Goal: Information Seeking & Learning: Learn about a topic

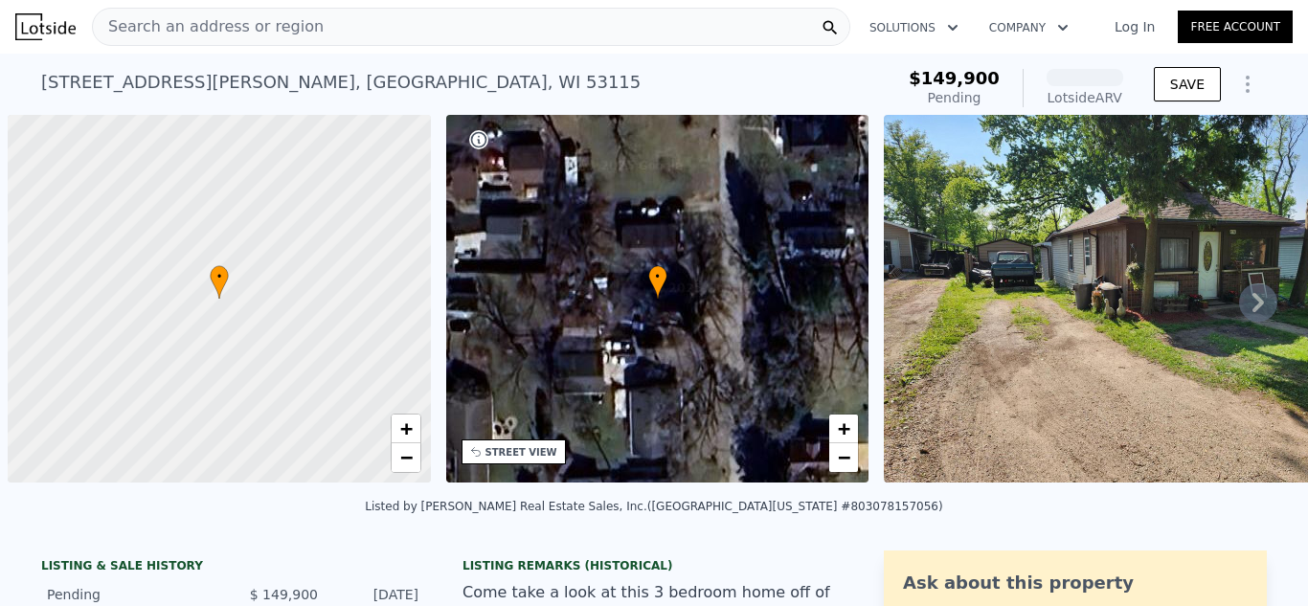
click at [1124, 30] on link "Log In" at bounding box center [1134, 26] width 86 height 19
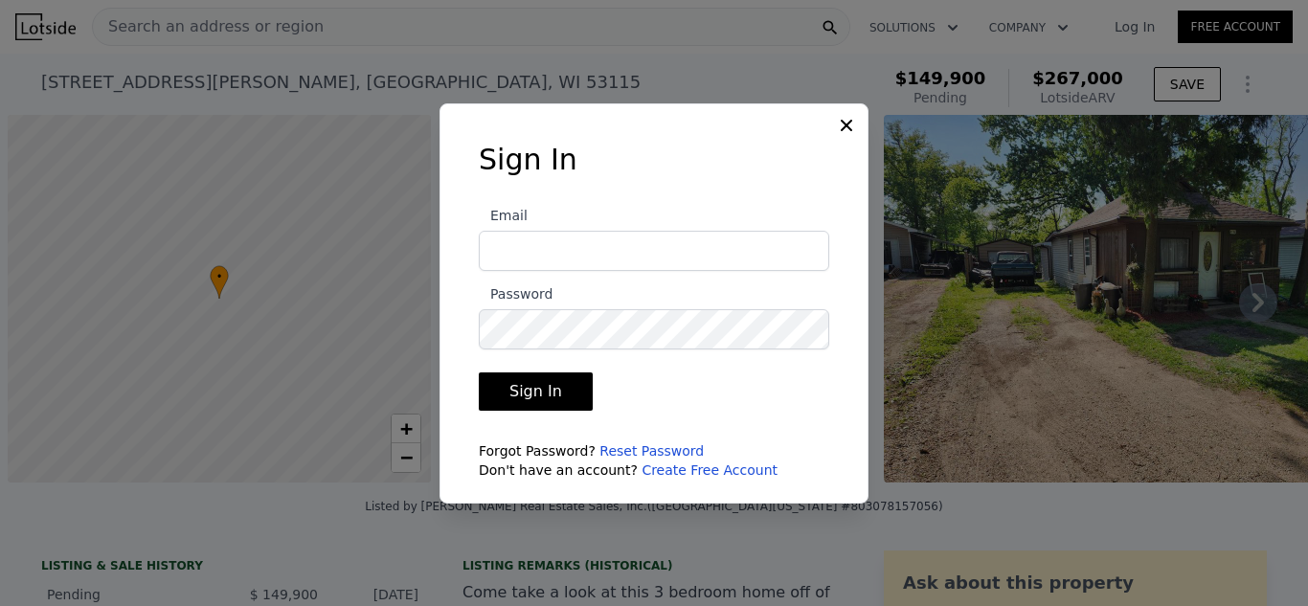
type input "[EMAIL_ADDRESS][DOMAIN_NAME]"
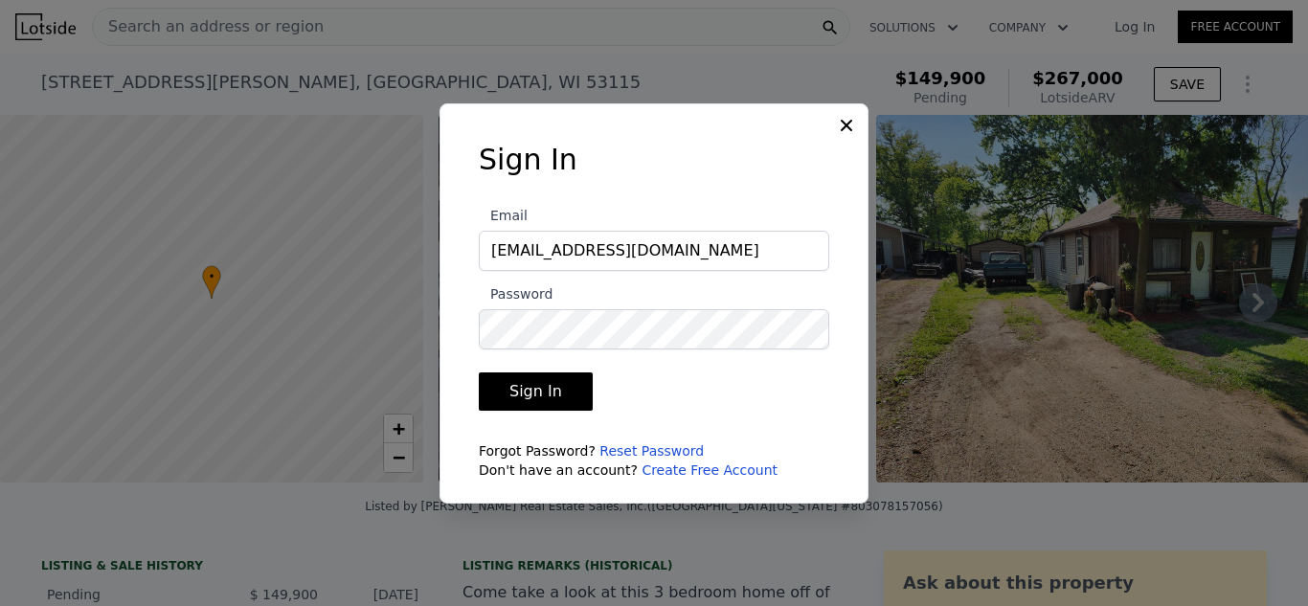
click at [545, 385] on button "Sign In" at bounding box center [536, 391] width 114 height 38
click at [840, 123] on icon at bounding box center [846, 125] width 19 height 19
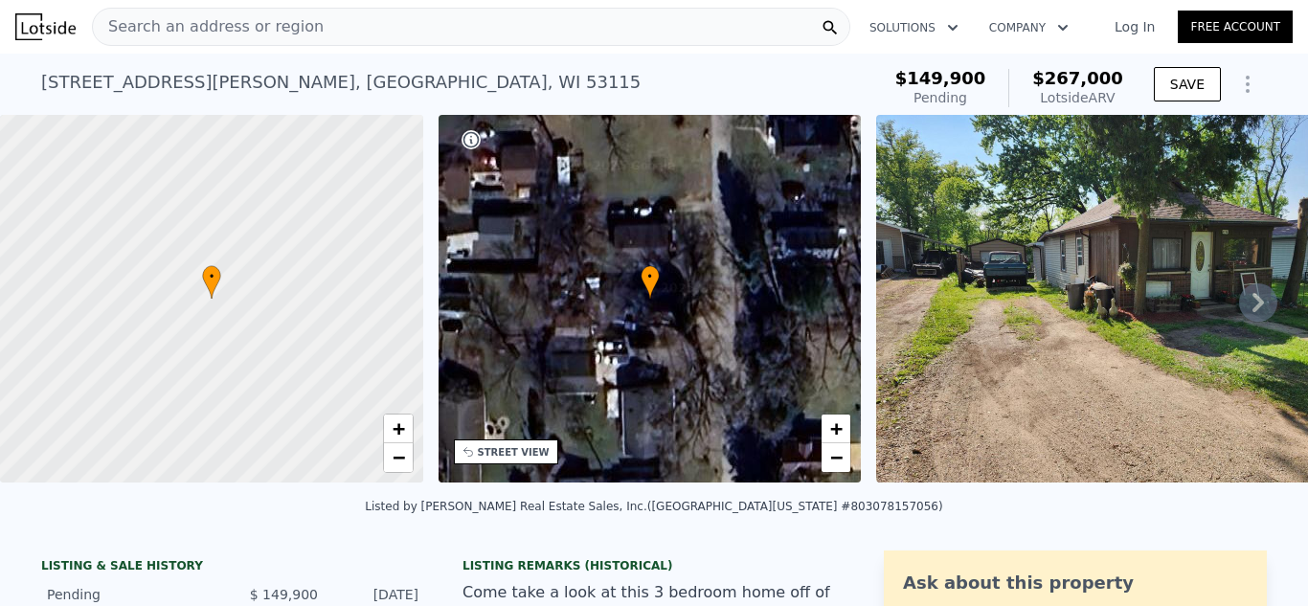
click at [1136, 28] on link "Log In" at bounding box center [1134, 26] width 86 height 19
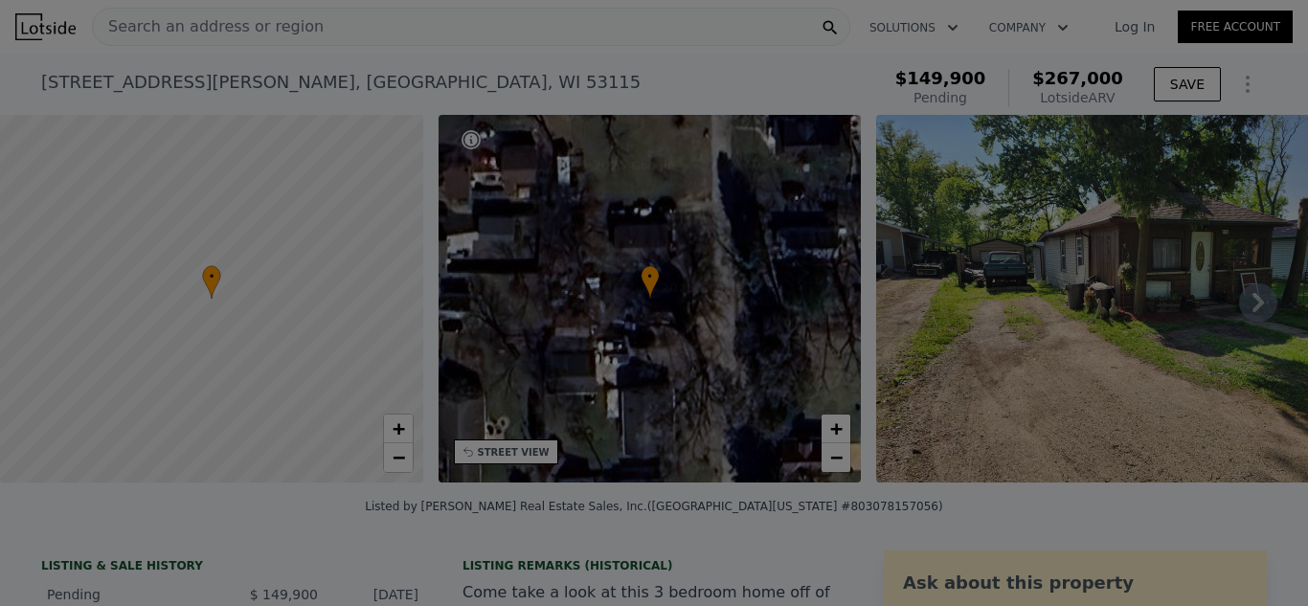
type input "[EMAIL_ADDRESS][DOMAIN_NAME]"
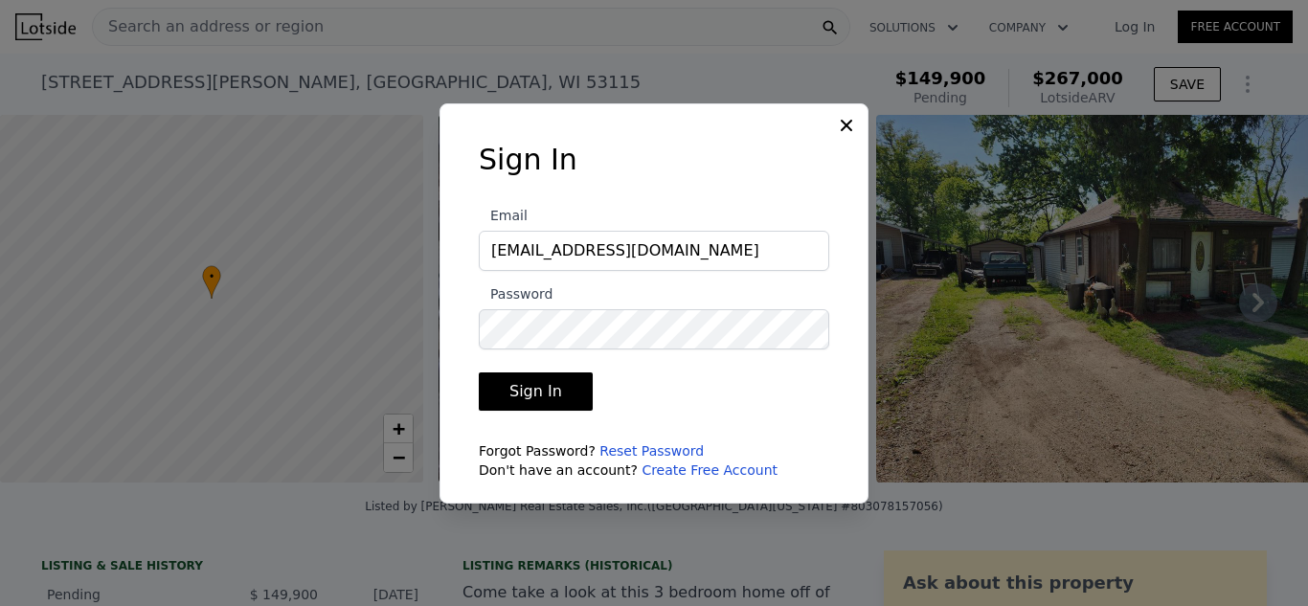
click at [533, 394] on button "Sign In" at bounding box center [536, 391] width 114 height 38
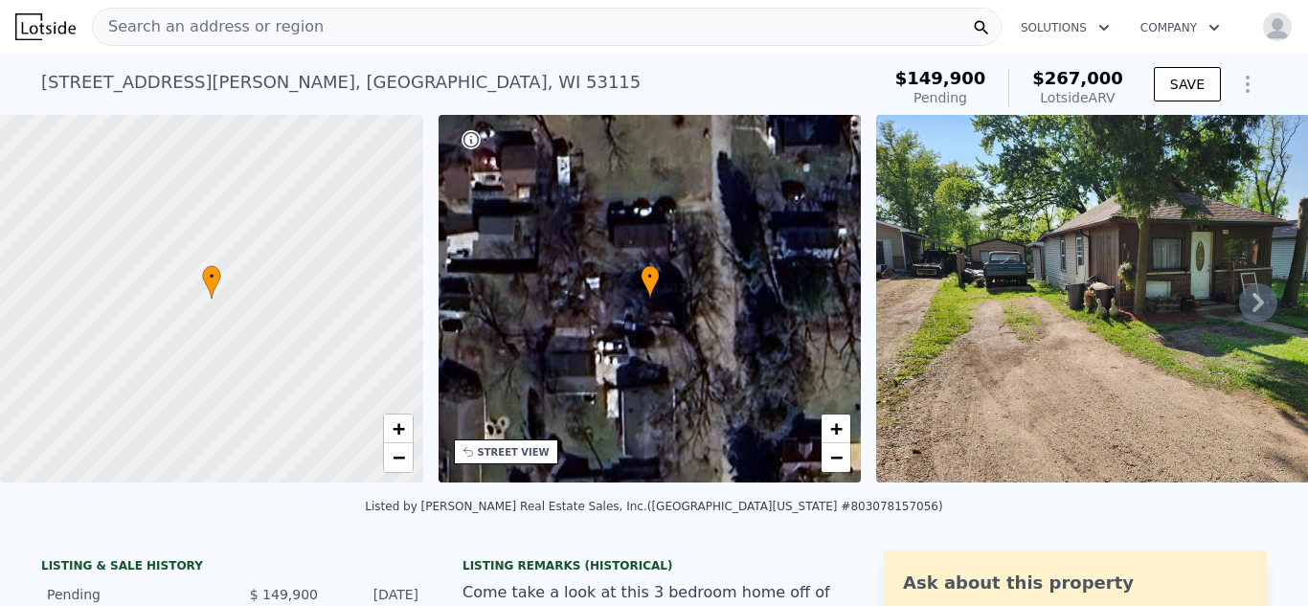
click at [1278, 25] on img "button" at bounding box center [1277, 26] width 31 height 31
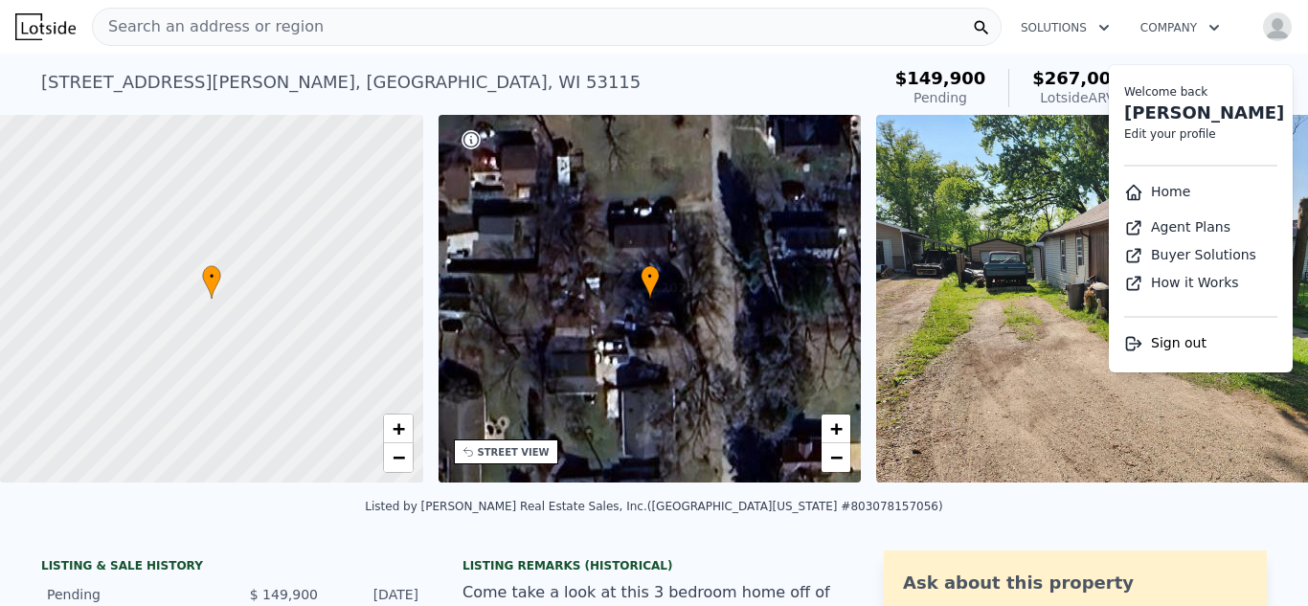
click at [744, 63] on div "[STREET_ADDRESS][PERSON_NAME] Pending from $149,900 (~ARV $267k )" at bounding box center [456, 88] width 831 height 54
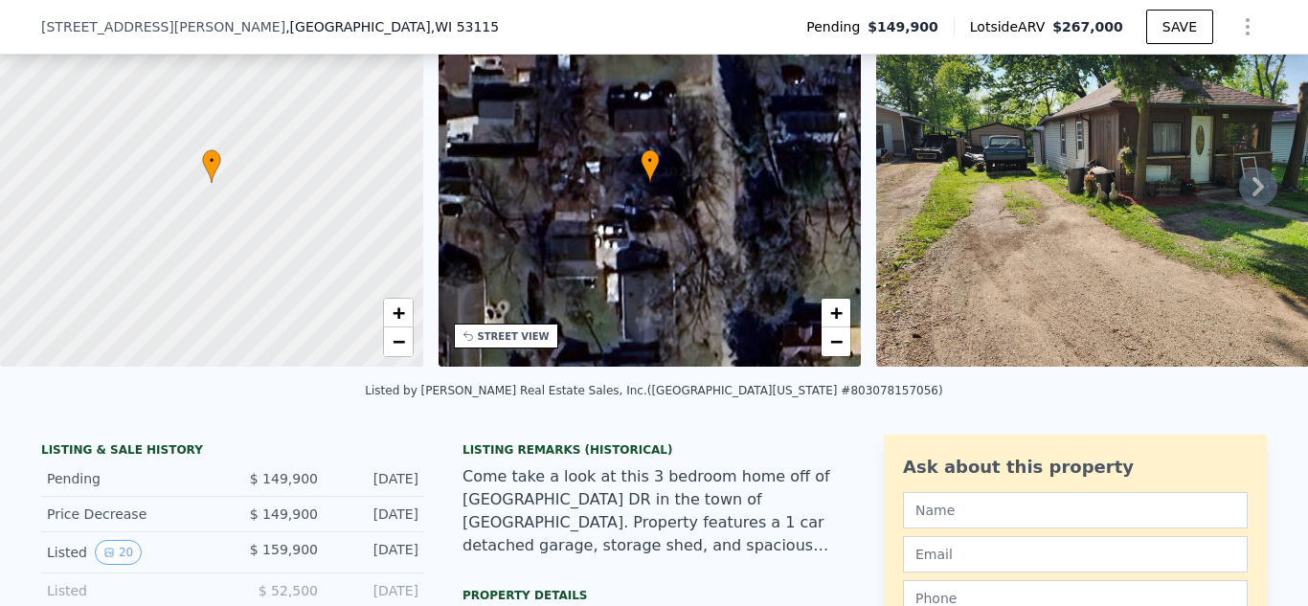
scroll to position [75, 0]
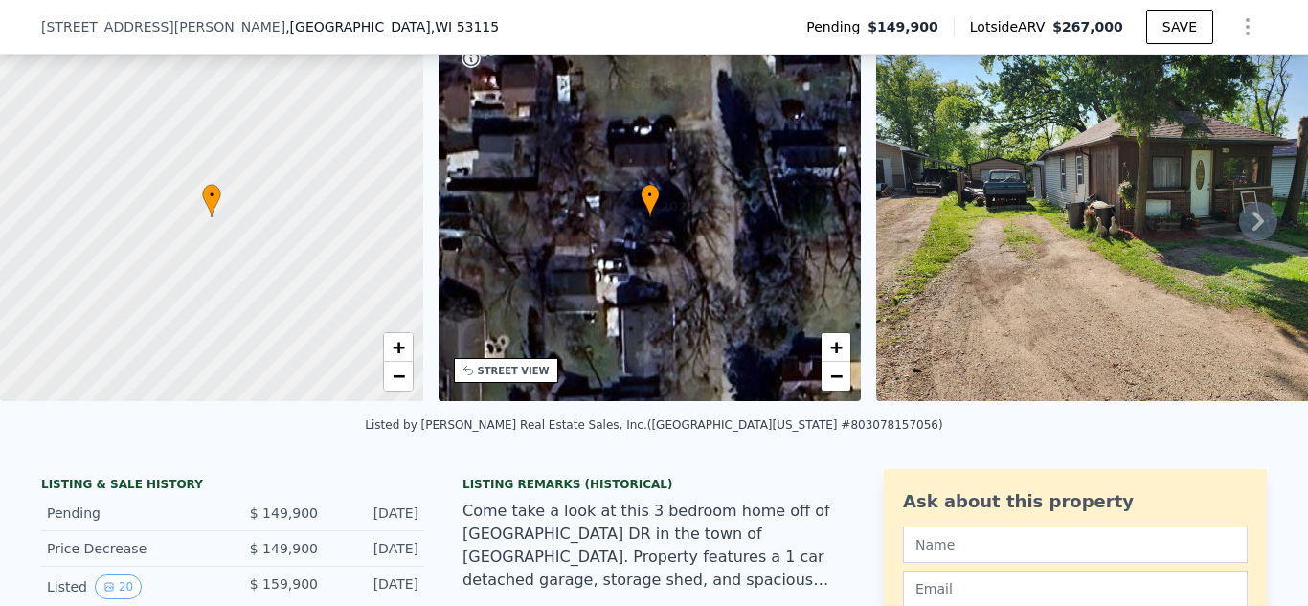
click at [1261, 231] on icon at bounding box center [1257, 221] width 11 height 19
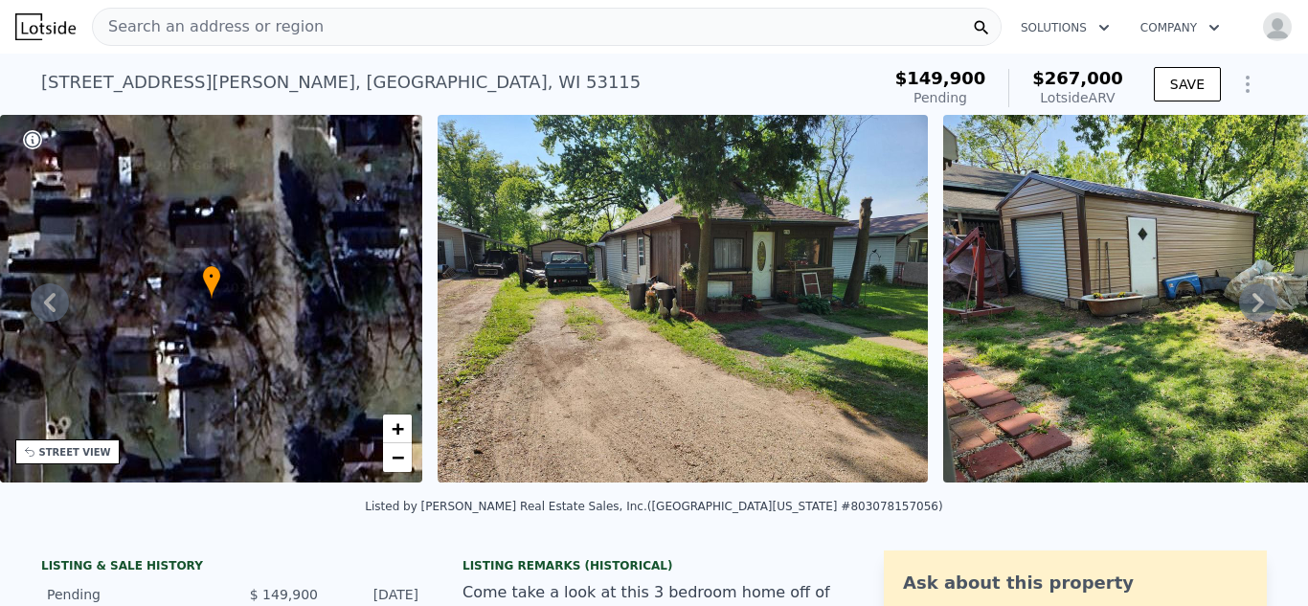
scroll to position [0, 445]
click at [1261, 303] on icon at bounding box center [1257, 302] width 11 height 19
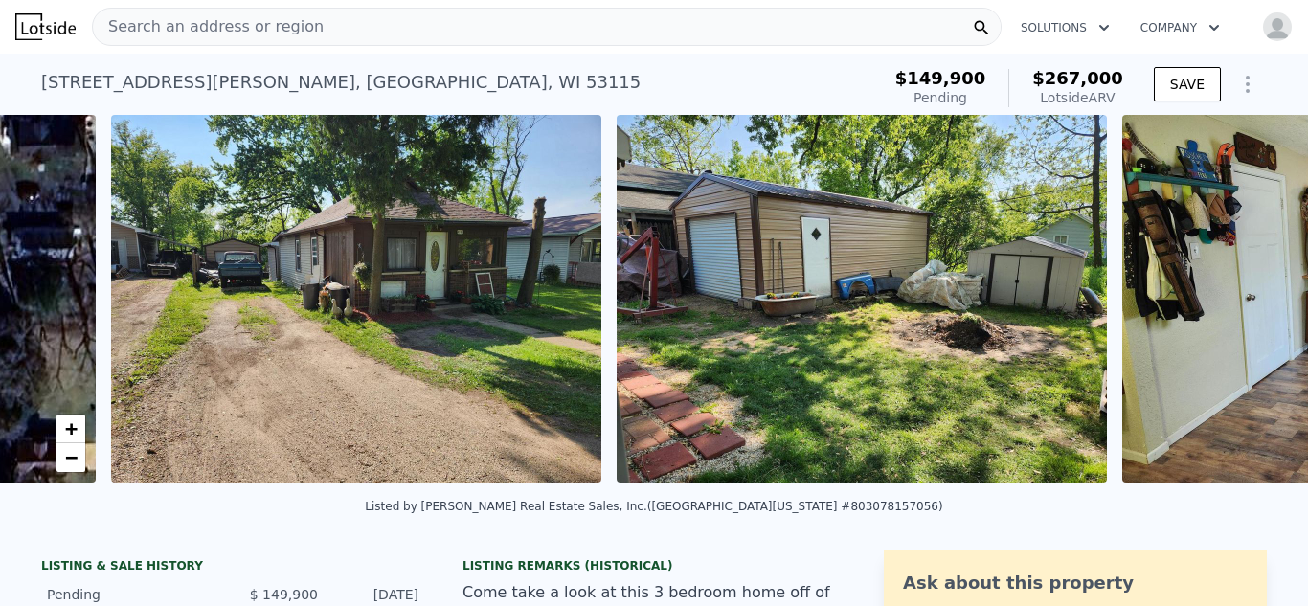
scroll to position [0, 876]
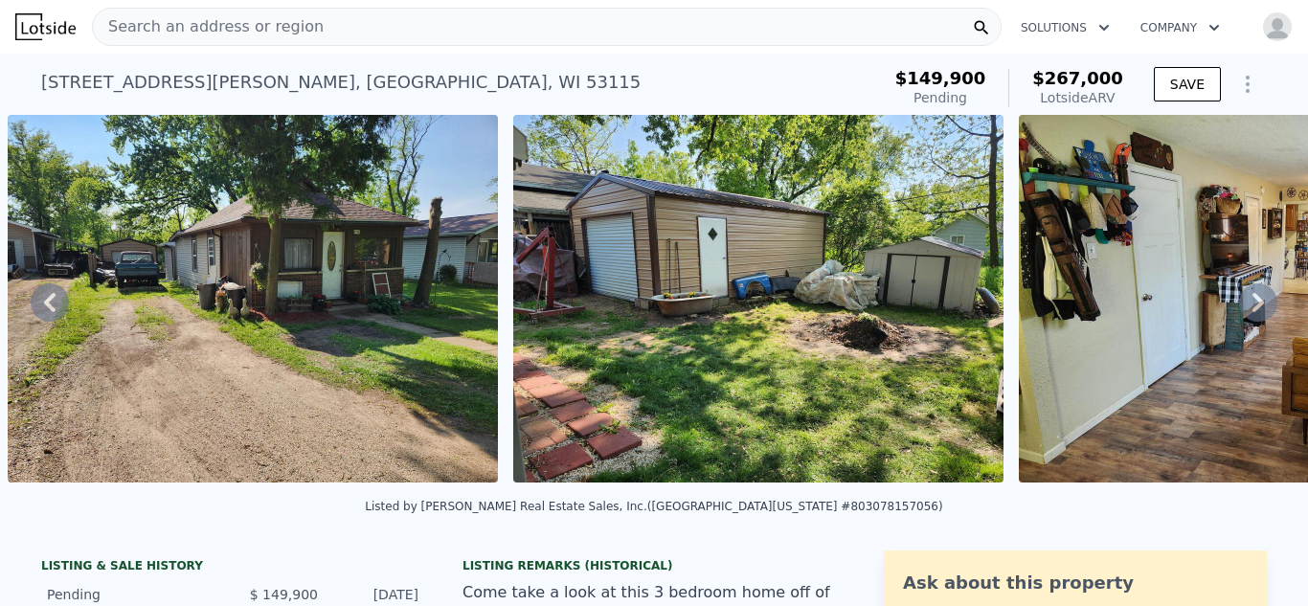
click at [1261, 303] on icon at bounding box center [1257, 302] width 11 height 19
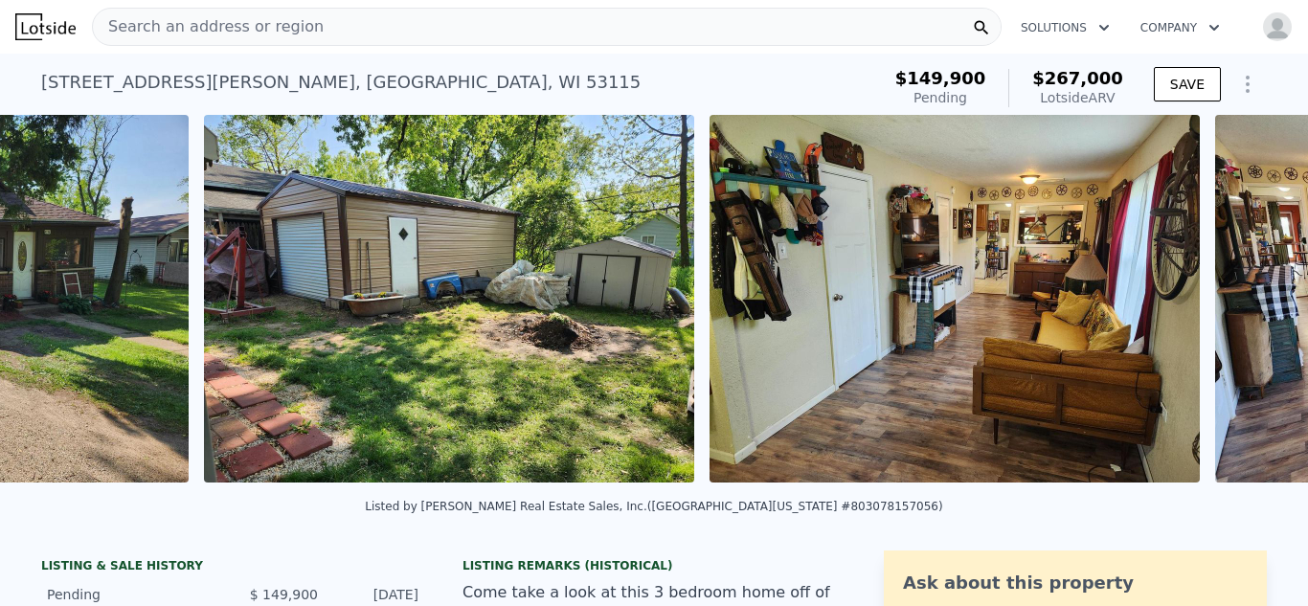
scroll to position [0, 1381]
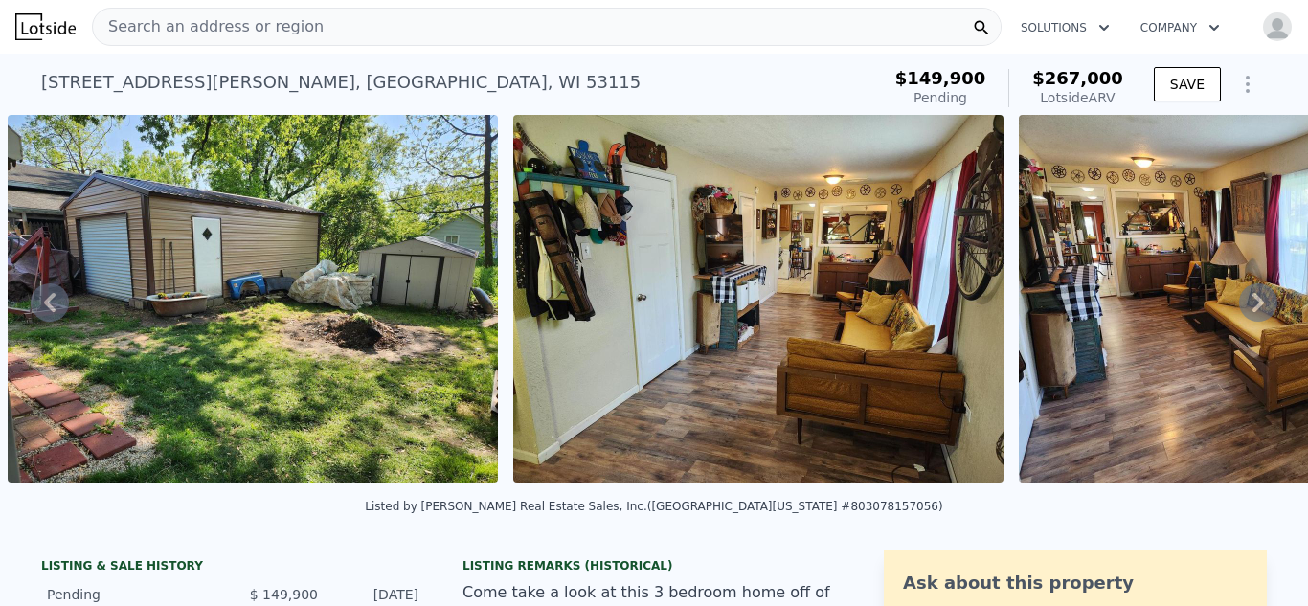
click at [1261, 303] on icon at bounding box center [1257, 302] width 11 height 19
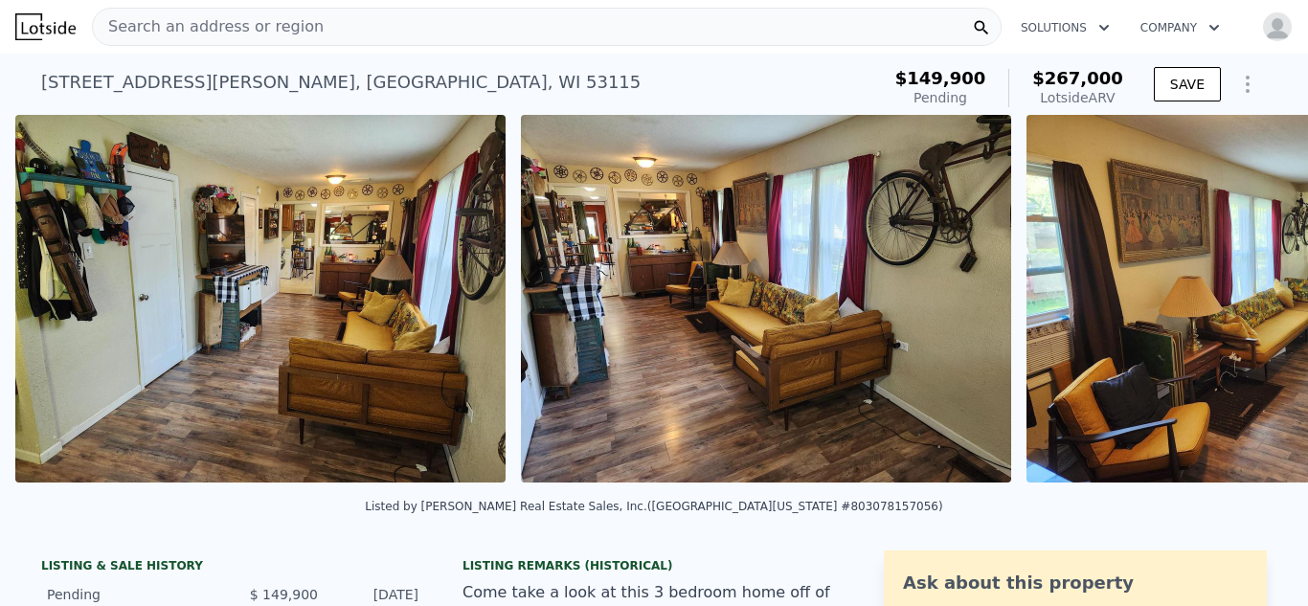
scroll to position [0, 1887]
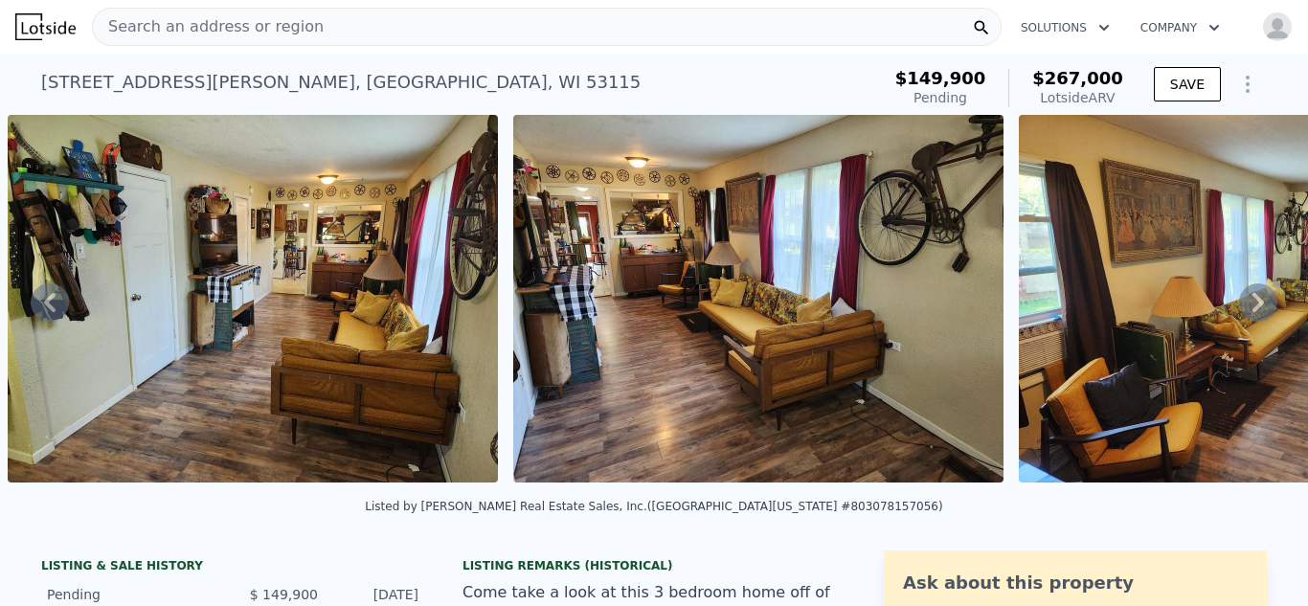
click at [1261, 303] on icon at bounding box center [1257, 302] width 11 height 19
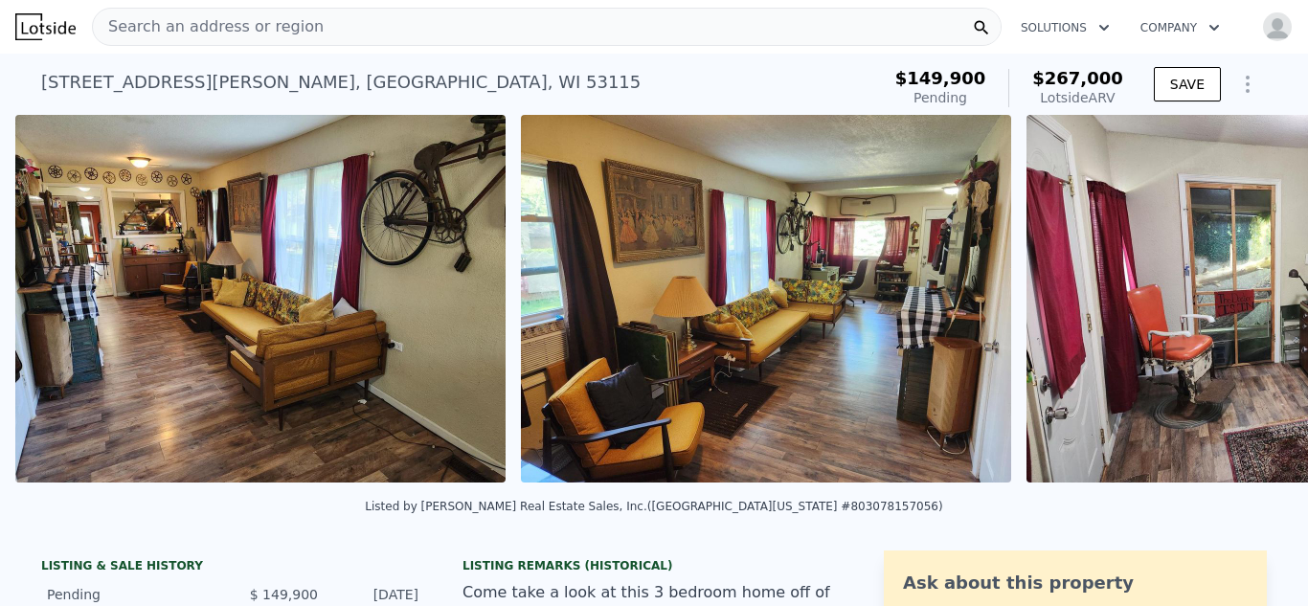
scroll to position [0, 2392]
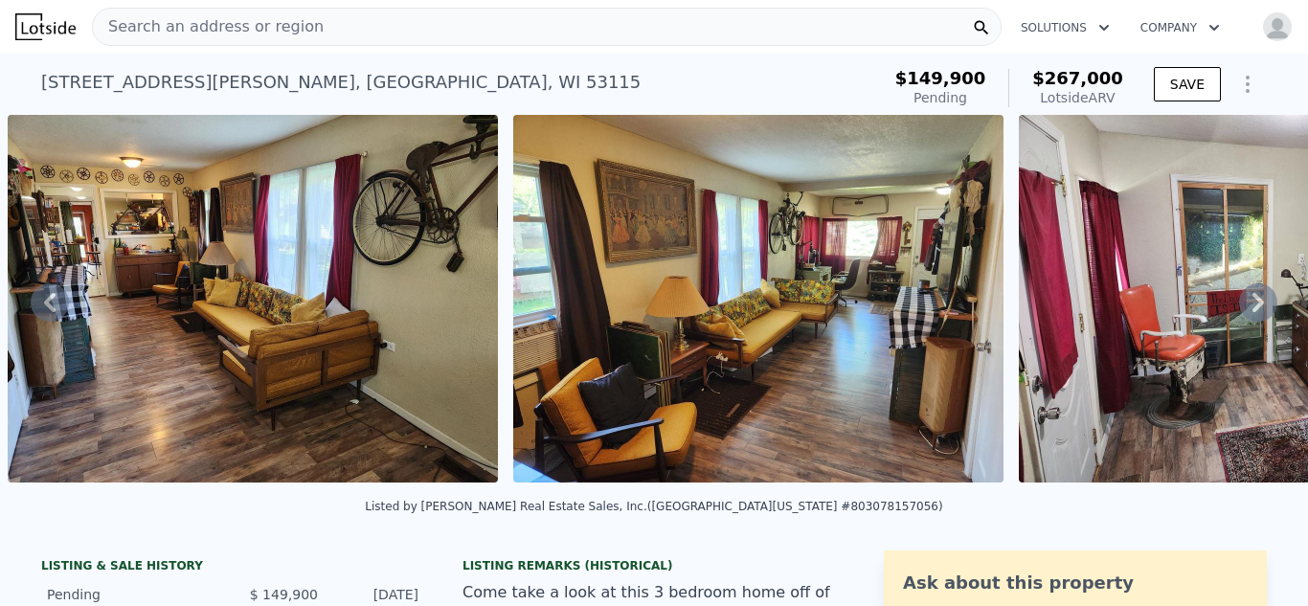
click at [1261, 303] on icon at bounding box center [1257, 302] width 11 height 19
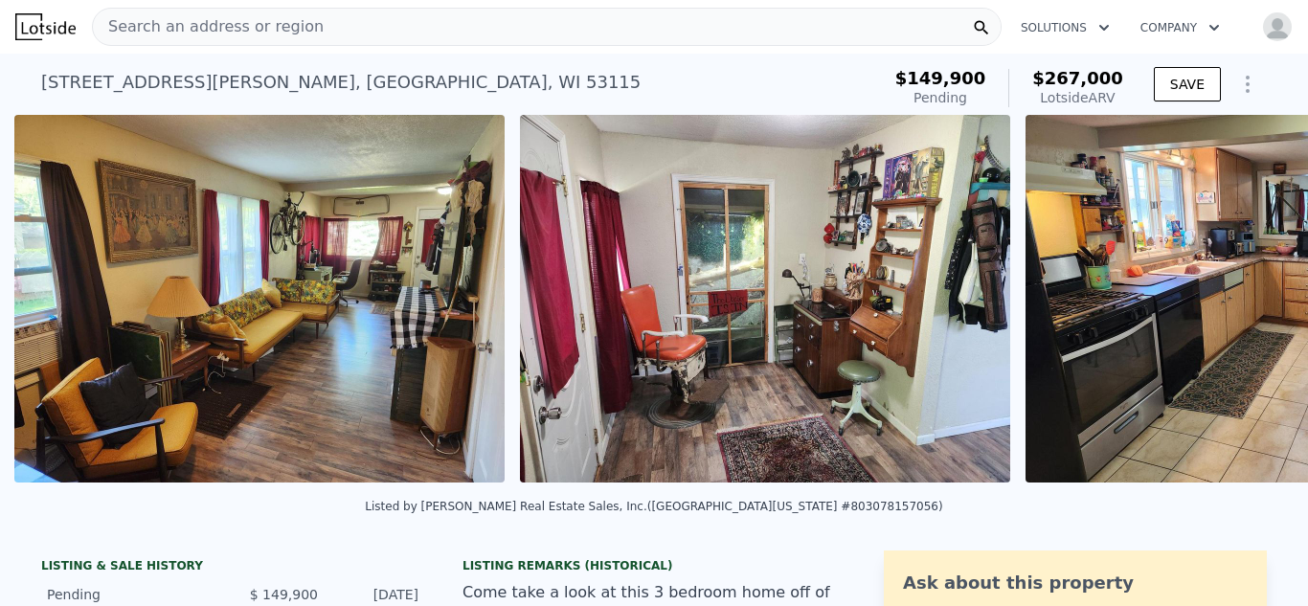
scroll to position [0, 2898]
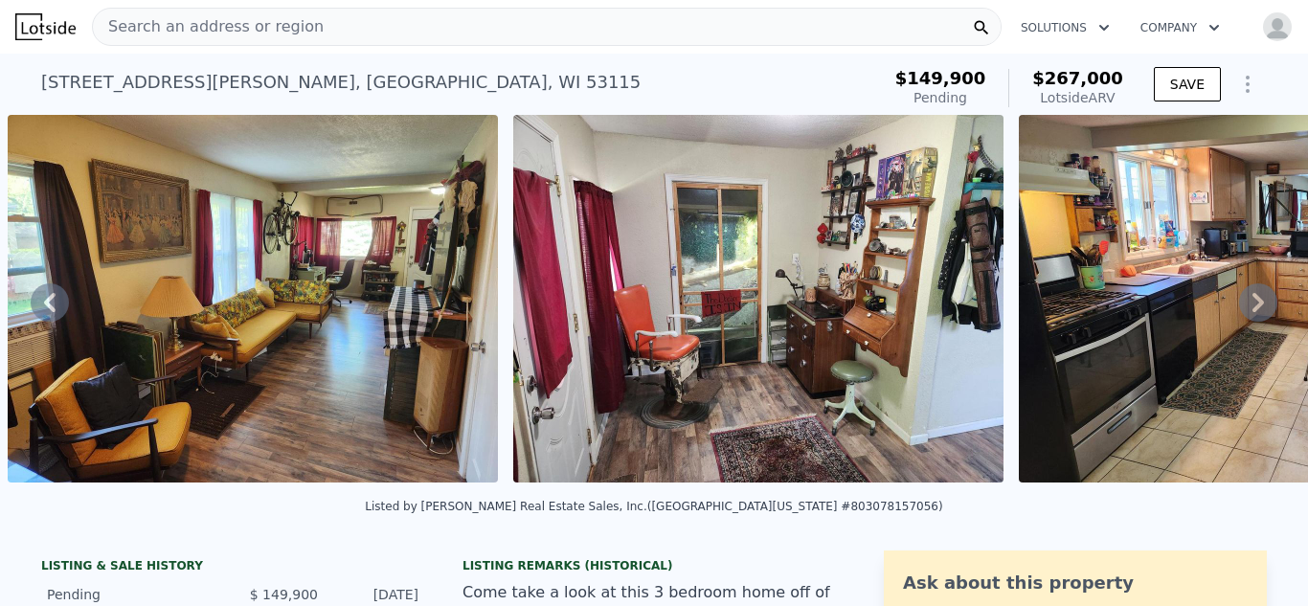
click at [1261, 303] on icon at bounding box center [1257, 302] width 11 height 19
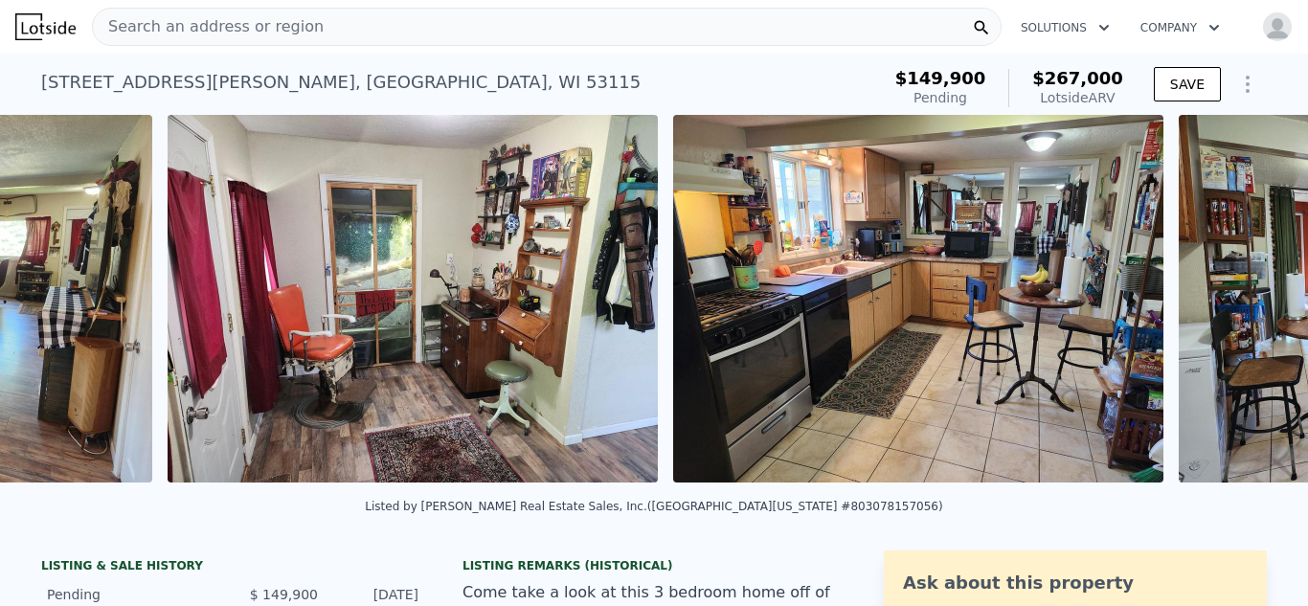
scroll to position [0, 3403]
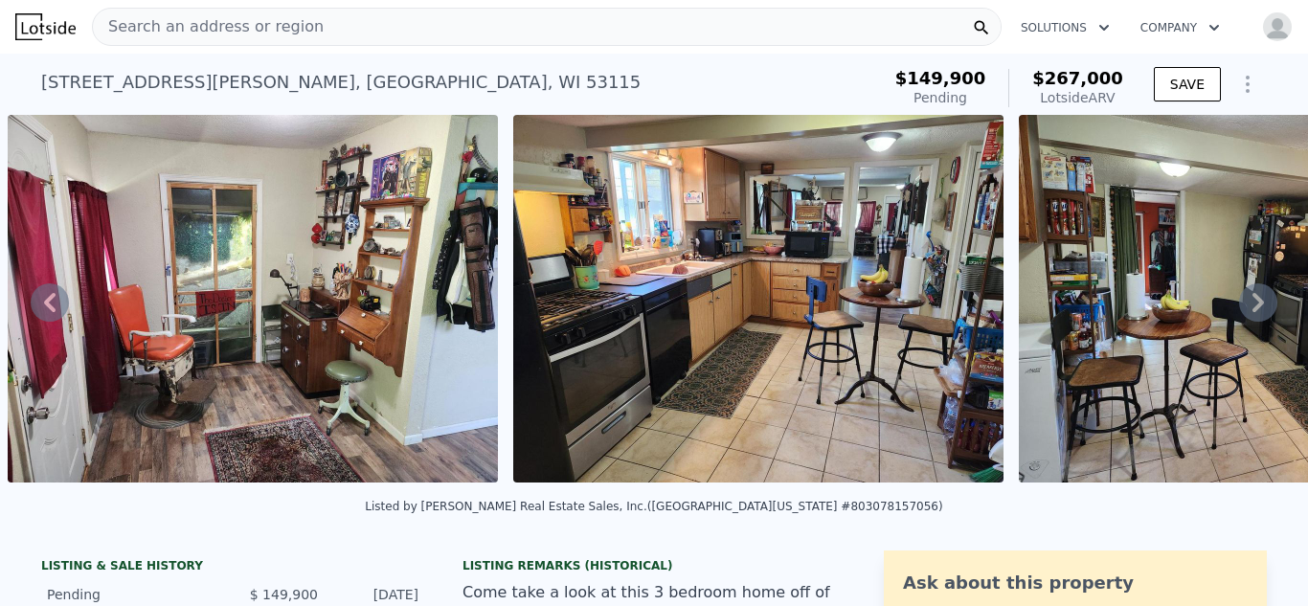
click at [1261, 303] on icon at bounding box center [1257, 302] width 11 height 19
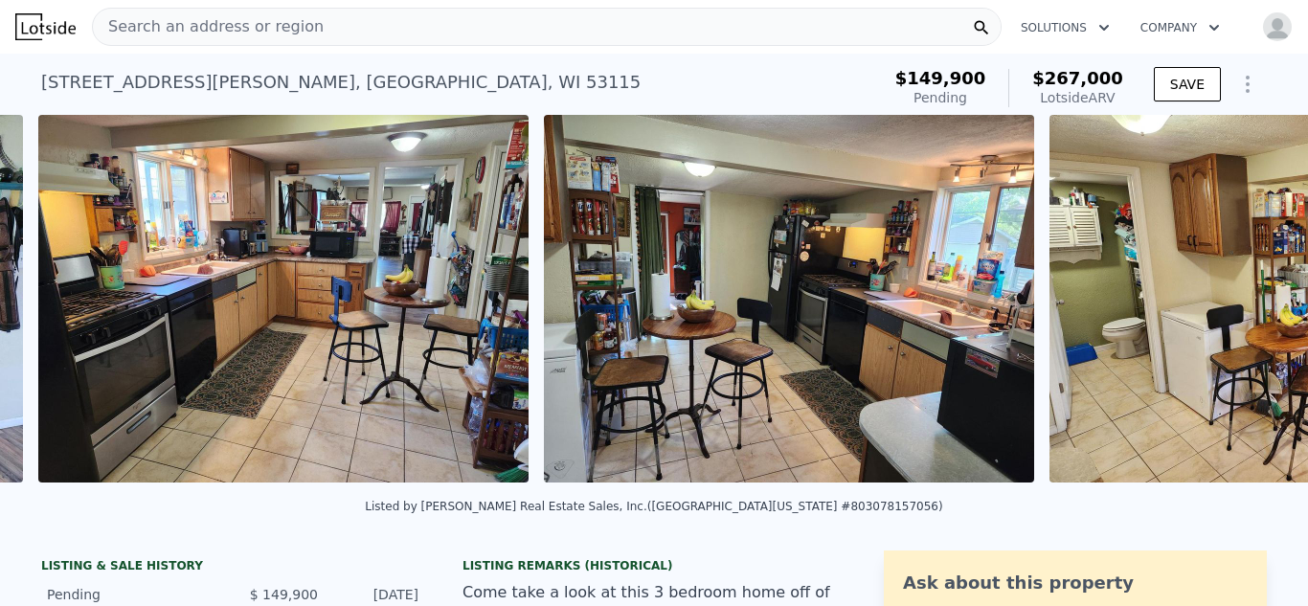
scroll to position [0, 3909]
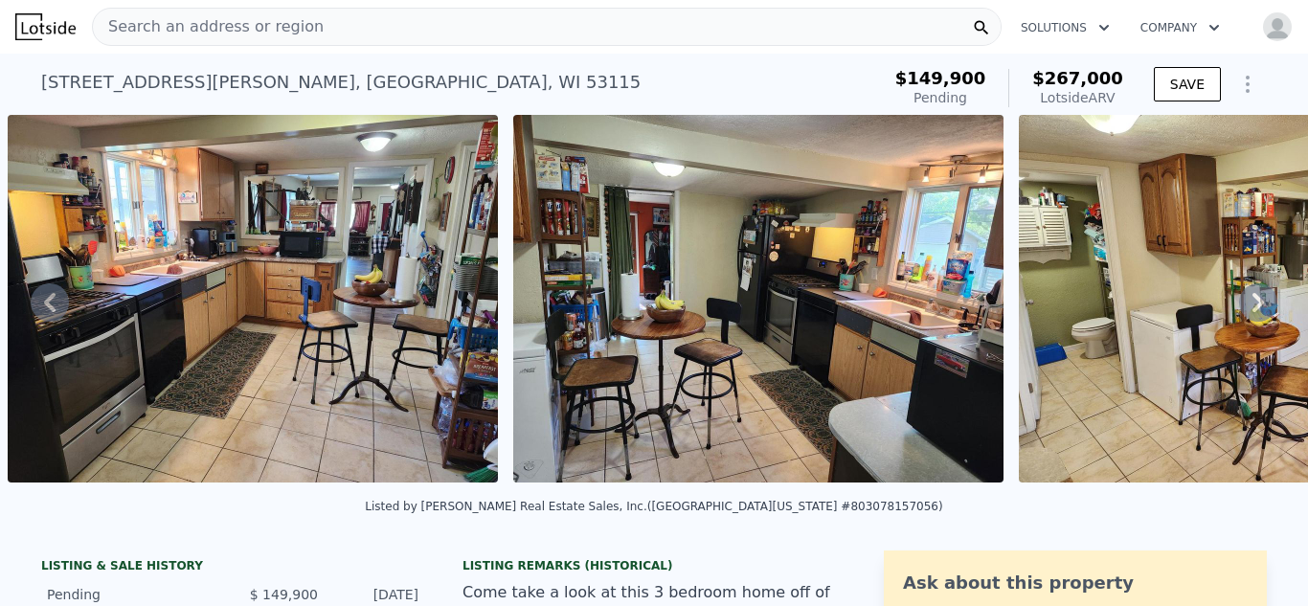
click at [1261, 303] on icon at bounding box center [1257, 302] width 11 height 19
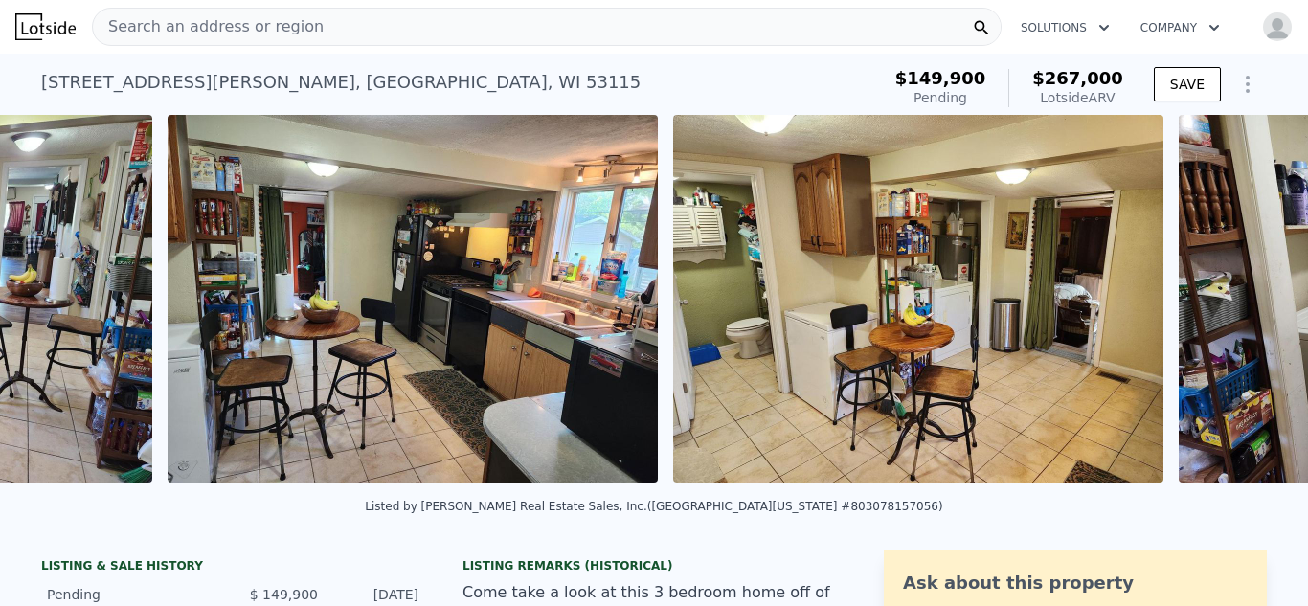
scroll to position [0, 4414]
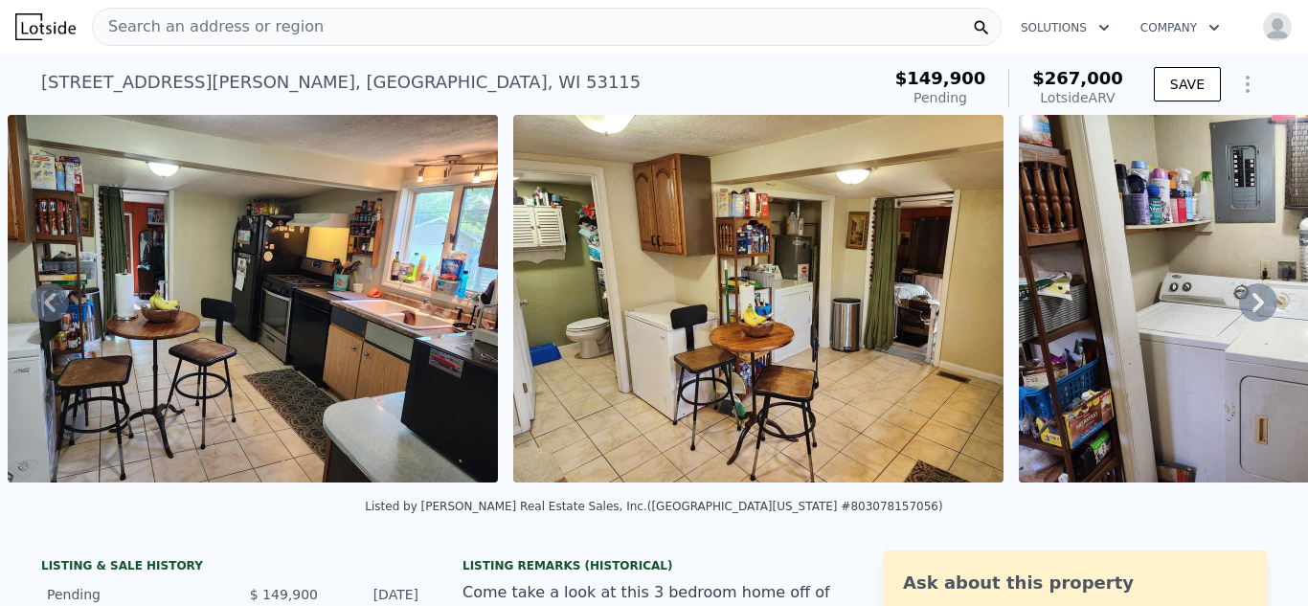
click at [1258, 298] on icon at bounding box center [1257, 302] width 11 height 19
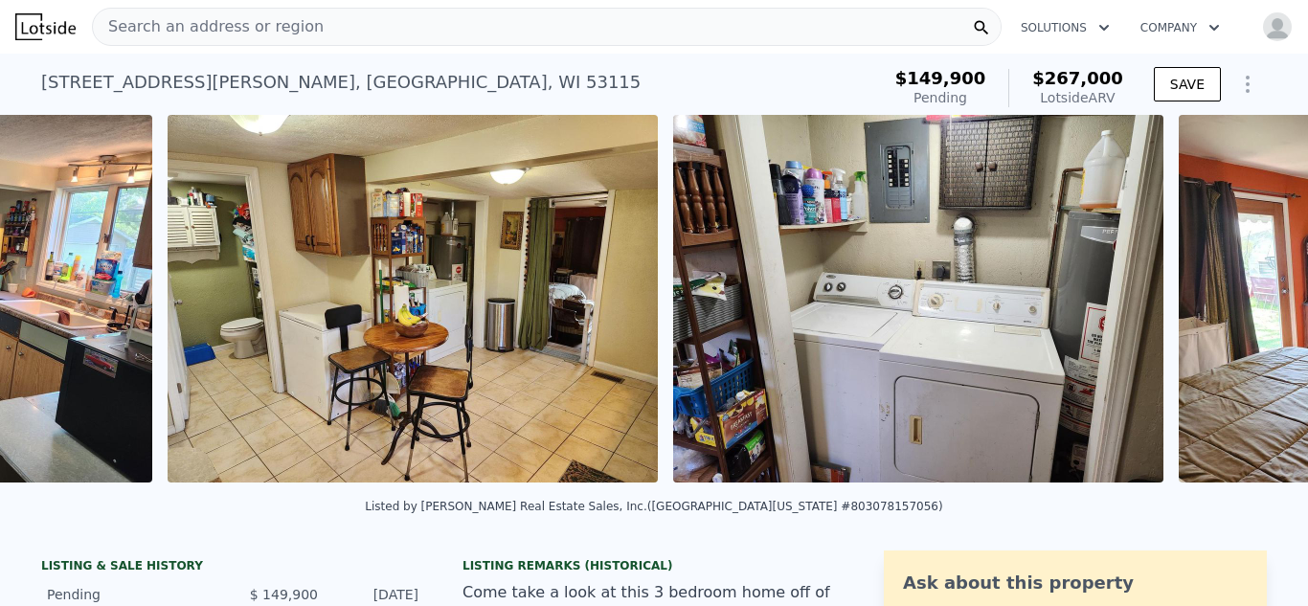
scroll to position [0, 4920]
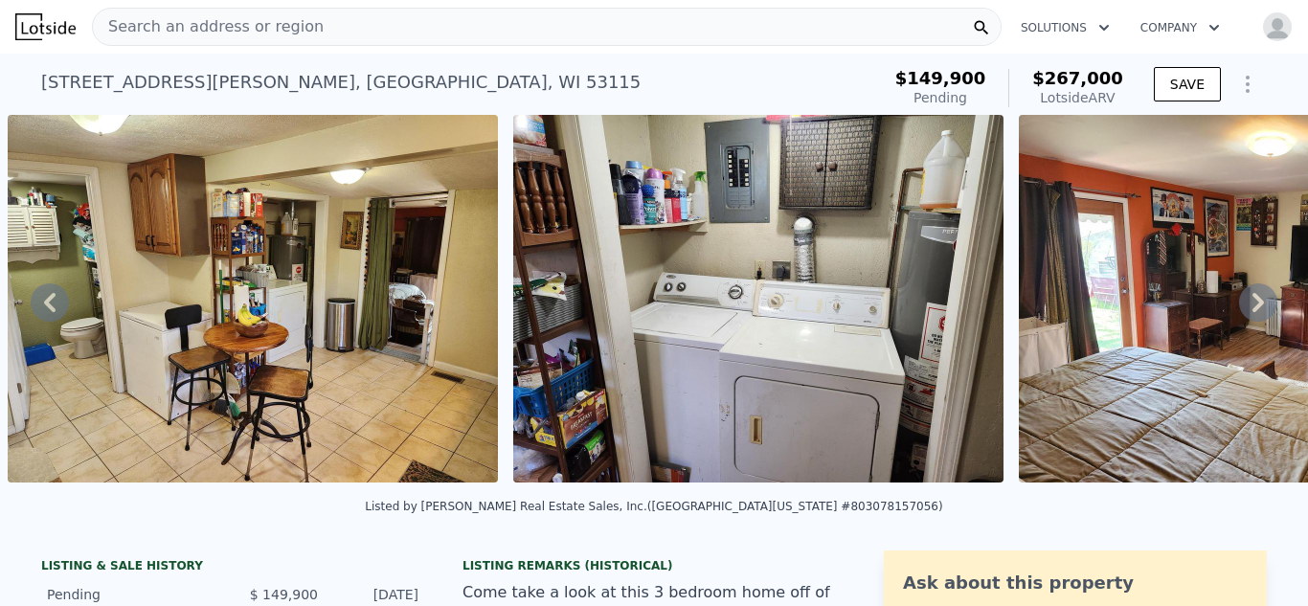
click at [1258, 298] on icon at bounding box center [1257, 302] width 11 height 19
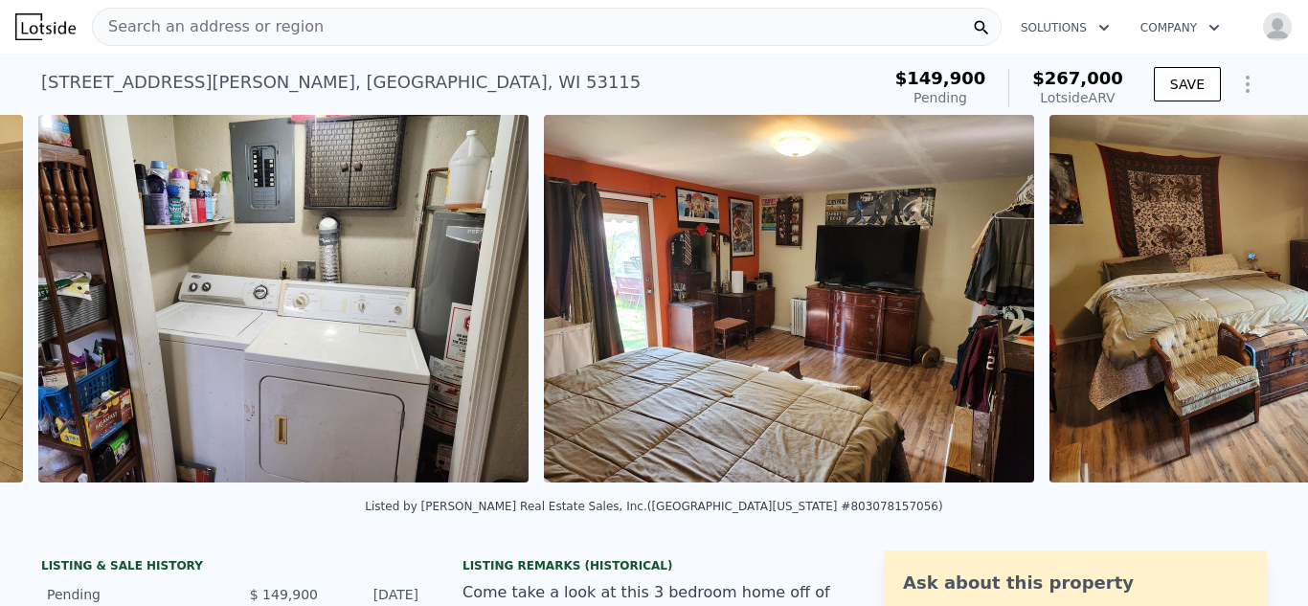
scroll to position [0, 5425]
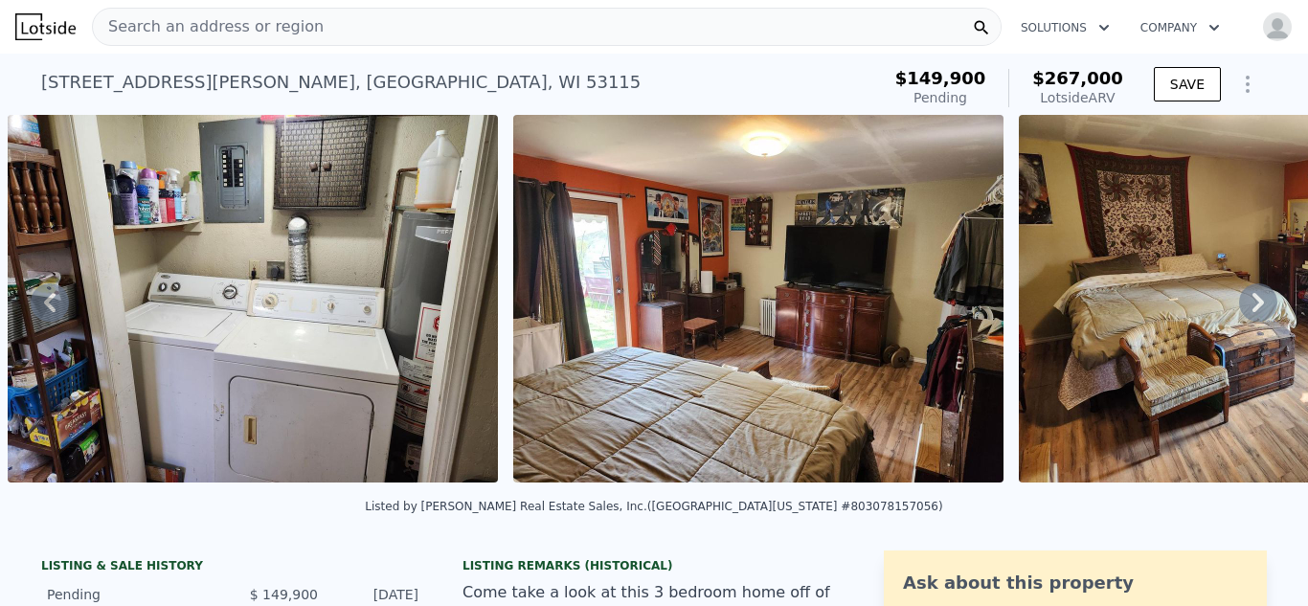
click at [1258, 298] on icon at bounding box center [1257, 302] width 11 height 19
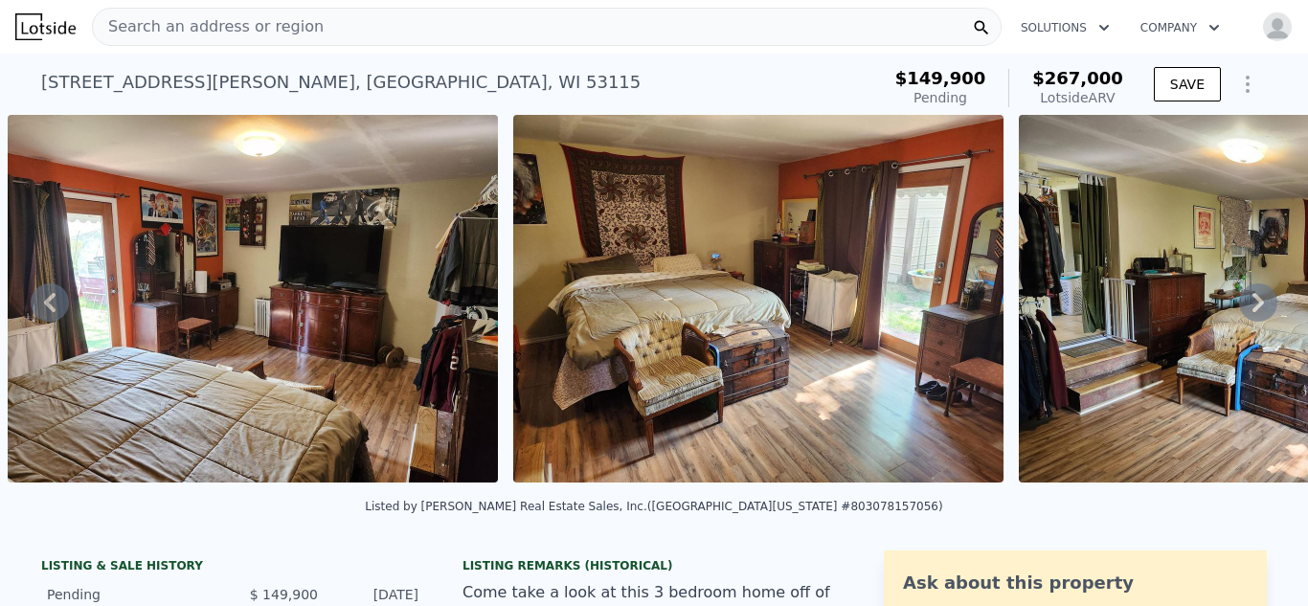
click at [1258, 298] on icon at bounding box center [1257, 302] width 11 height 19
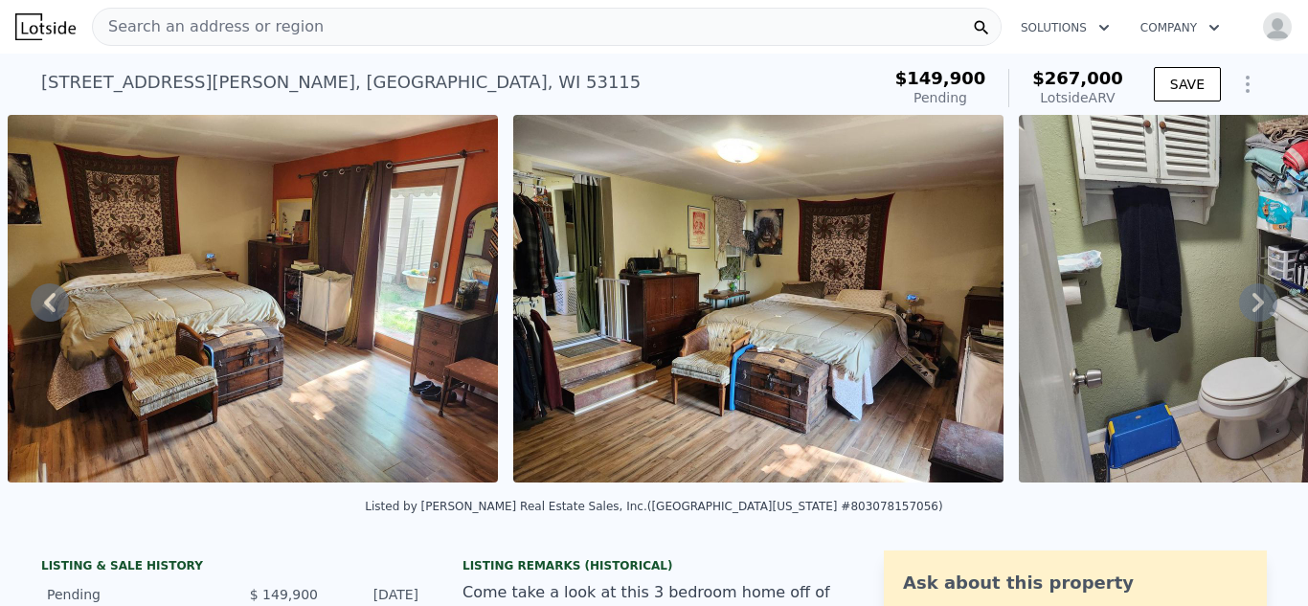
click at [1258, 298] on icon at bounding box center [1257, 302] width 11 height 19
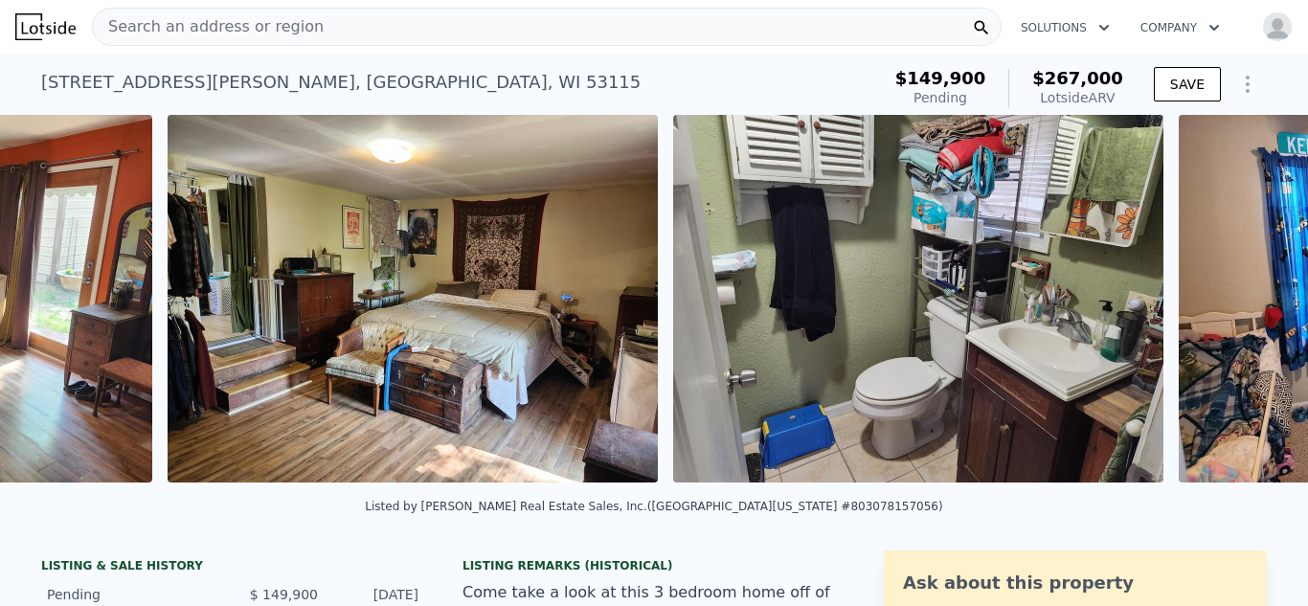
scroll to position [0, 6942]
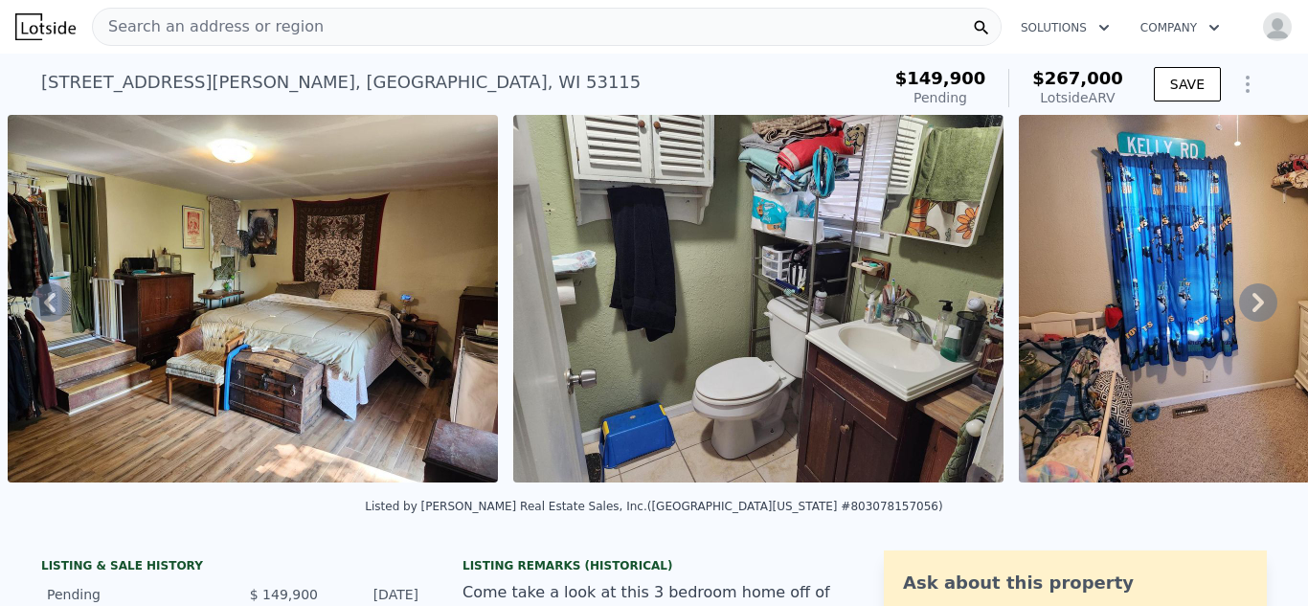
click at [1258, 298] on icon at bounding box center [1257, 302] width 11 height 19
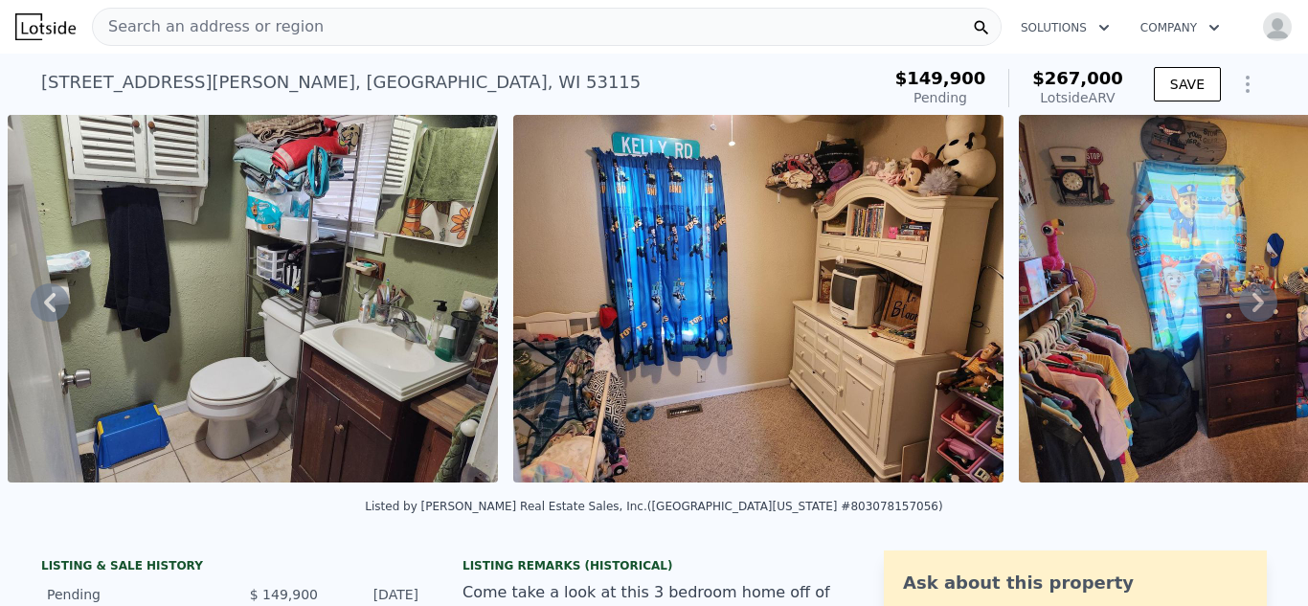
click at [1258, 298] on icon at bounding box center [1257, 302] width 11 height 19
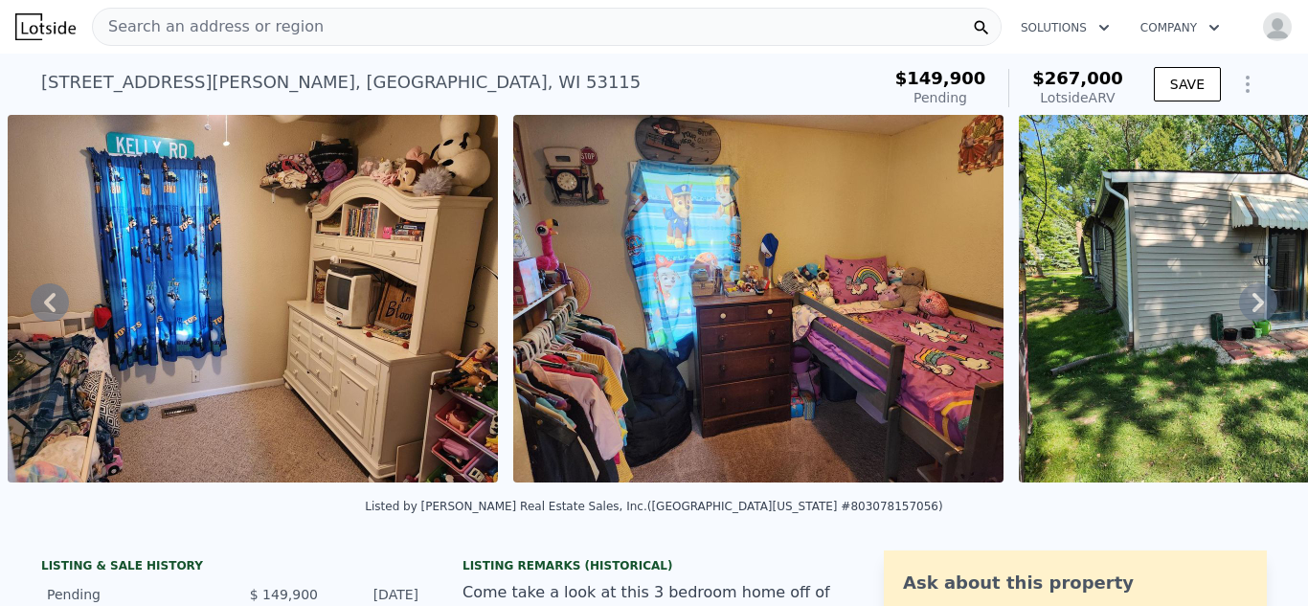
click at [1258, 298] on icon at bounding box center [1257, 302] width 11 height 19
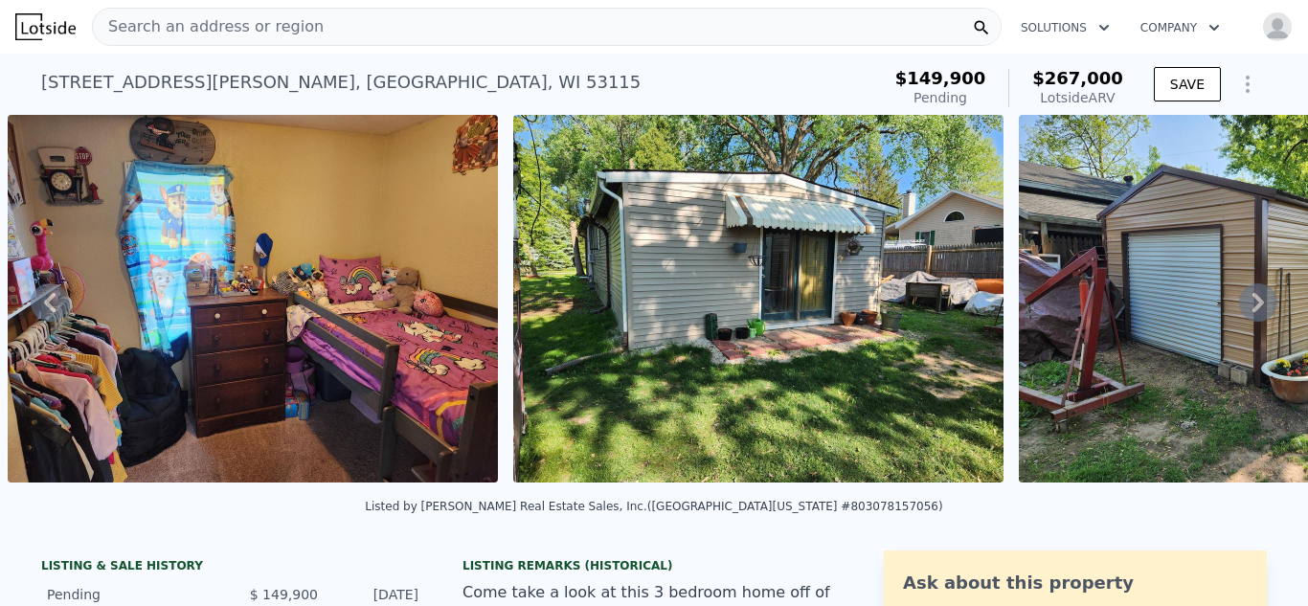
click at [1258, 298] on icon at bounding box center [1257, 302] width 11 height 19
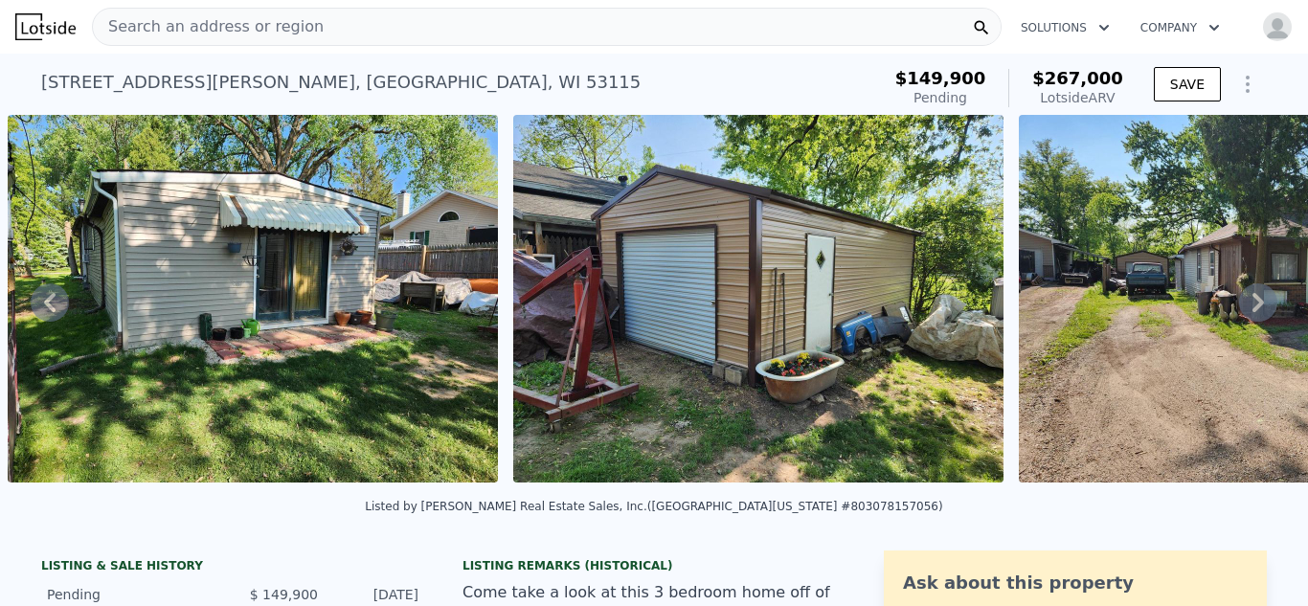
click at [1258, 298] on icon at bounding box center [1257, 302] width 11 height 19
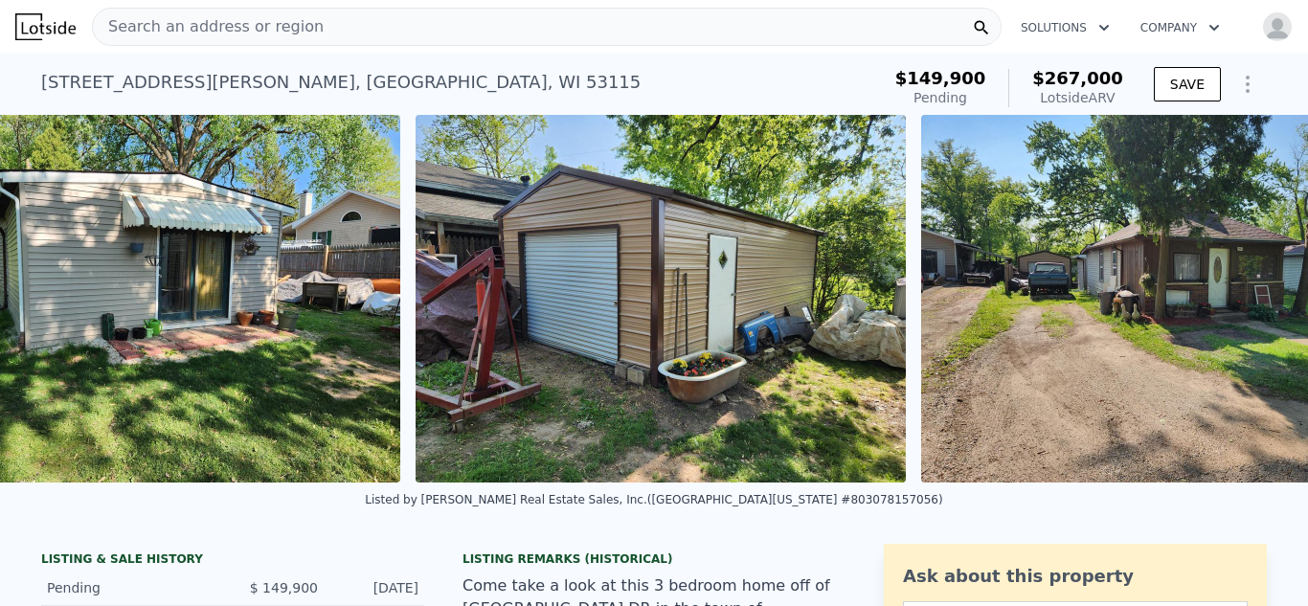
scroll to position [0, 9469]
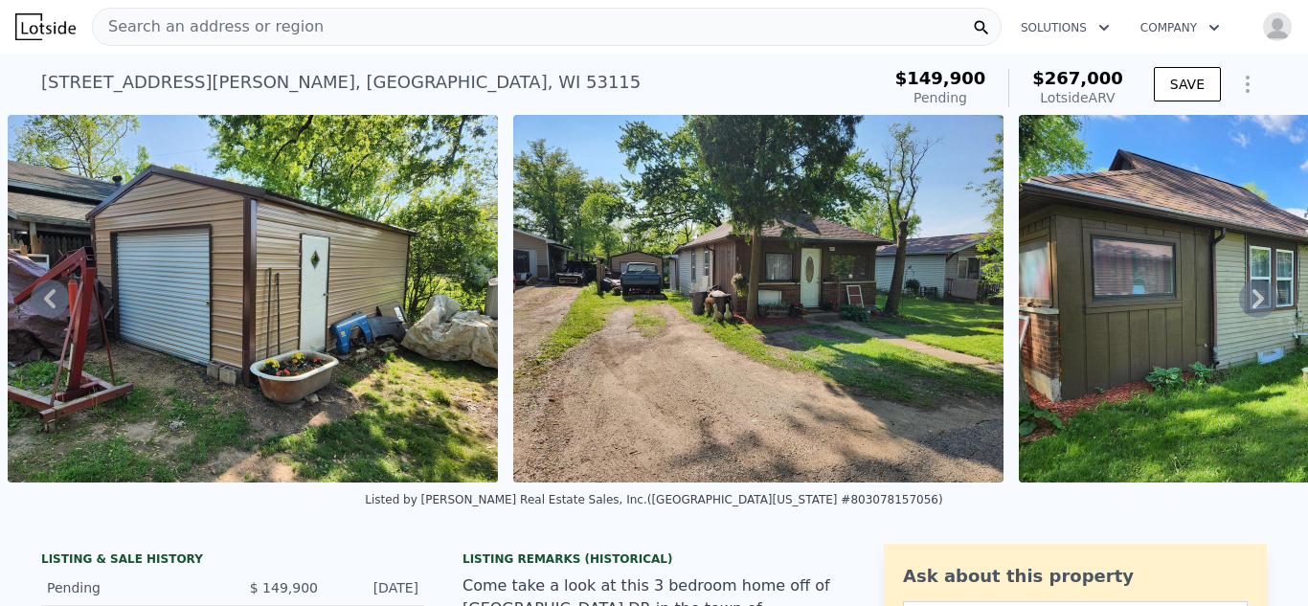
click at [1258, 298] on icon at bounding box center [1258, 299] width 38 height 38
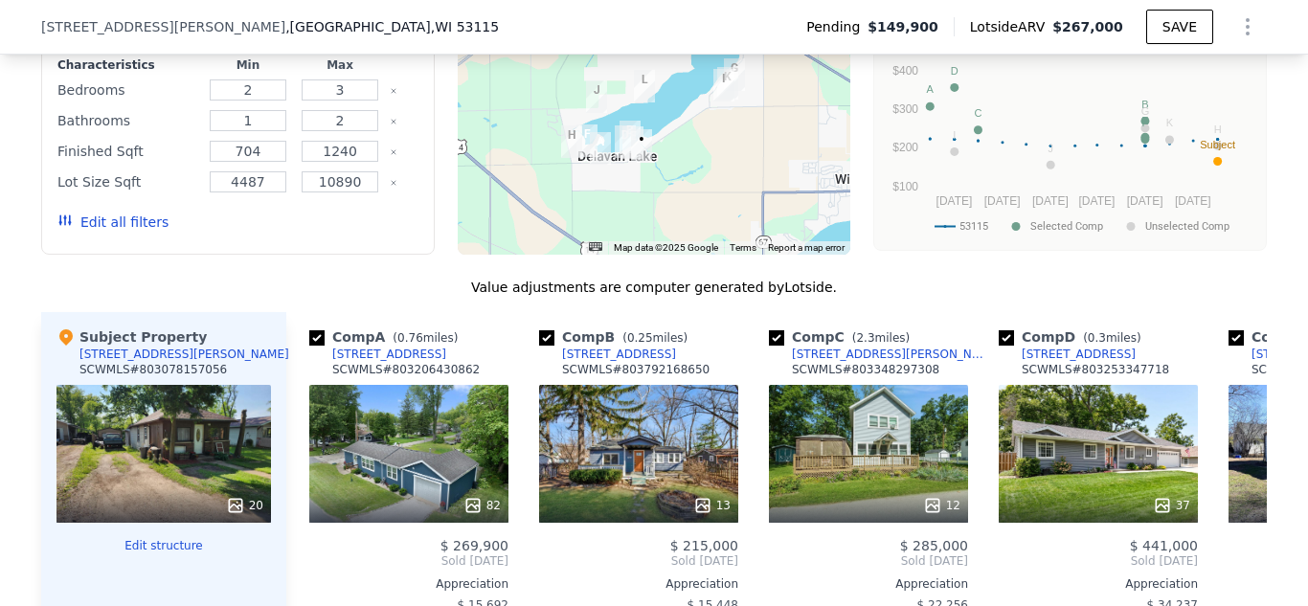
scroll to position [1950, 0]
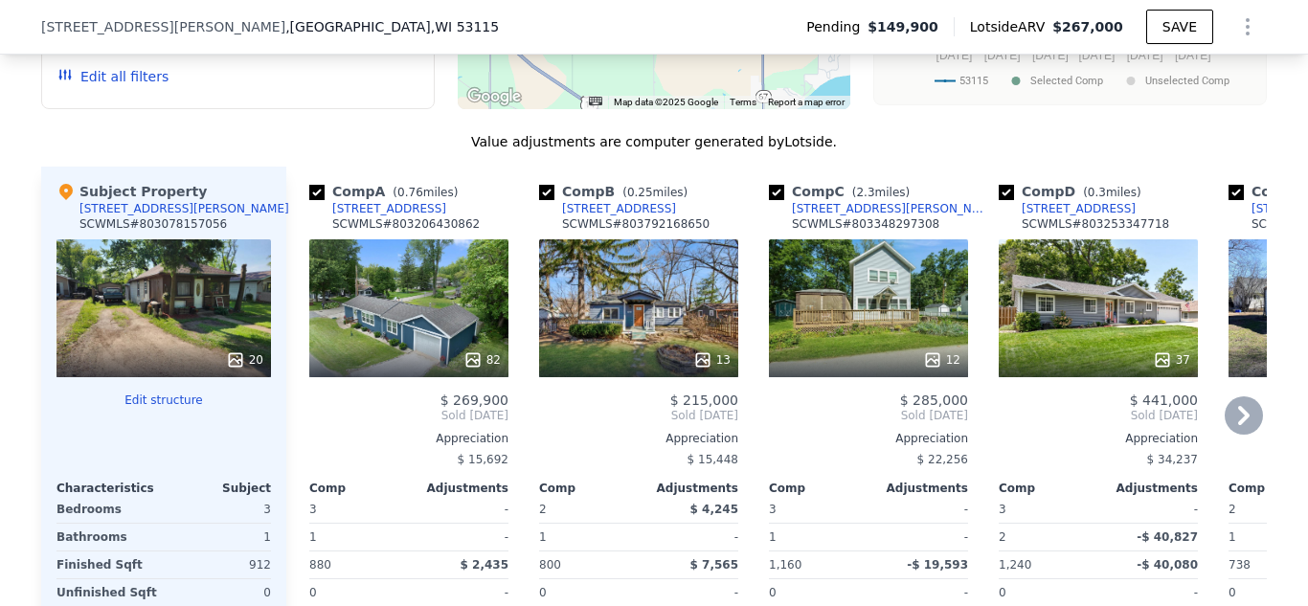
click at [1233, 412] on icon at bounding box center [1243, 415] width 38 height 38
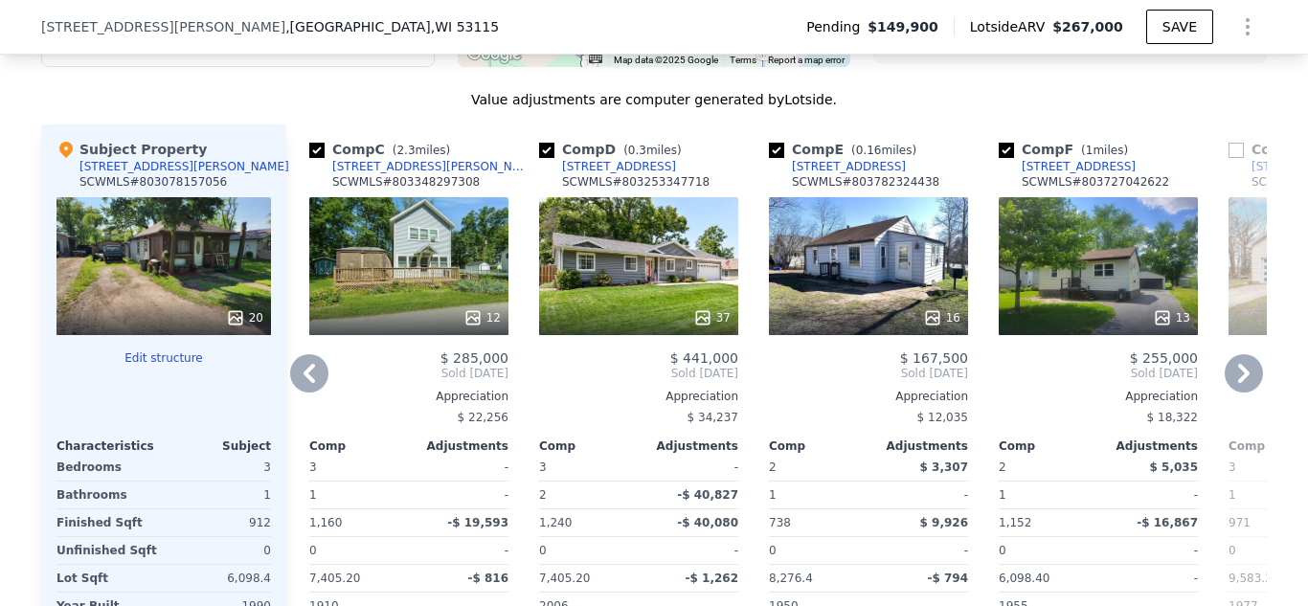
scroll to position [2004, 0]
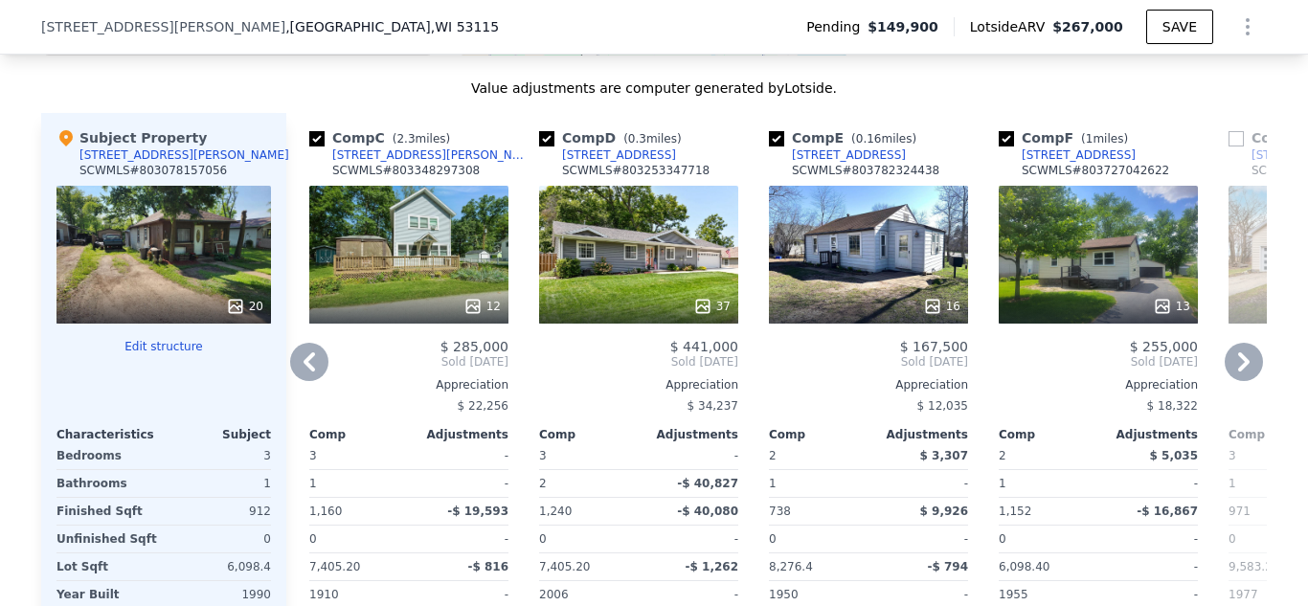
click at [1244, 358] on icon at bounding box center [1243, 361] width 11 height 19
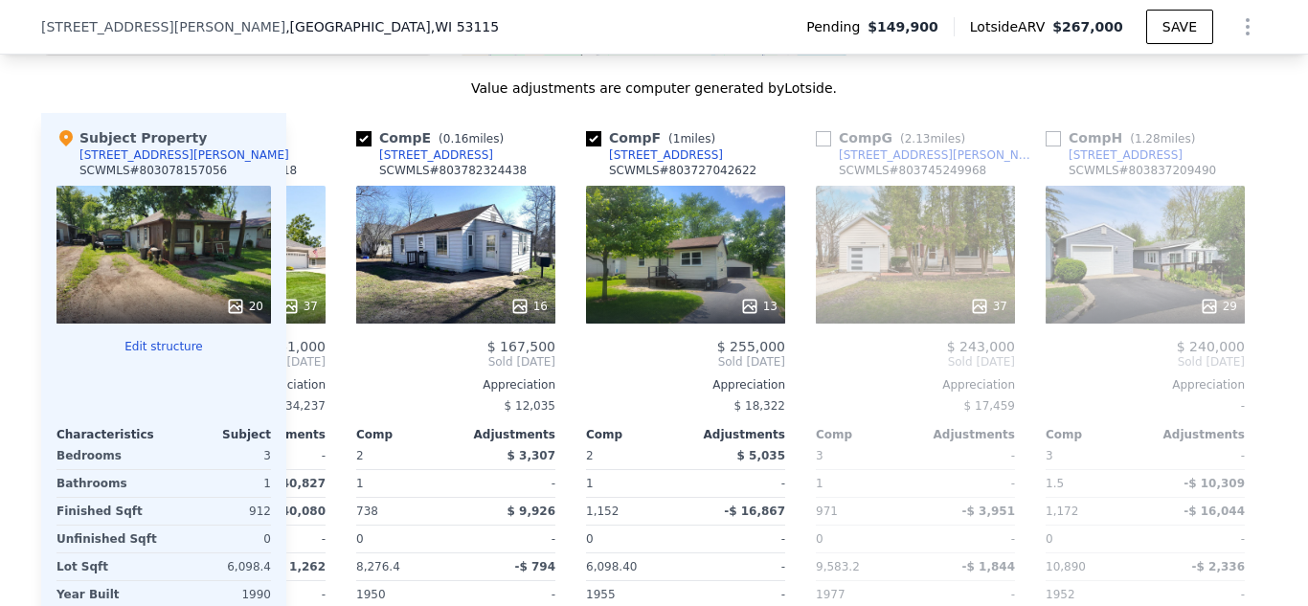
scroll to position [0, 919]
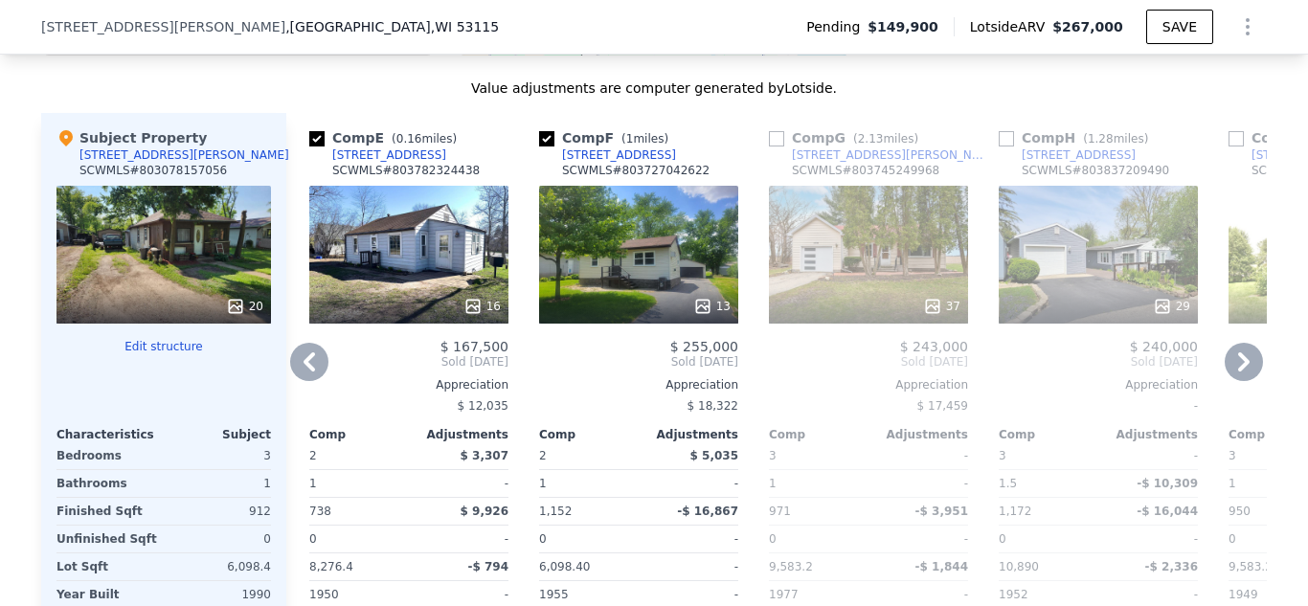
click at [1234, 365] on icon at bounding box center [1243, 362] width 38 height 38
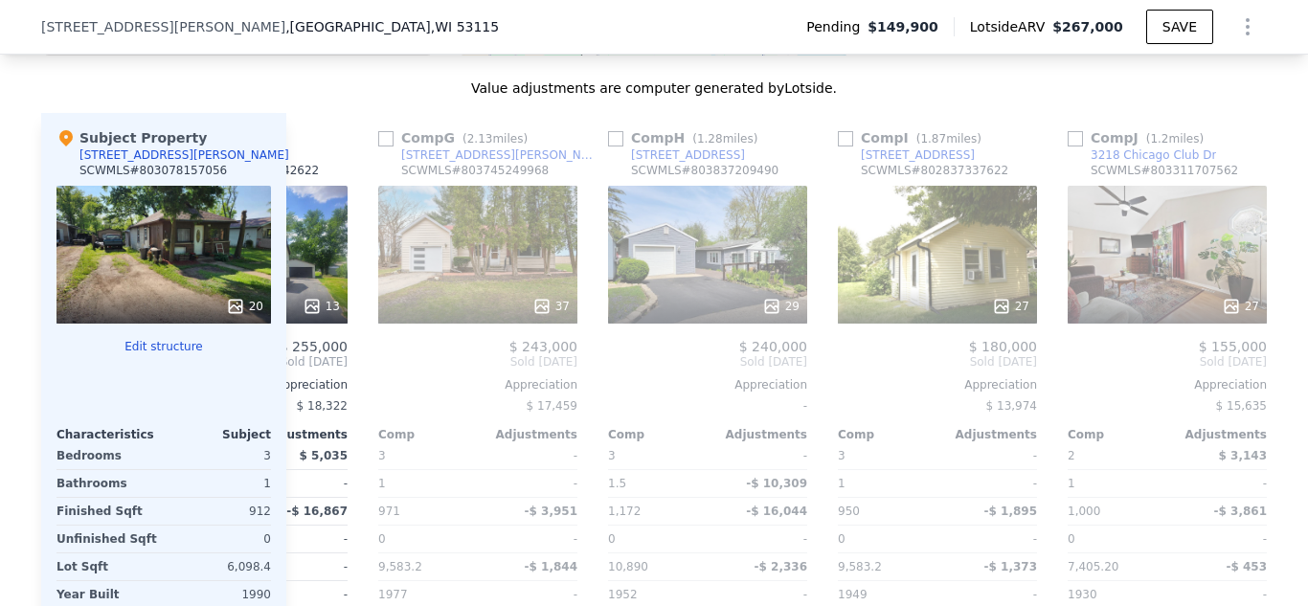
scroll to position [0, 1379]
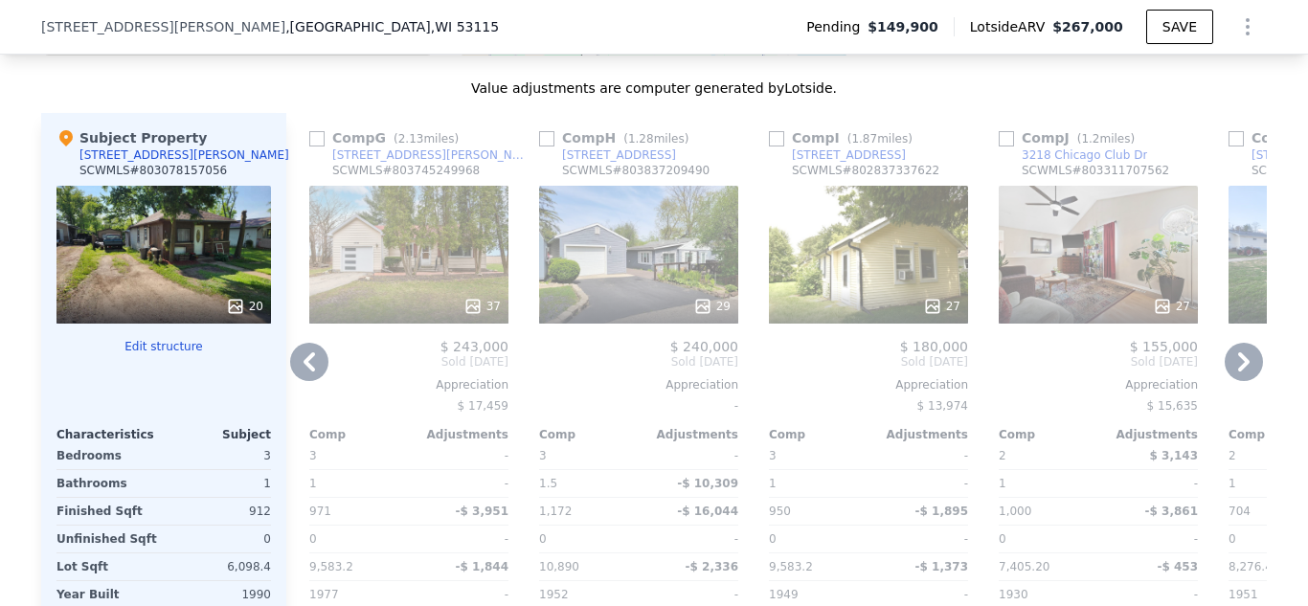
click at [1234, 367] on icon at bounding box center [1243, 362] width 38 height 38
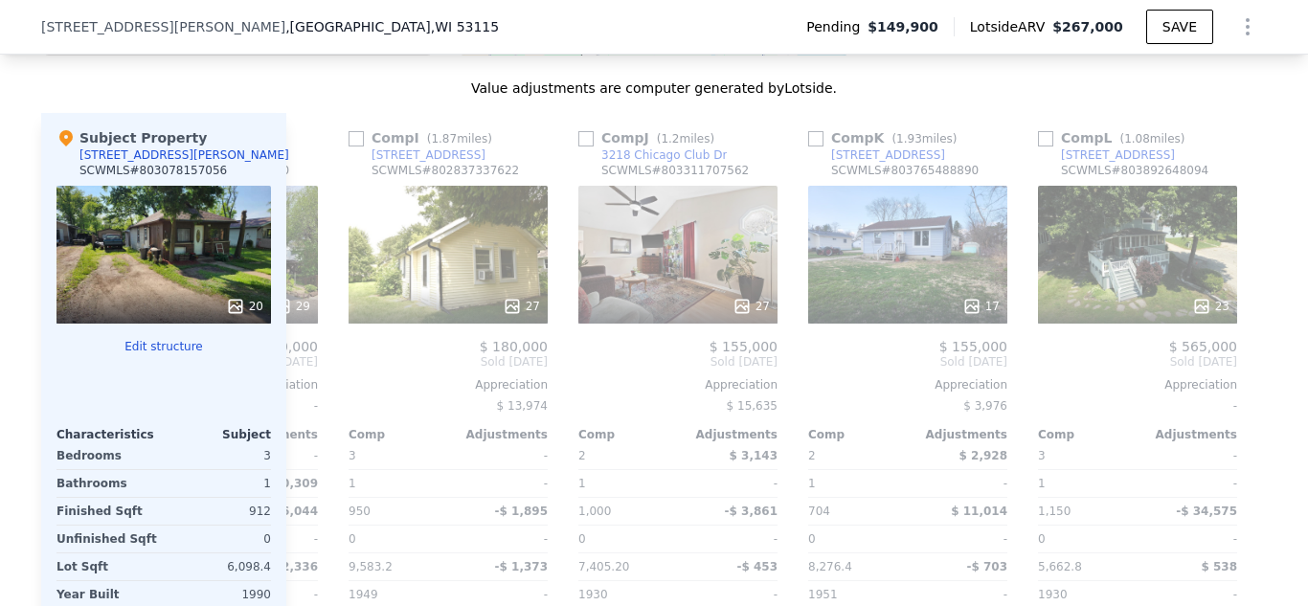
scroll to position [0, 1823]
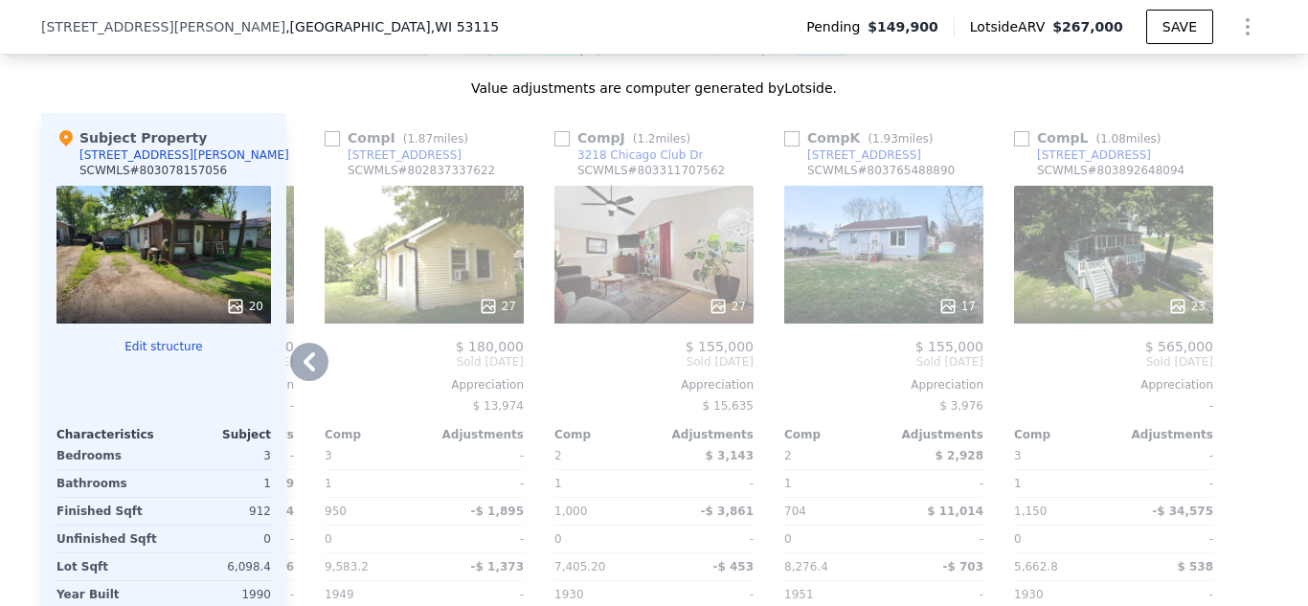
click at [308, 362] on icon at bounding box center [308, 361] width 11 height 19
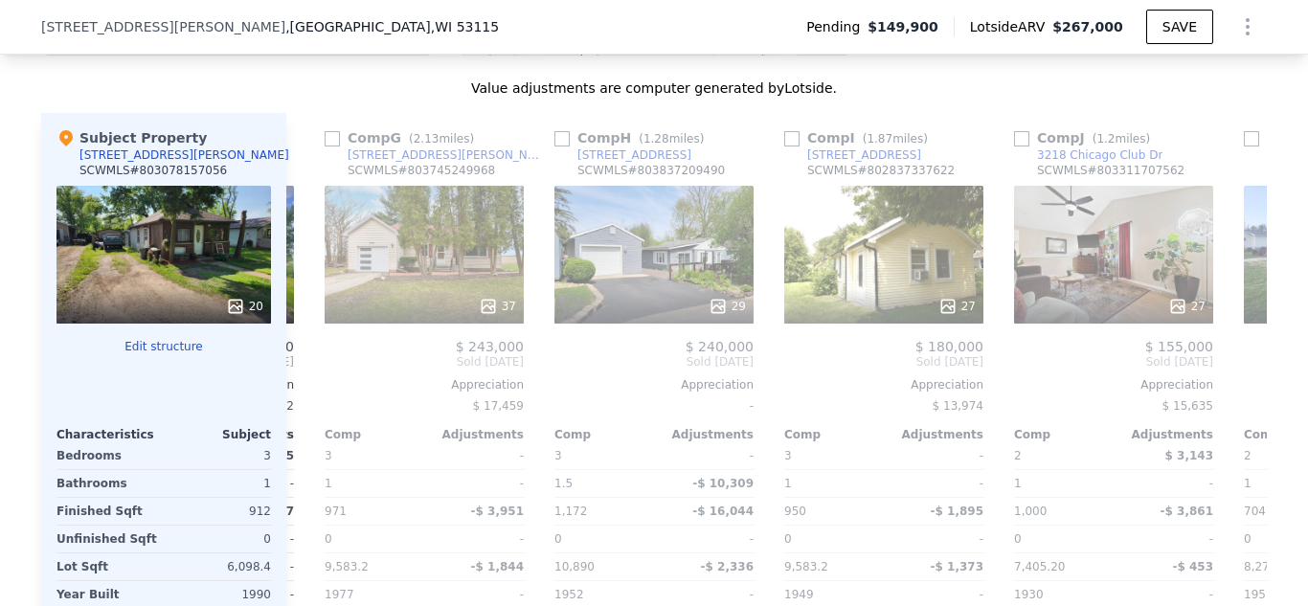
click at [308, 362] on div "Comp A ( 0.76 miles) [STREET_ADDRESS] # 803206430862 82 $ 269,900 Sold [DATE] A…" at bounding box center [776, 407] width 980 height 588
click at [308, 362] on icon at bounding box center [308, 361] width 11 height 19
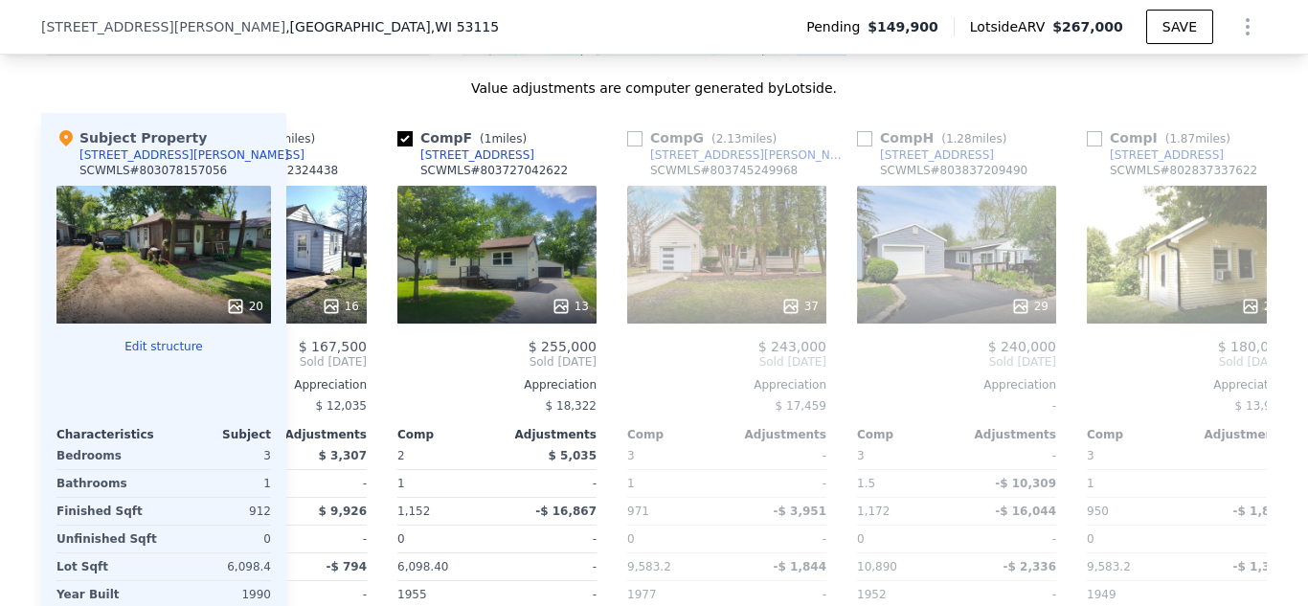
scroll to position [0, 904]
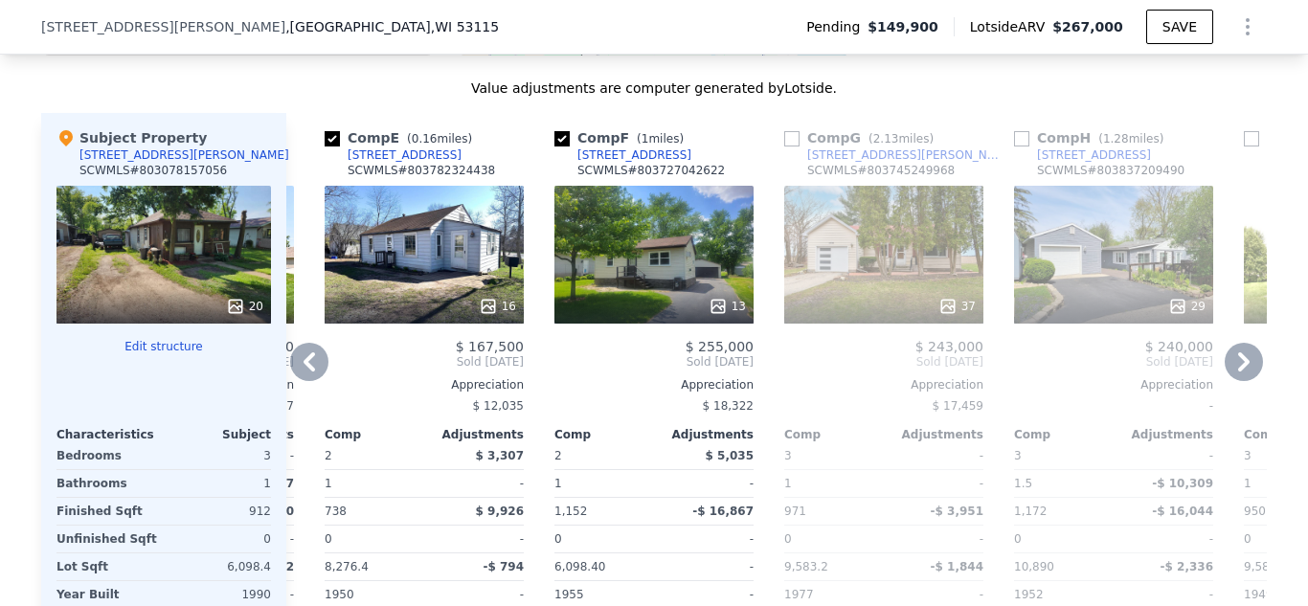
click at [304, 358] on icon at bounding box center [309, 362] width 38 height 38
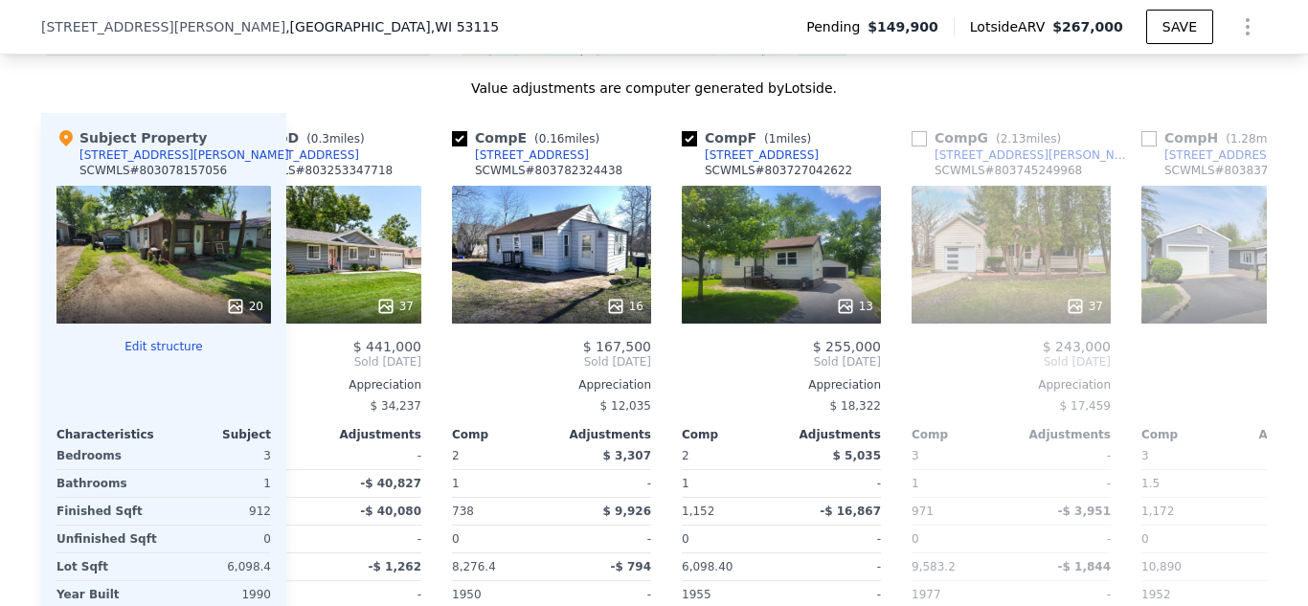
scroll to position [0, 444]
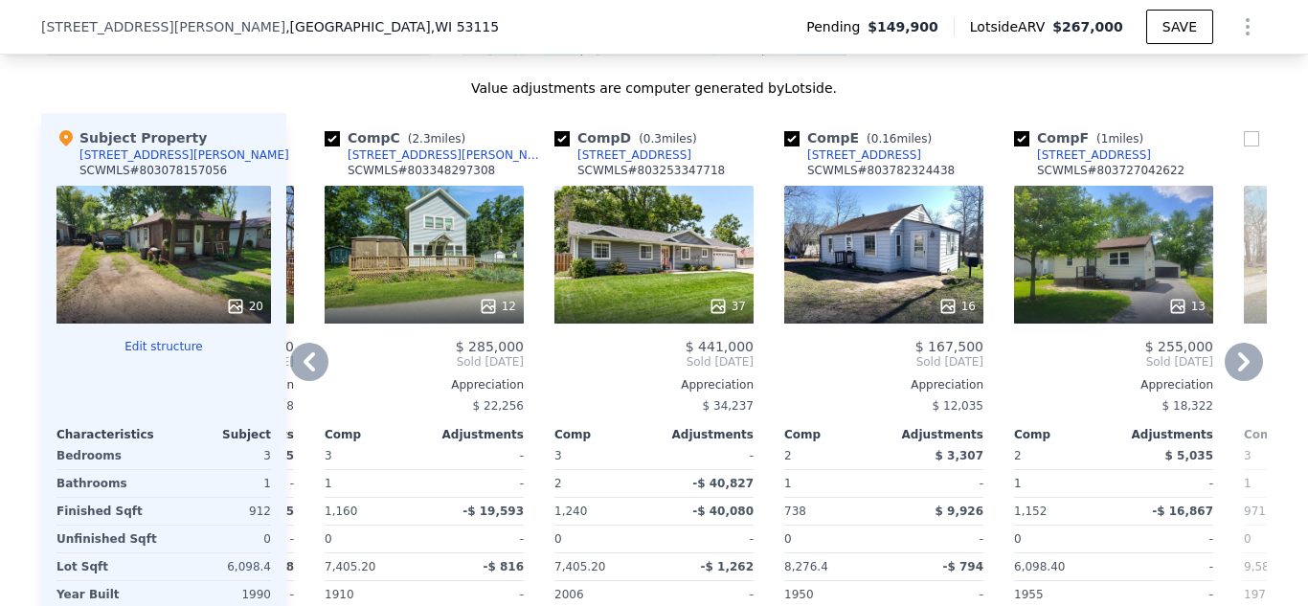
click at [304, 364] on icon at bounding box center [309, 362] width 38 height 38
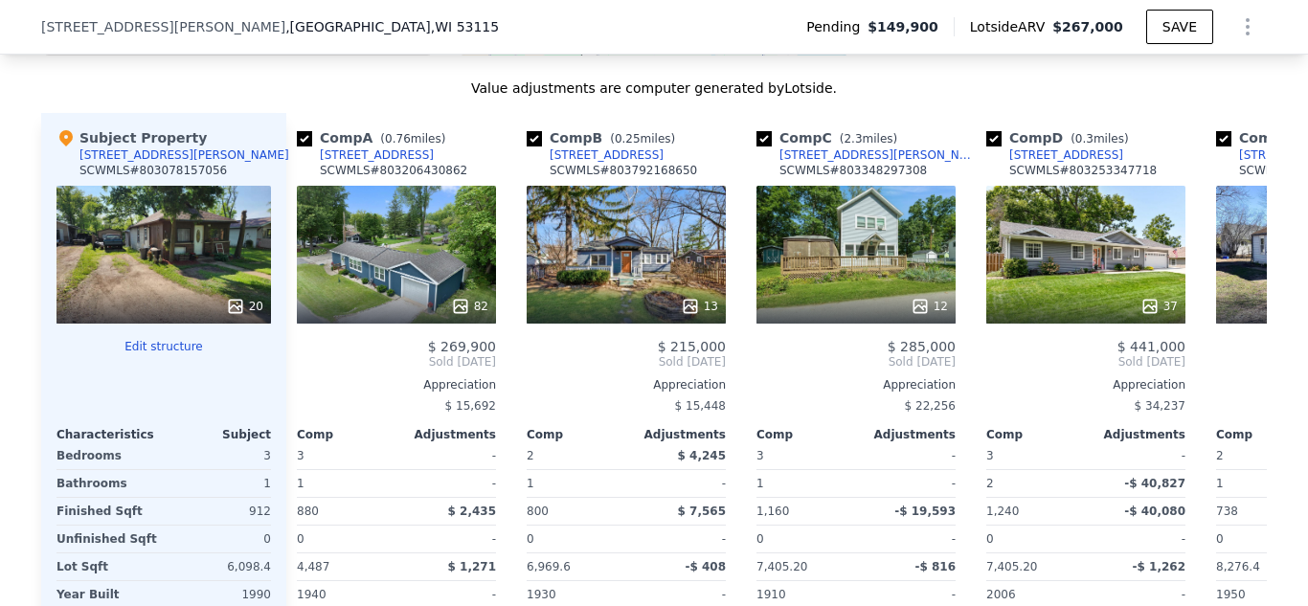
scroll to position [0, 0]
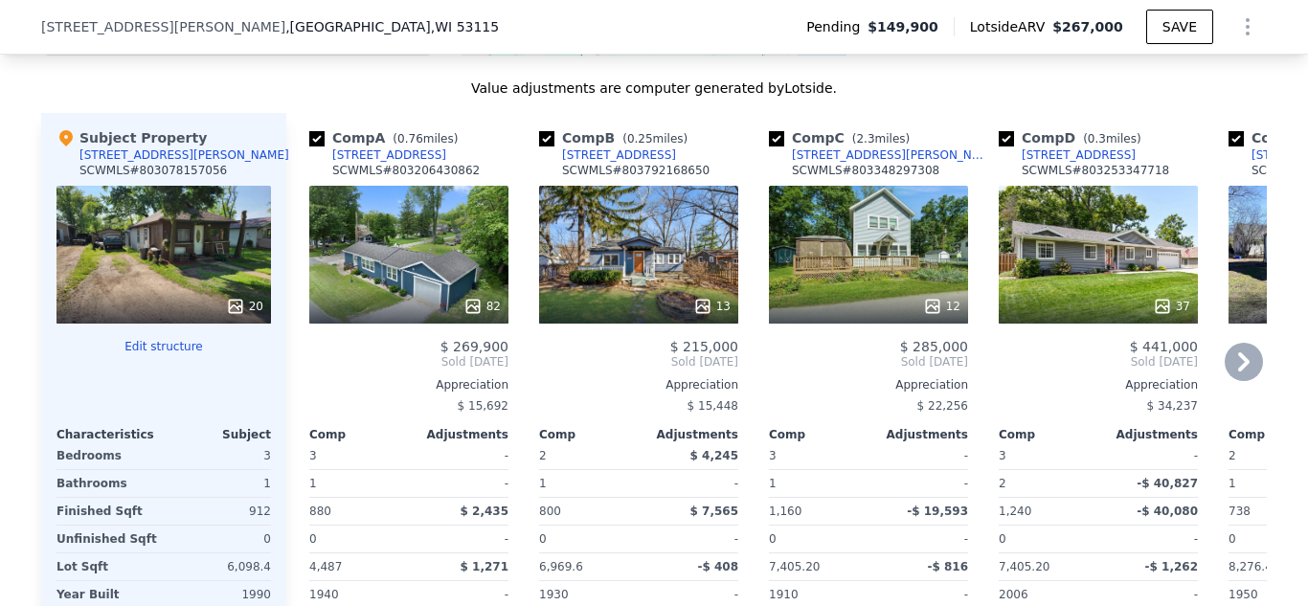
click at [471, 303] on icon at bounding box center [472, 306] width 12 height 12
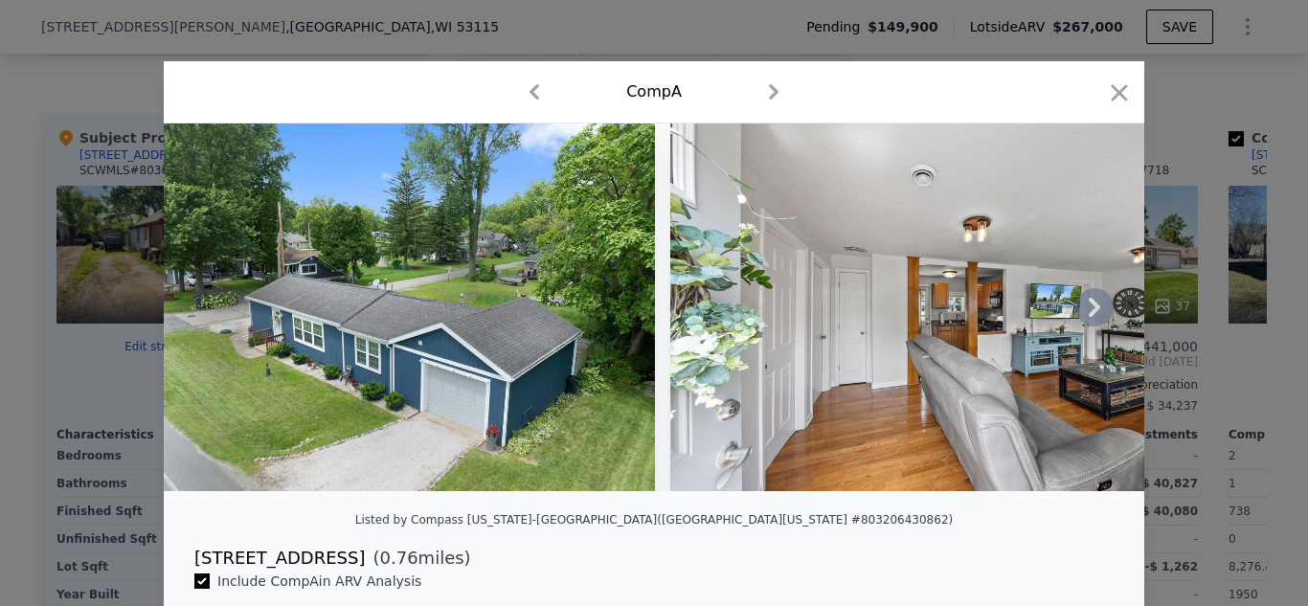
click at [1103, 301] on icon at bounding box center [1094, 307] width 38 height 38
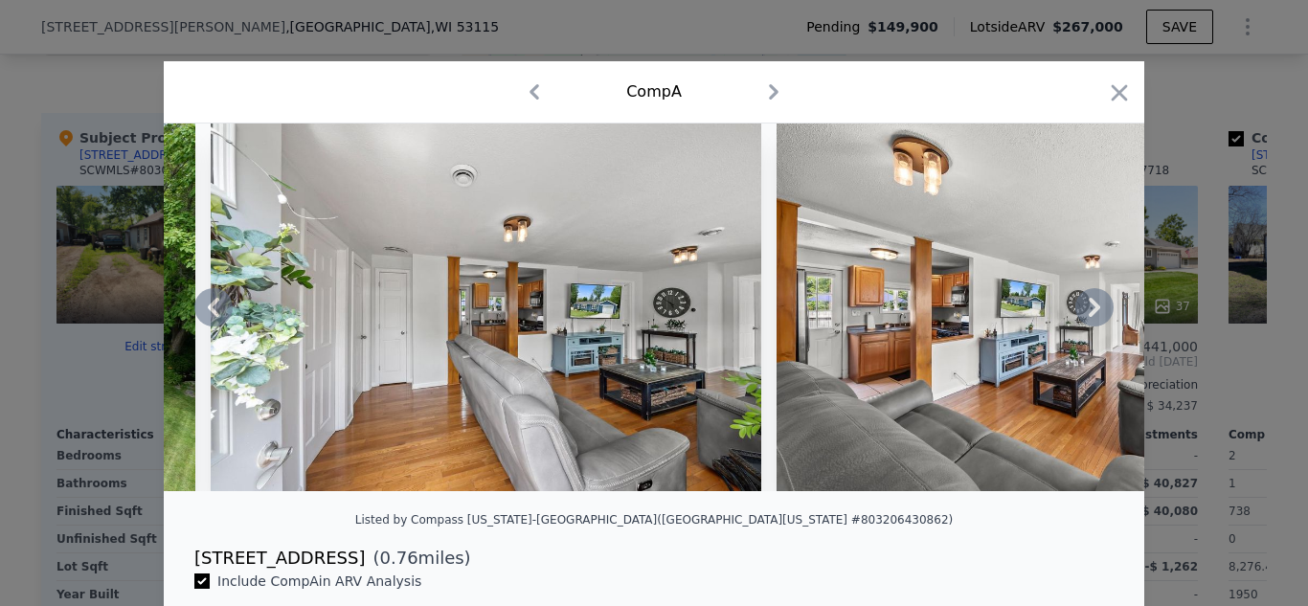
click at [1103, 301] on icon at bounding box center [1094, 307] width 38 height 38
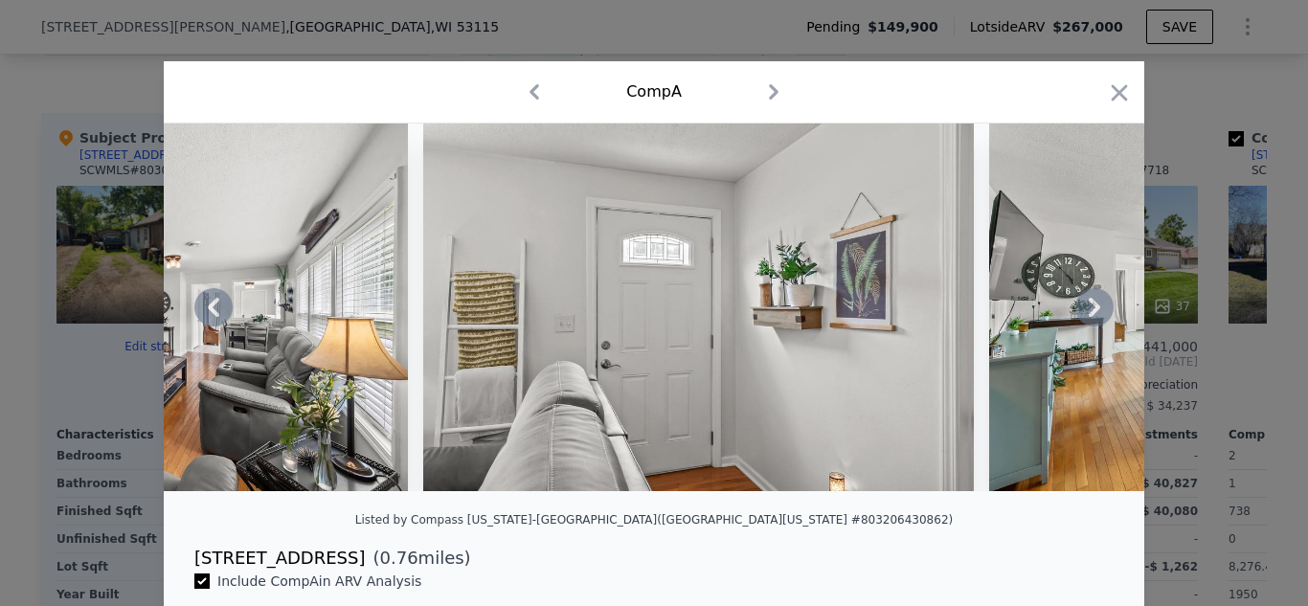
click at [1103, 301] on icon at bounding box center [1094, 307] width 38 height 38
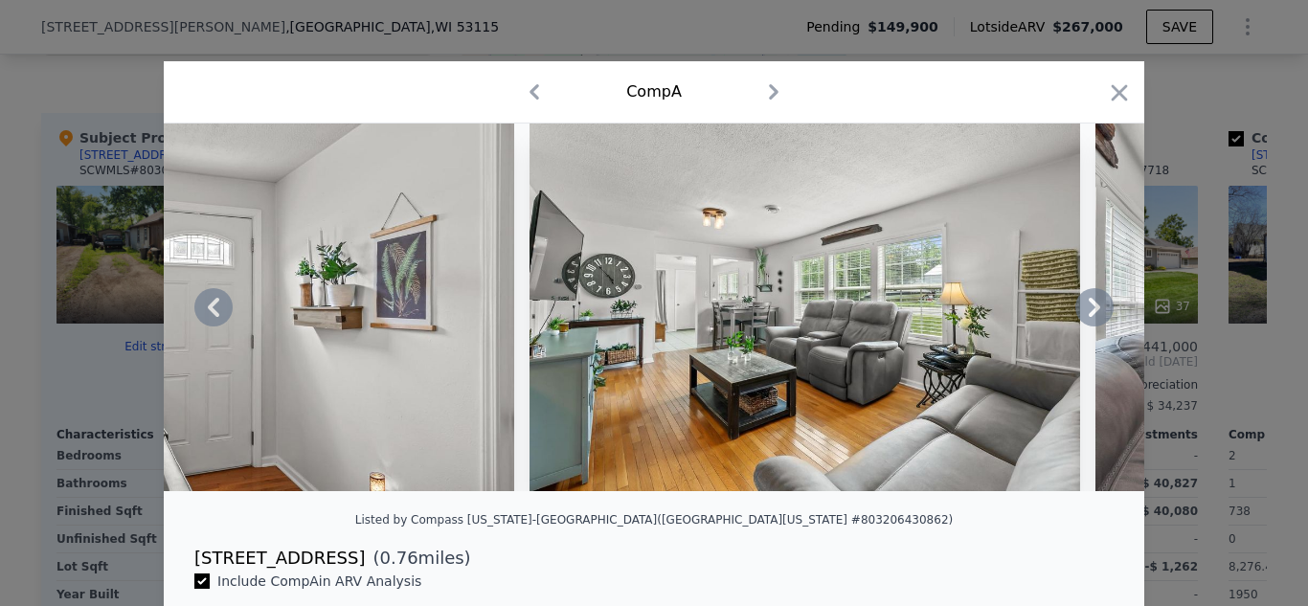
click at [1103, 301] on icon at bounding box center [1094, 307] width 38 height 38
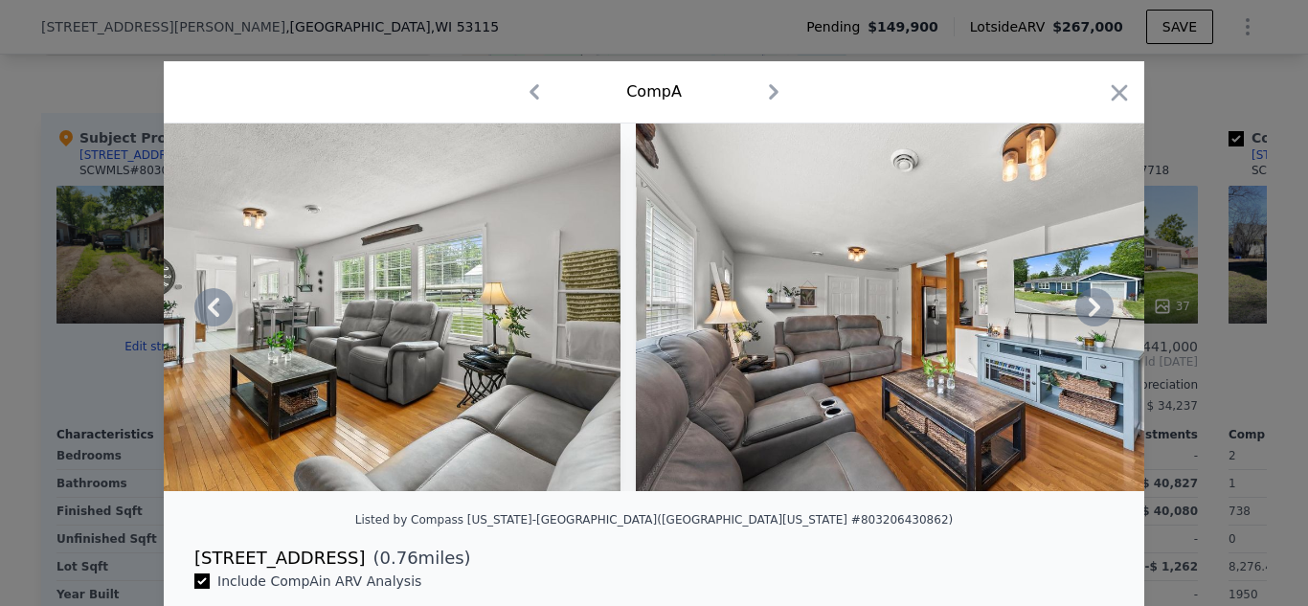
click at [1103, 301] on icon at bounding box center [1094, 307] width 38 height 38
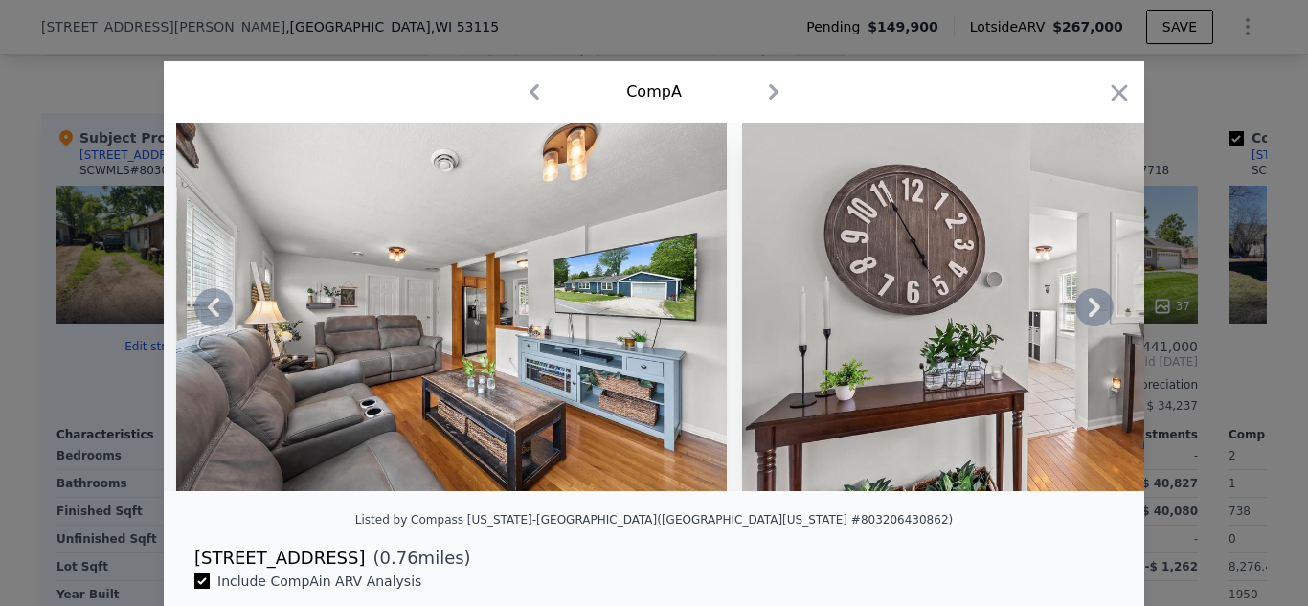
click at [1103, 301] on div at bounding box center [654, 307] width 980 height 368
click at [1103, 301] on icon at bounding box center [1094, 307] width 38 height 38
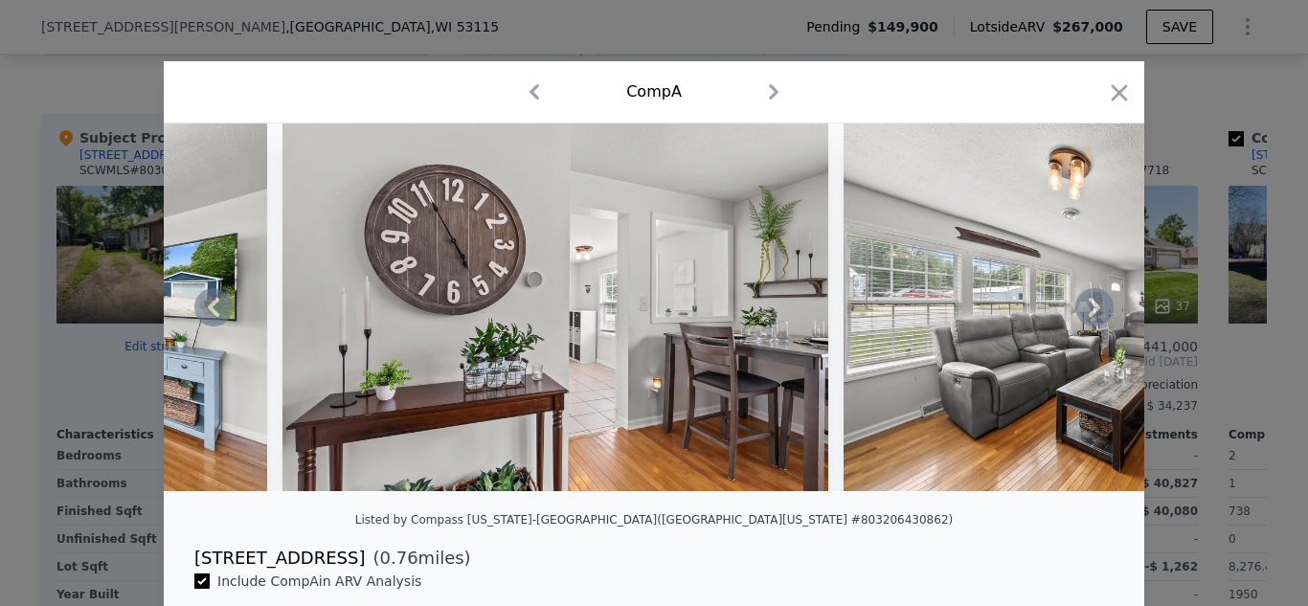
click at [1103, 301] on icon at bounding box center [1094, 307] width 38 height 38
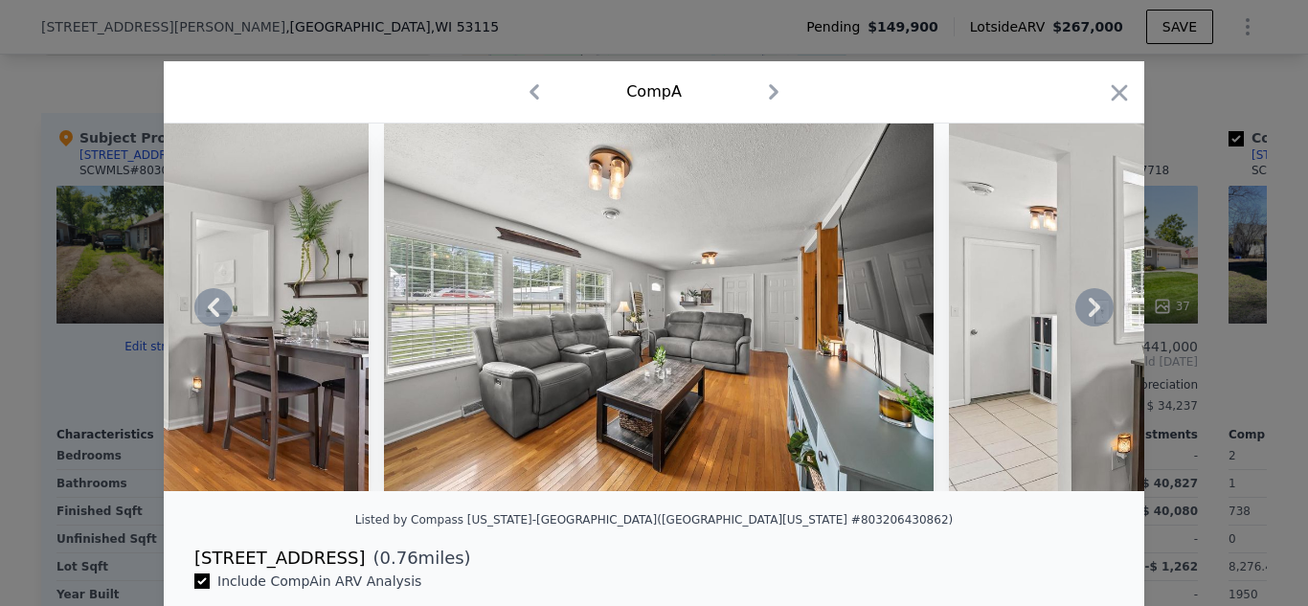
click at [1103, 301] on icon at bounding box center [1094, 307] width 38 height 38
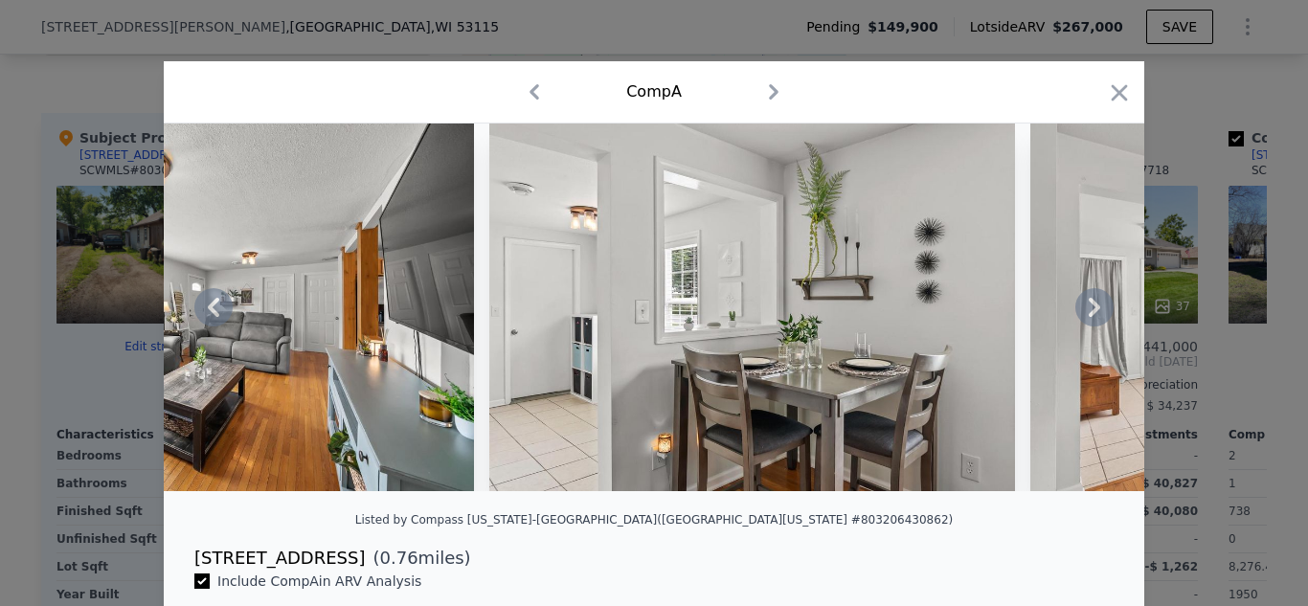
click at [1103, 301] on icon at bounding box center [1094, 307] width 38 height 38
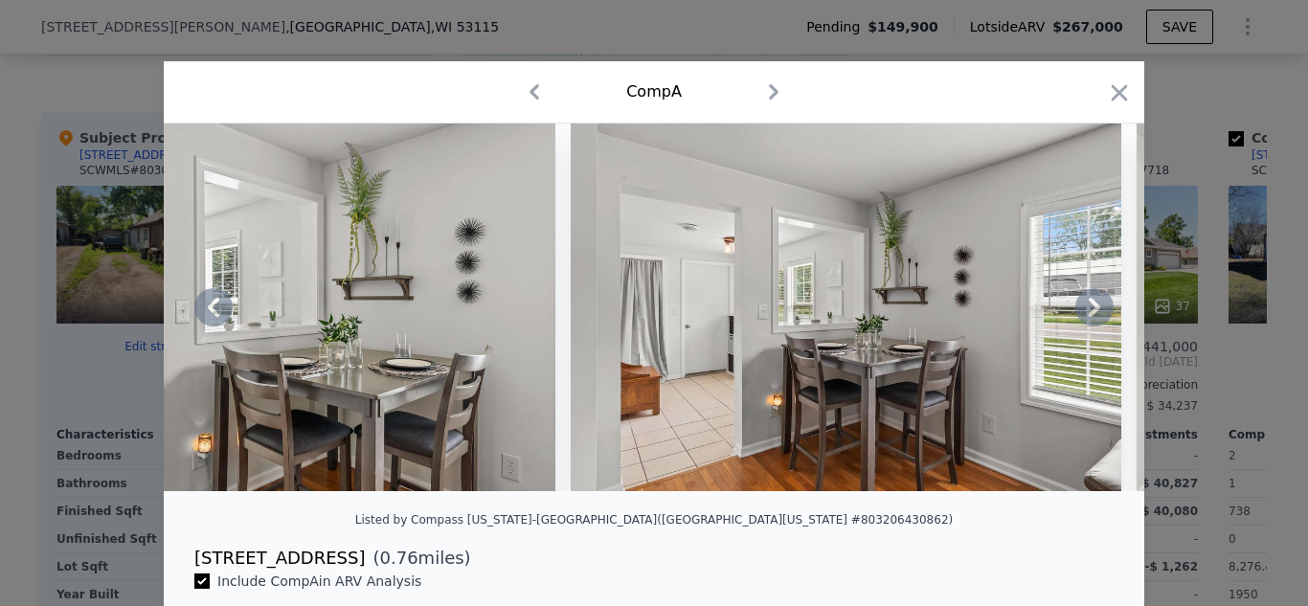
click at [1103, 301] on icon at bounding box center [1094, 307] width 38 height 38
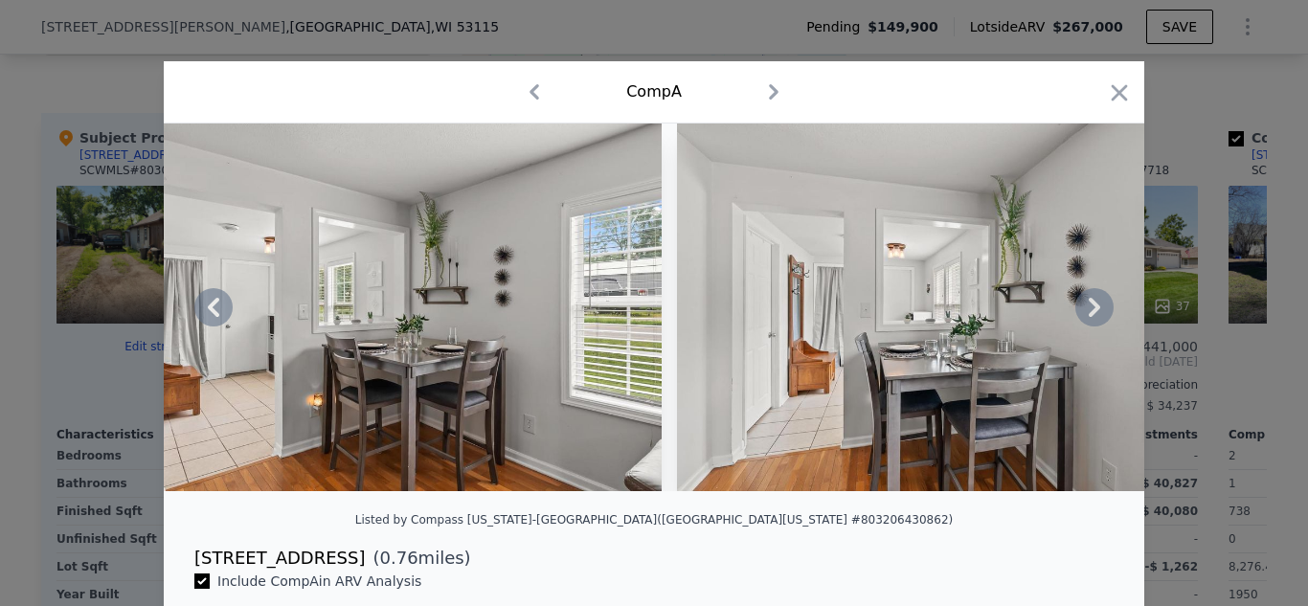
click at [1103, 301] on icon at bounding box center [1094, 307] width 38 height 38
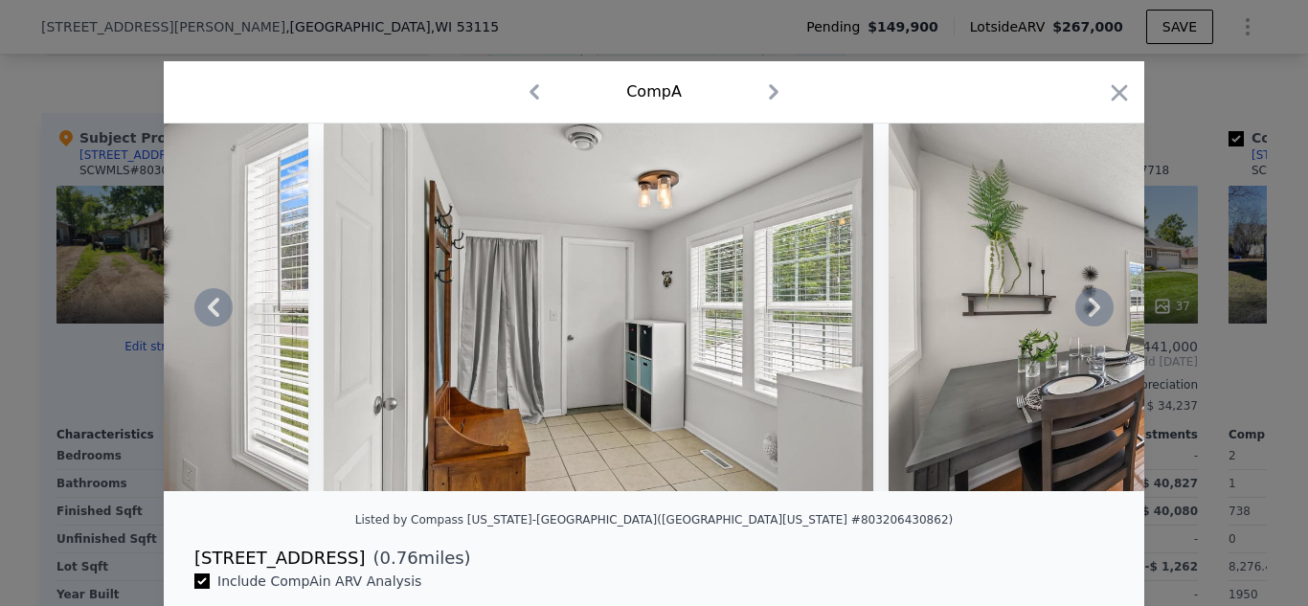
click at [1103, 301] on icon at bounding box center [1094, 307] width 38 height 38
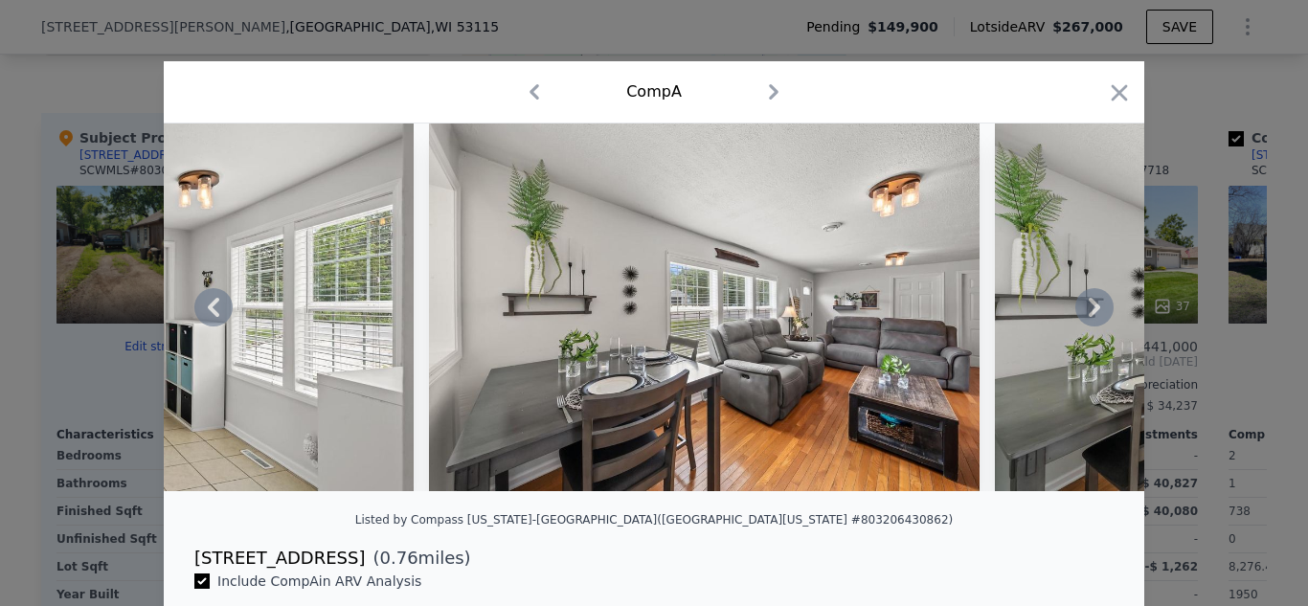
click at [1103, 301] on icon at bounding box center [1094, 307] width 38 height 38
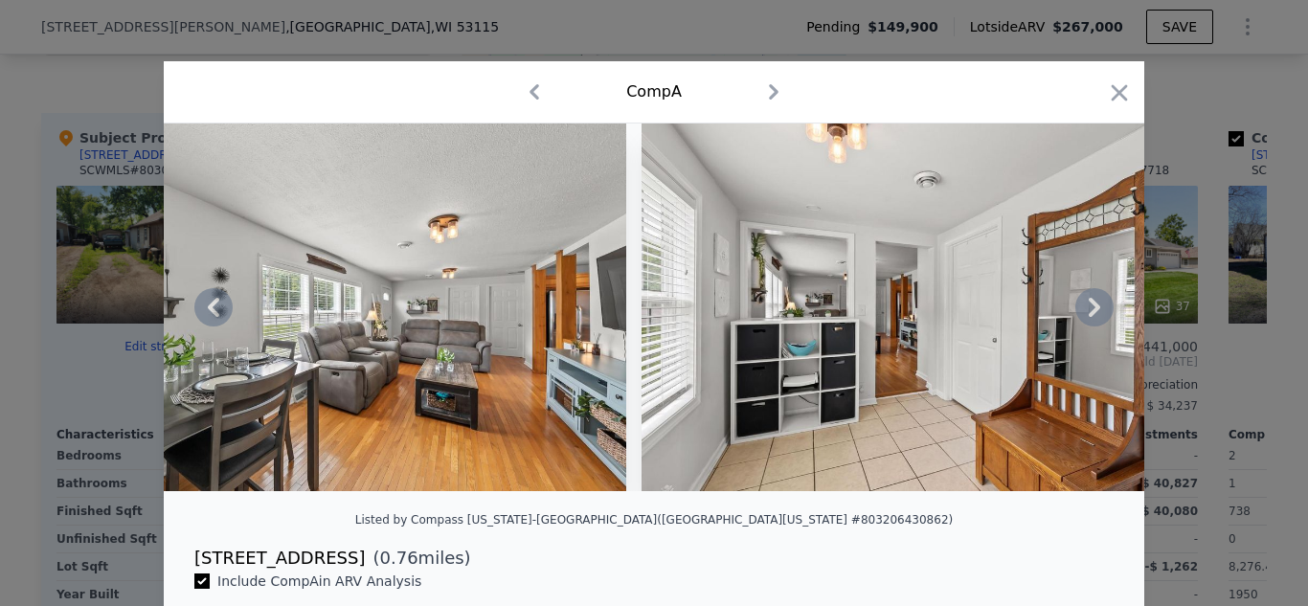
click at [1103, 301] on icon at bounding box center [1094, 307] width 38 height 38
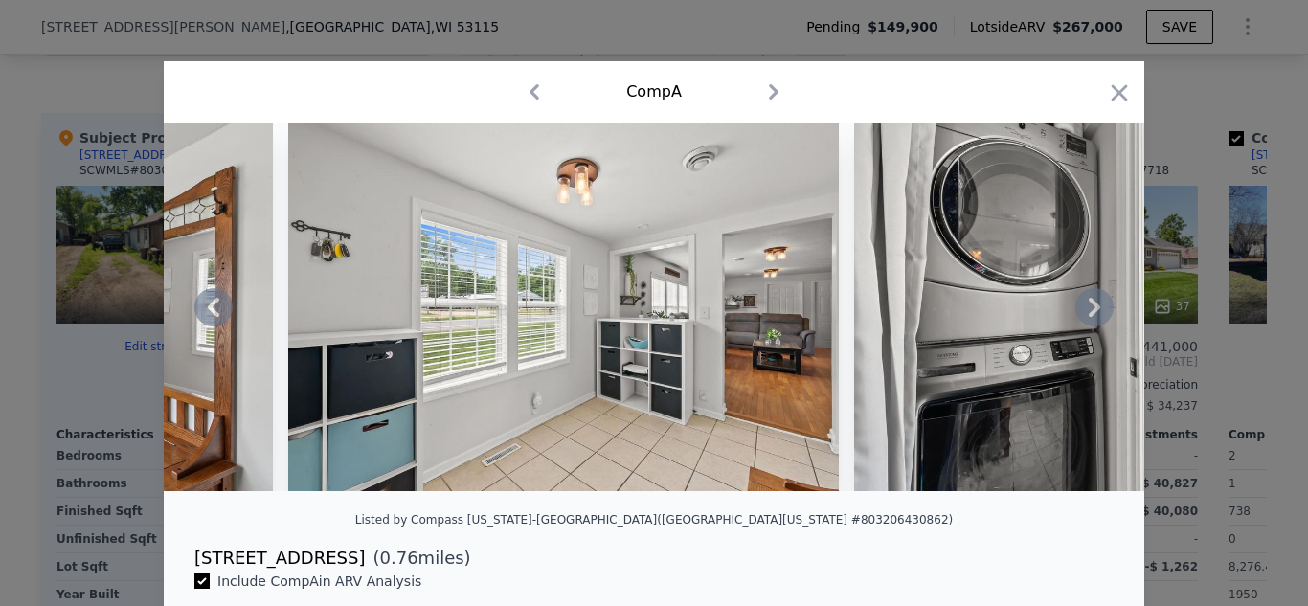
click at [1103, 301] on icon at bounding box center [1094, 307] width 38 height 38
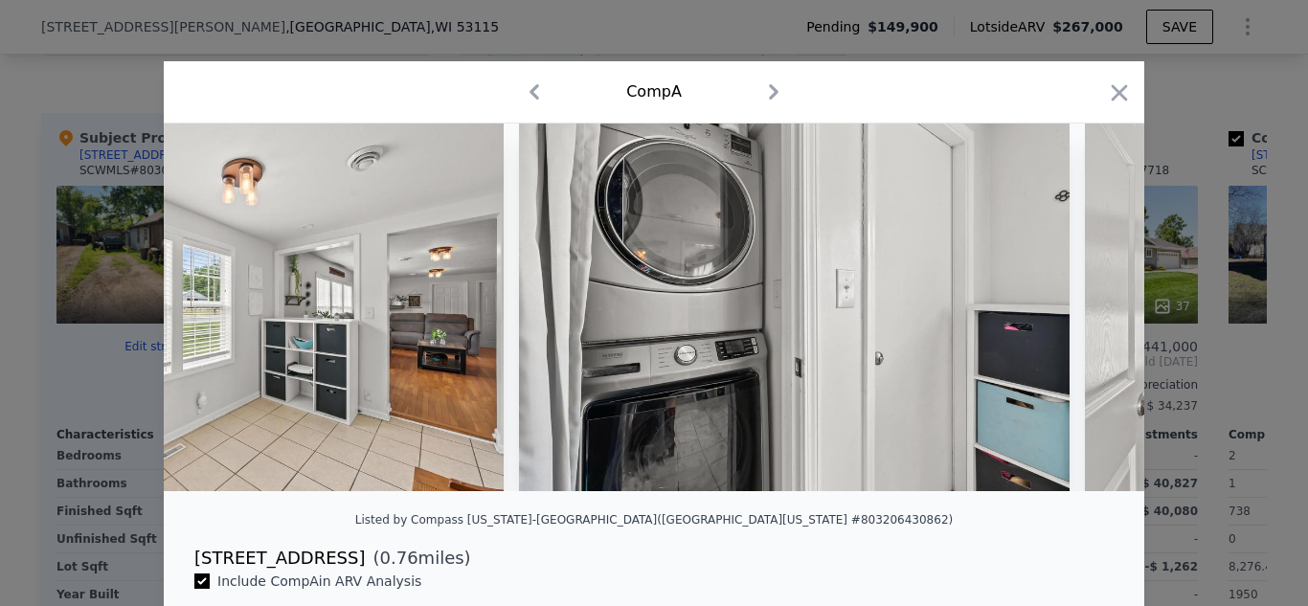
scroll to position [0, 8731]
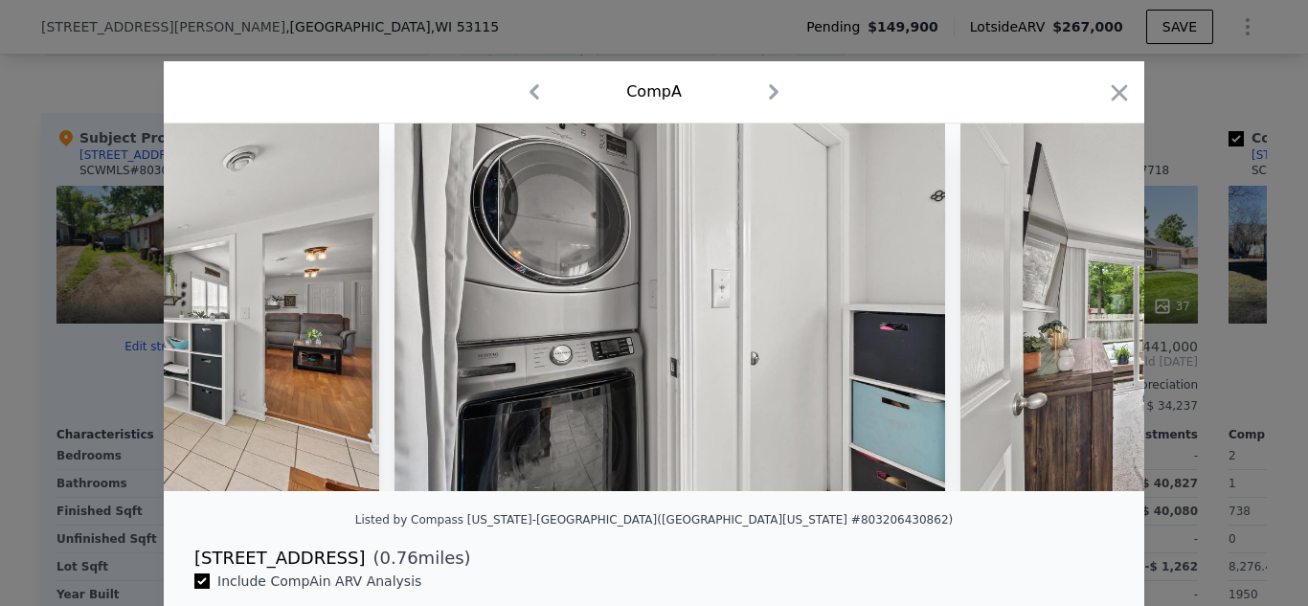
click at [1103, 301] on div at bounding box center [654, 307] width 980 height 368
click at [1103, 301] on icon at bounding box center [1094, 307] width 38 height 38
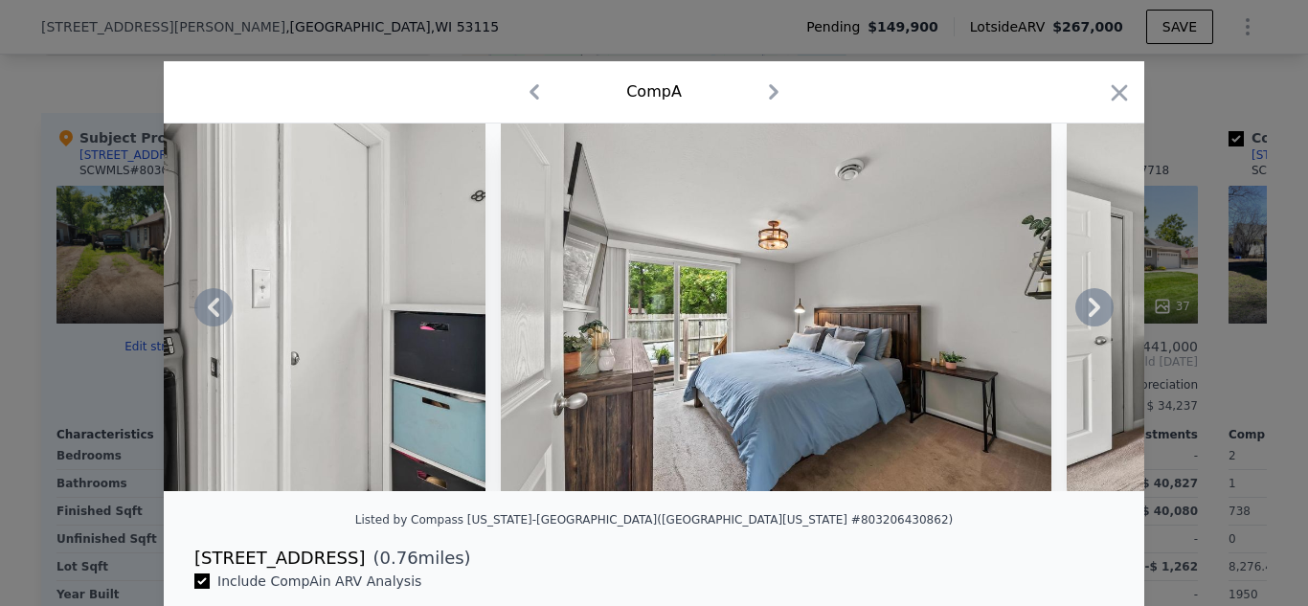
click at [1103, 301] on icon at bounding box center [1094, 307] width 38 height 38
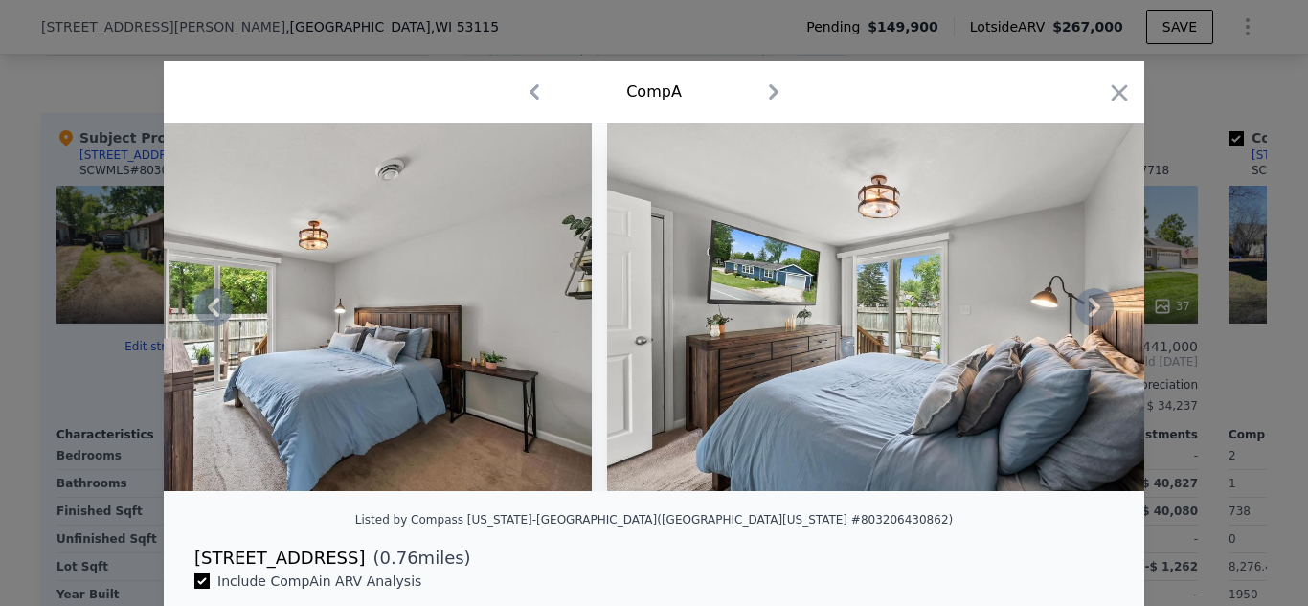
click at [1103, 301] on icon at bounding box center [1094, 307] width 38 height 38
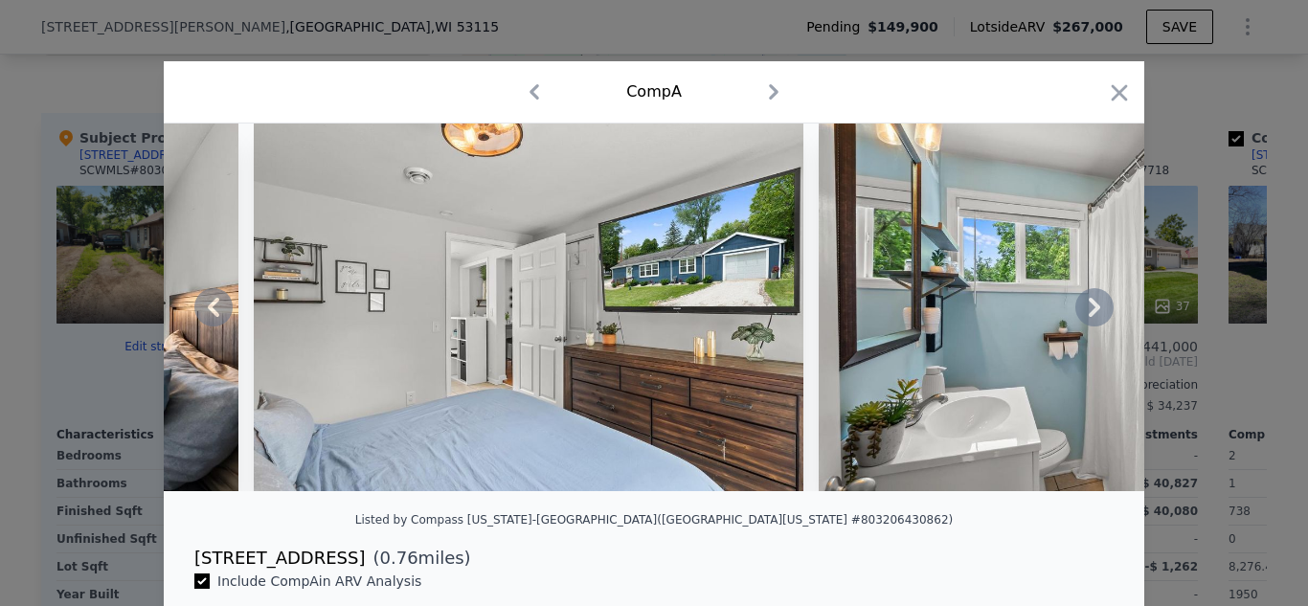
click at [1103, 301] on icon at bounding box center [1094, 307] width 38 height 38
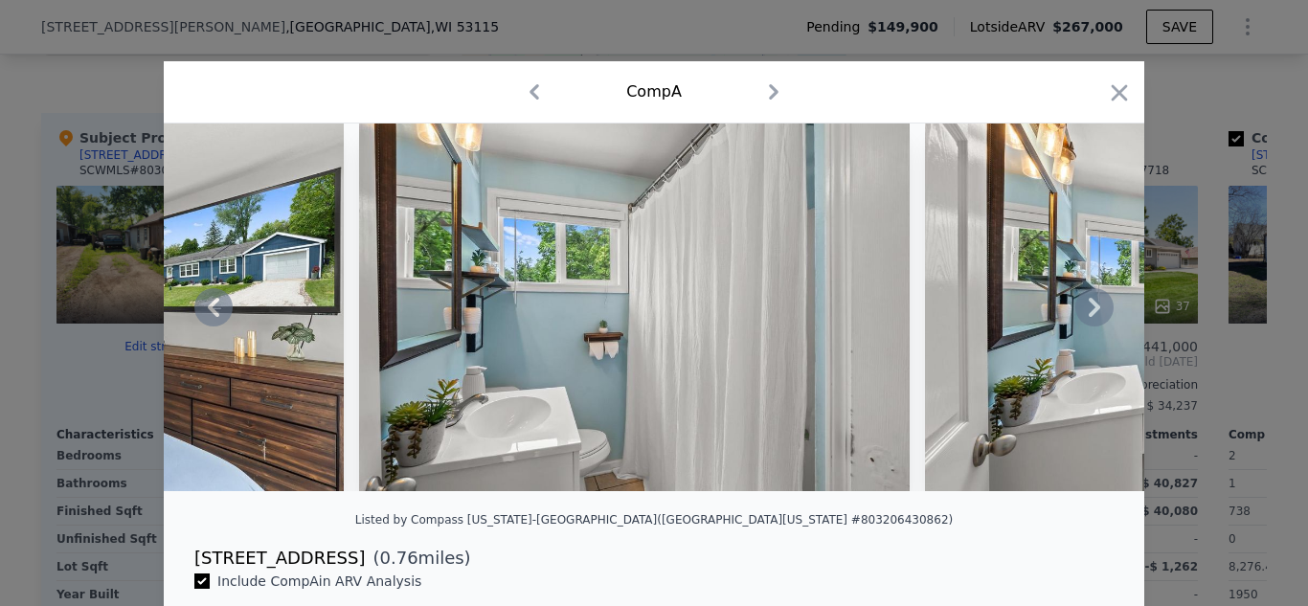
click at [1103, 301] on icon at bounding box center [1094, 307] width 38 height 38
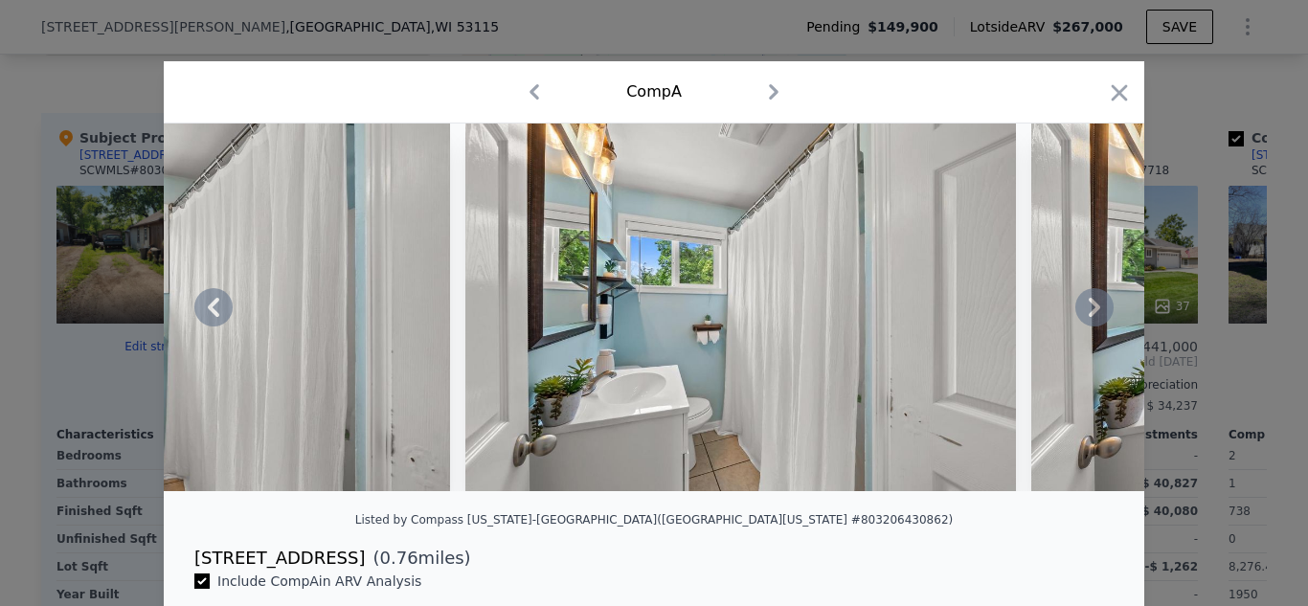
click at [1103, 301] on icon at bounding box center [1094, 307] width 38 height 38
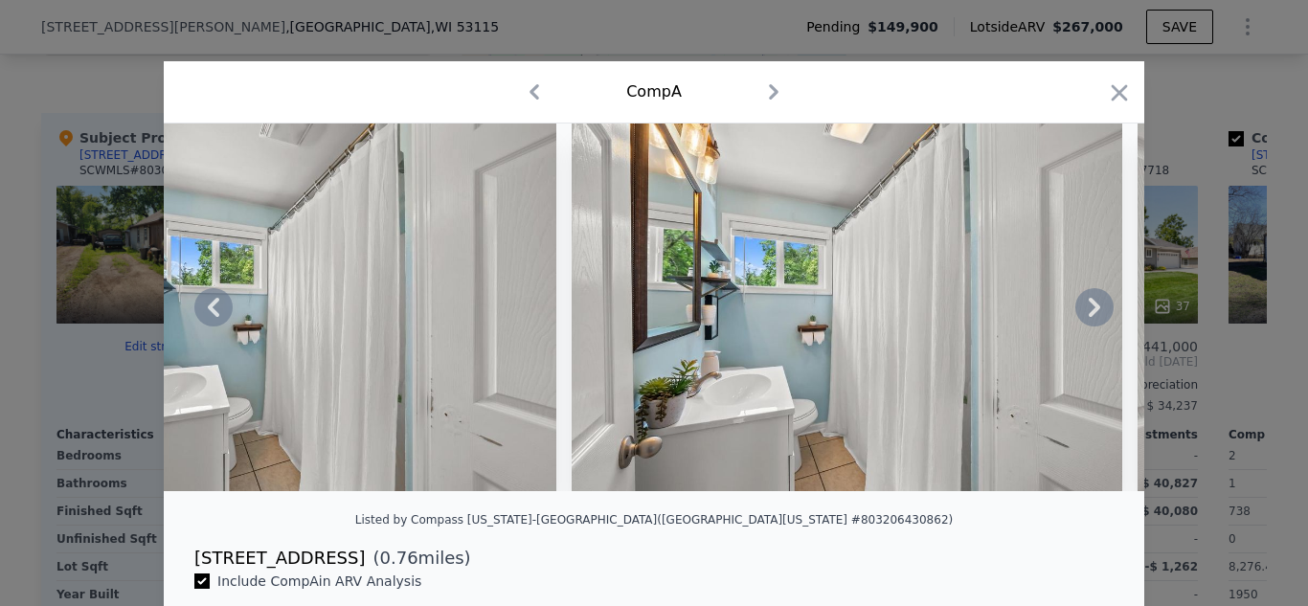
click at [1103, 301] on icon at bounding box center [1094, 307] width 38 height 38
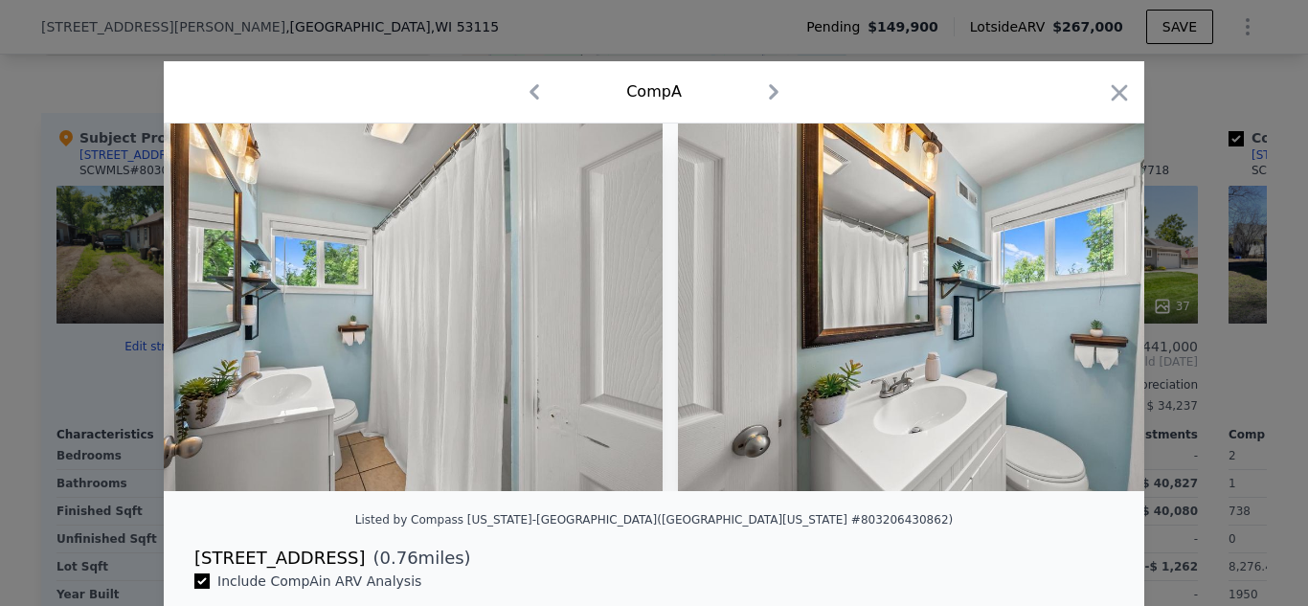
click at [1103, 301] on div at bounding box center [654, 307] width 980 height 368
click at [1103, 301] on icon at bounding box center [1094, 307] width 38 height 38
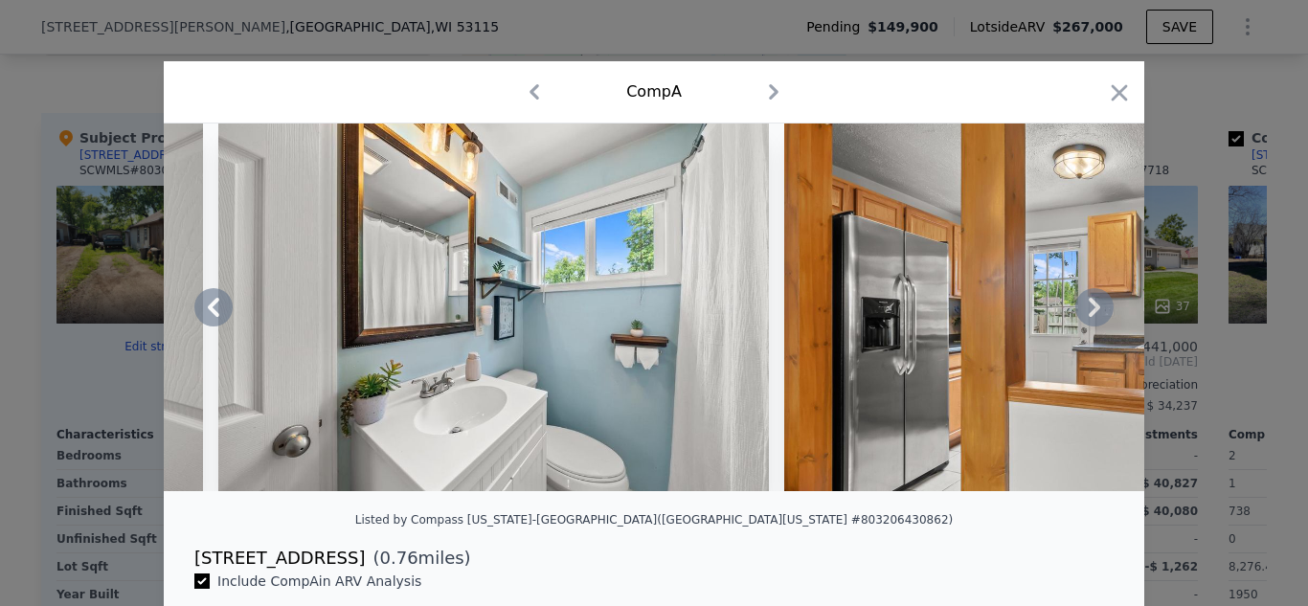
click at [1103, 301] on icon at bounding box center [1094, 307] width 38 height 38
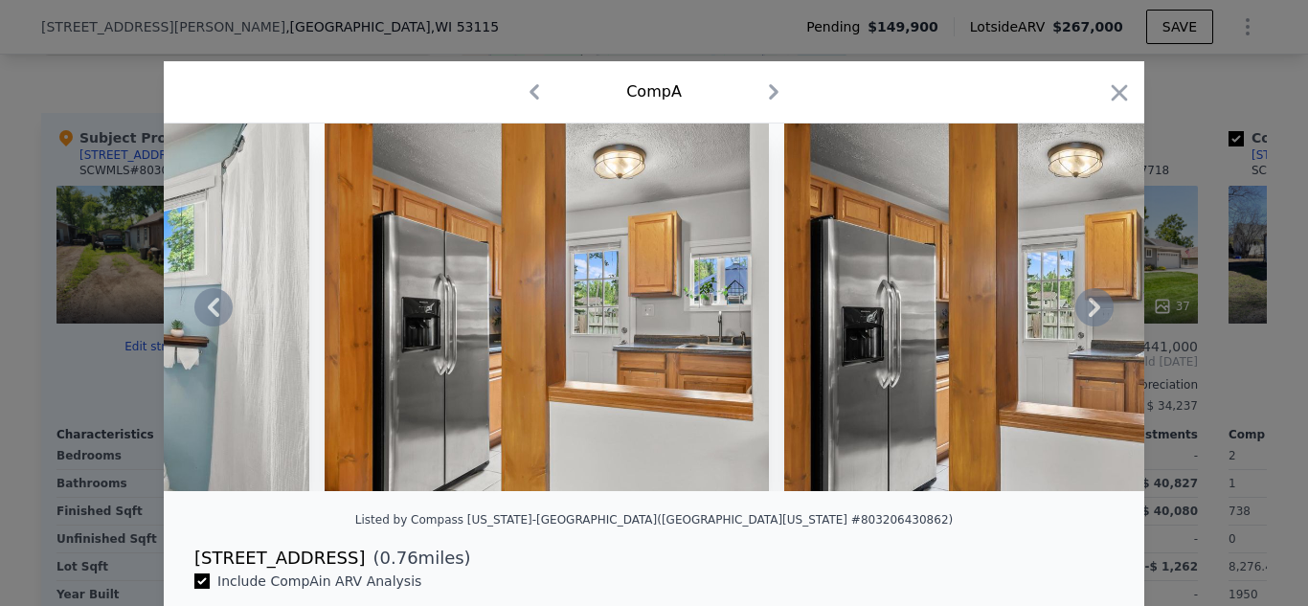
click at [1103, 301] on icon at bounding box center [1094, 307] width 38 height 38
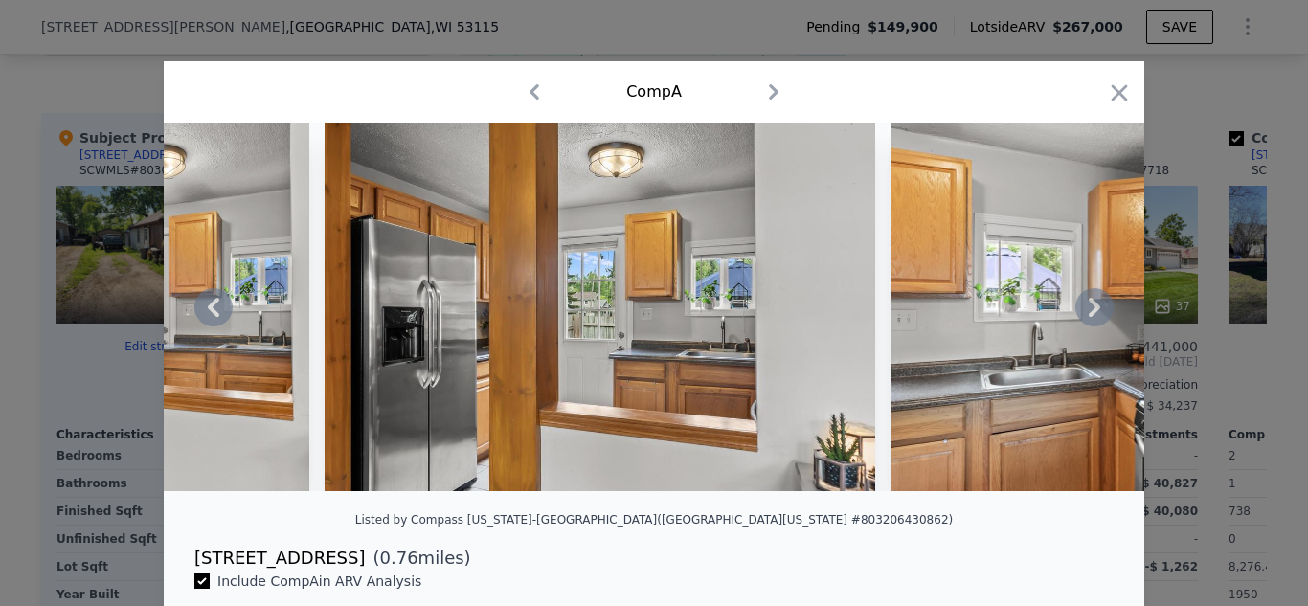
click at [1103, 301] on icon at bounding box center [1094, 307] width 38 height 38
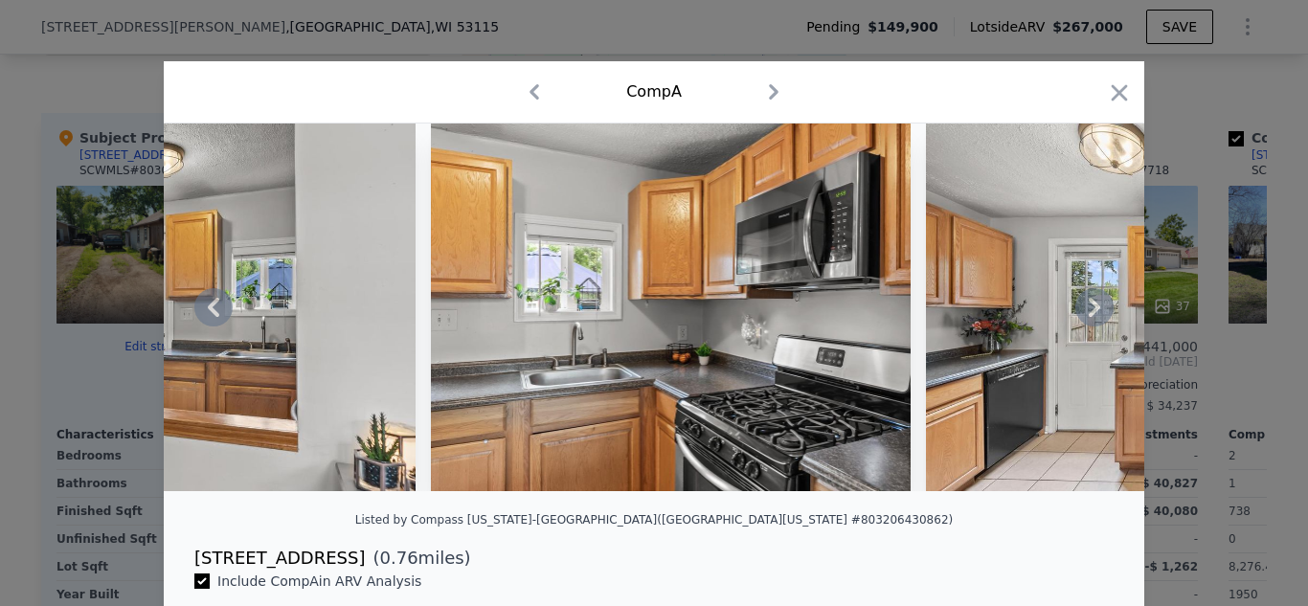
click at [1103, 301] on icon at bounding box center [1094, 307] width 38 height 38
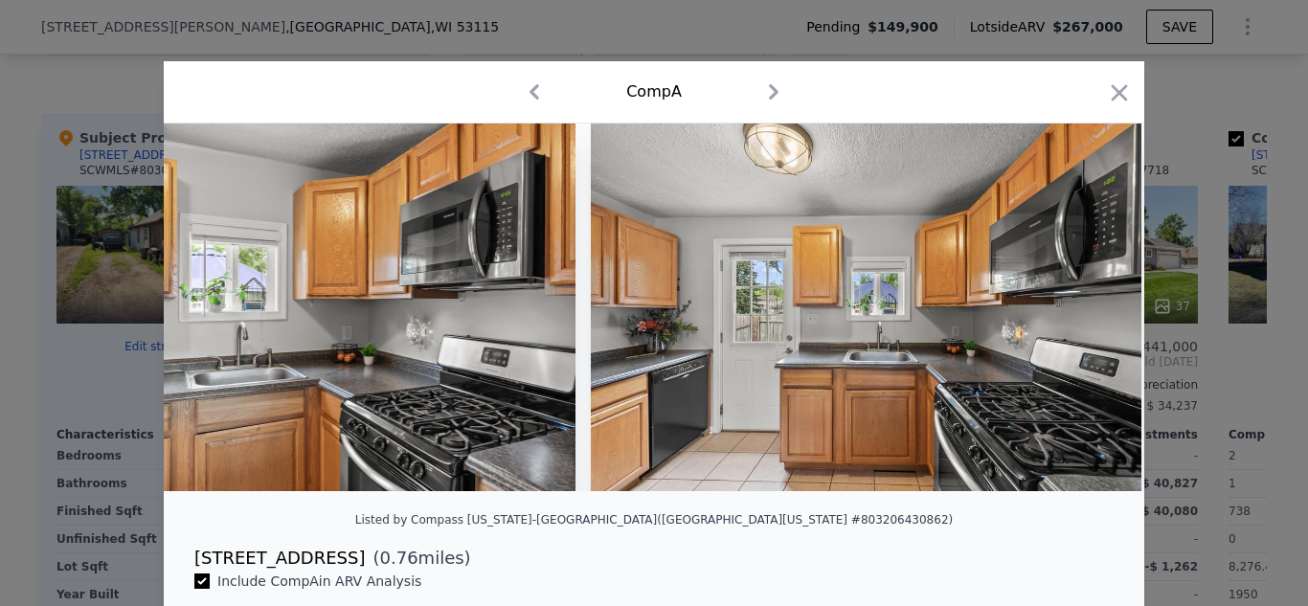
scroll to position [0, 14705]
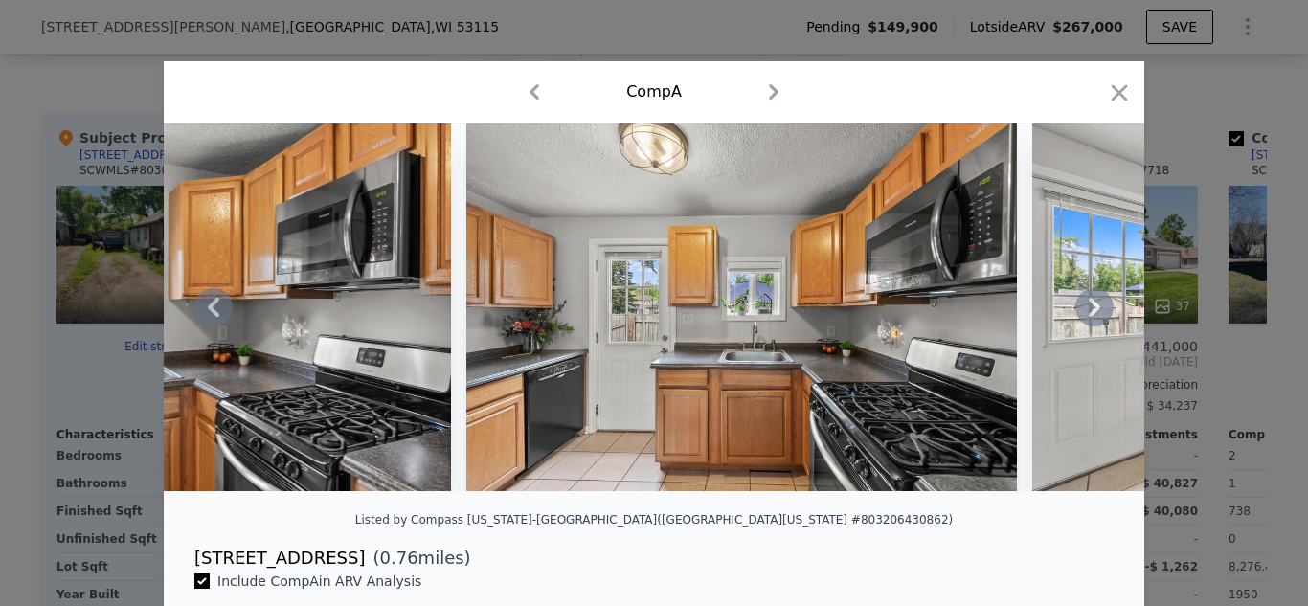
click at [1103, 301] on icon at bounding box center [1094, 307] width 38 height 38
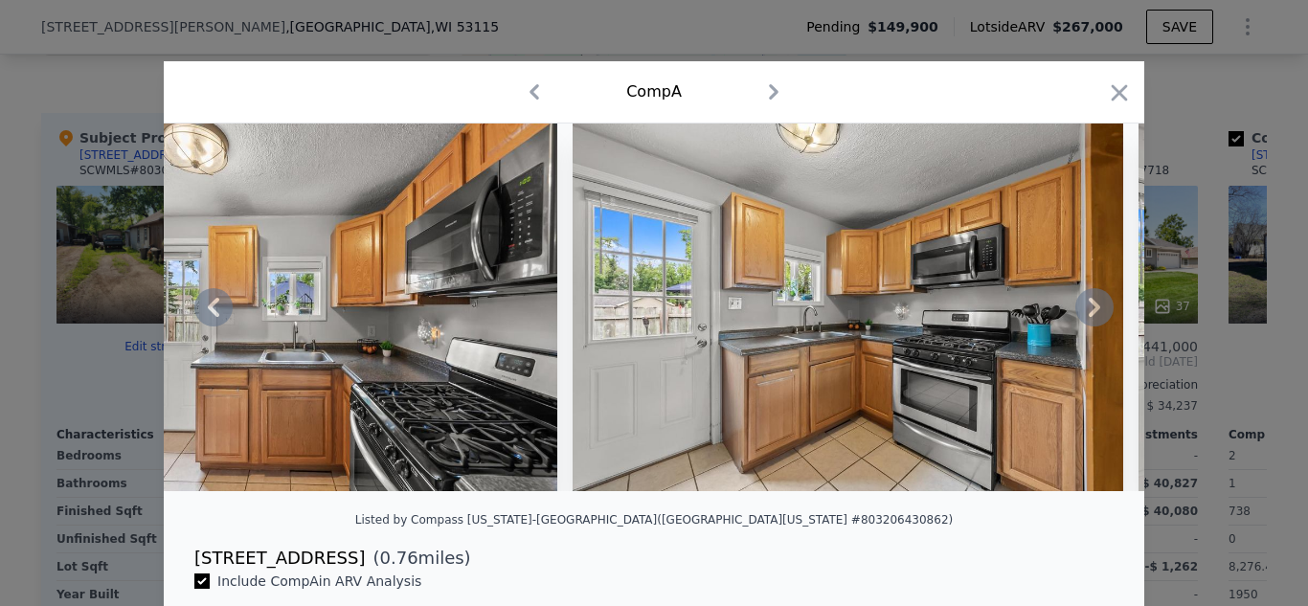
click at [1103, 301] on icon at bounding box center [1094, 307] width 38 height 38
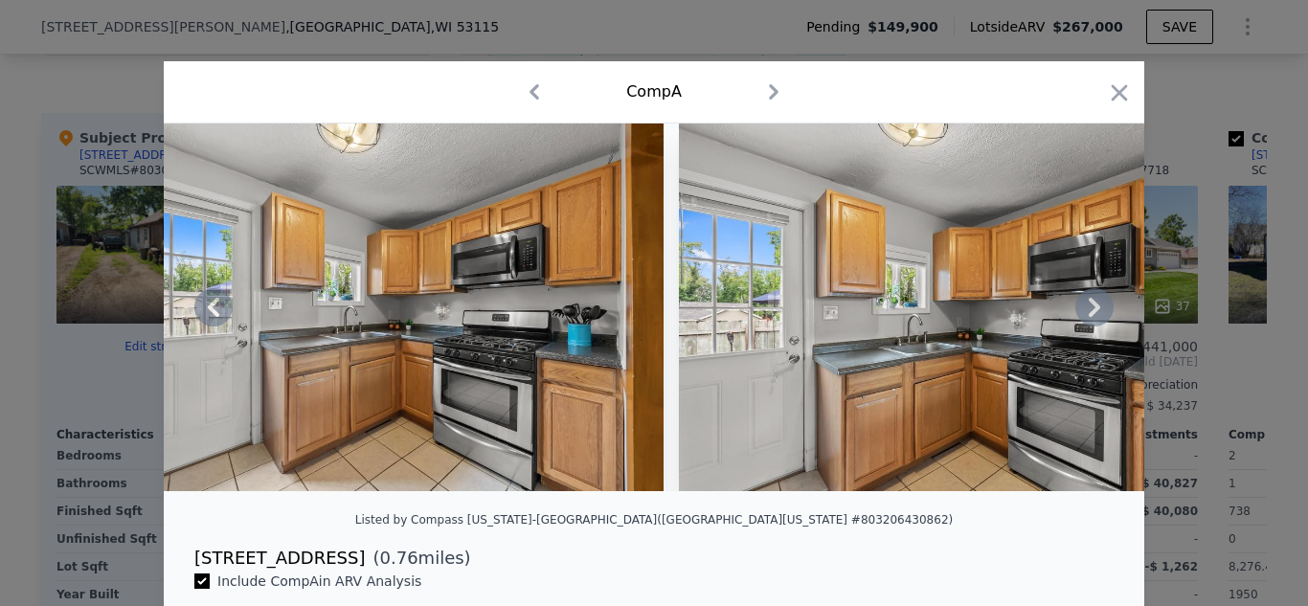
click at [1097, 301] on icon at bounding box center [1094, 307] width 38 height 38
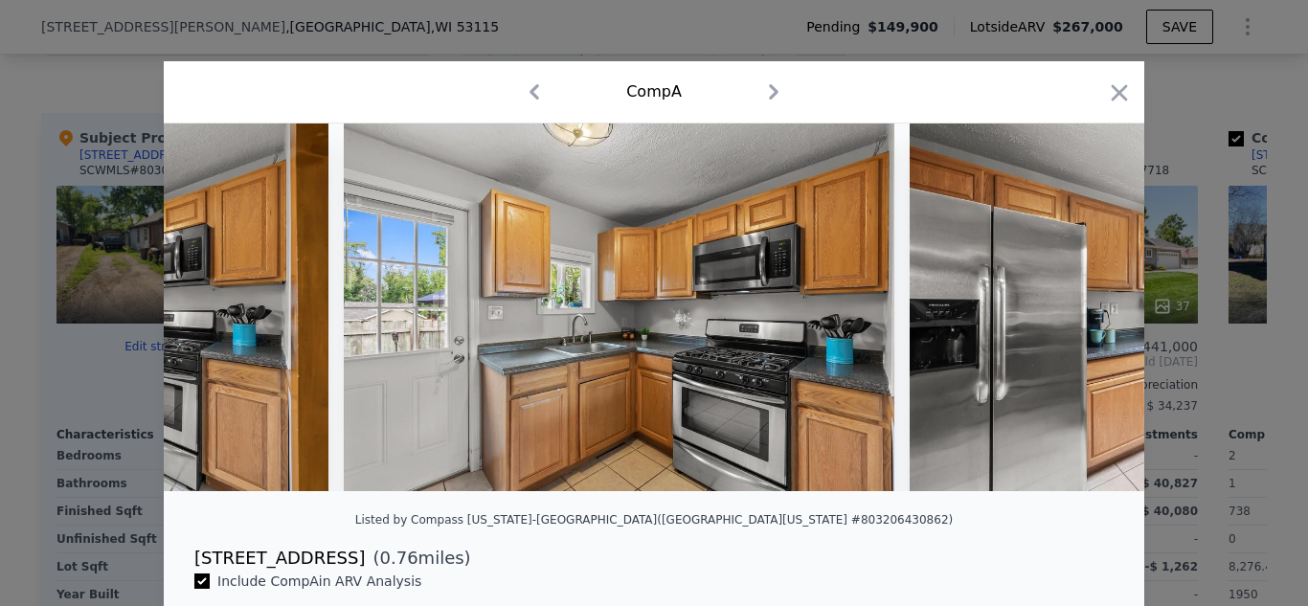
scroll to position [0, 16084]
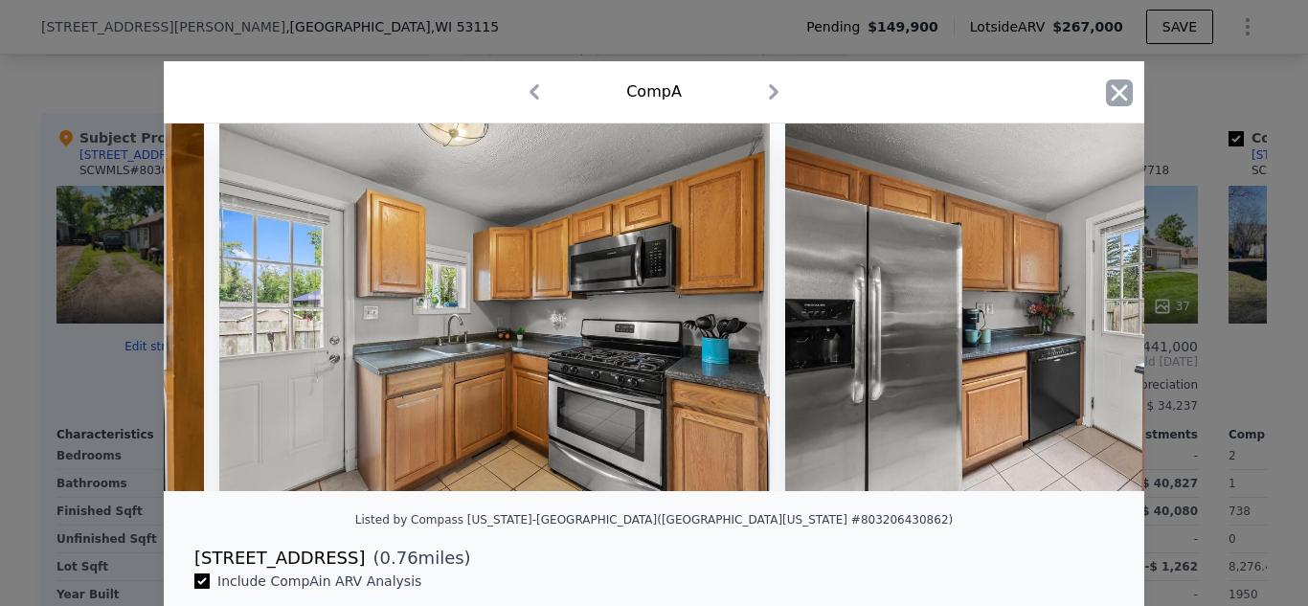
click at [1118, 88] on icon "button" at bounding box center [1119, 92] width 27 height 27
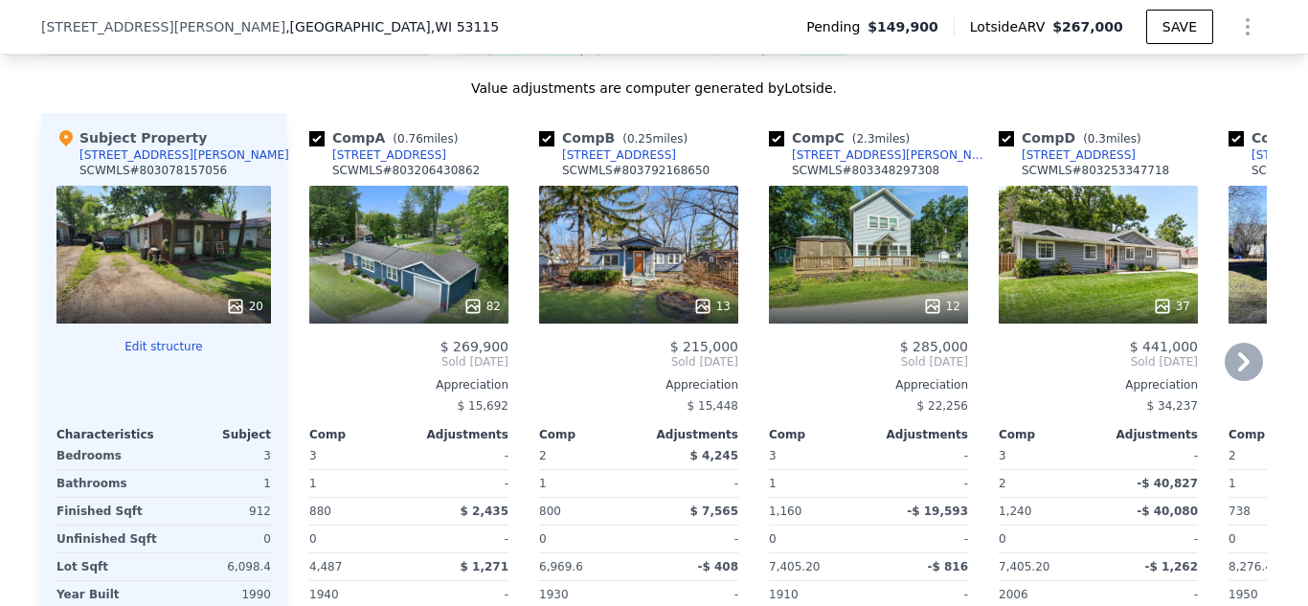
click at [702, 308] on icon at bounding box center [702, 306] width 19 height 19
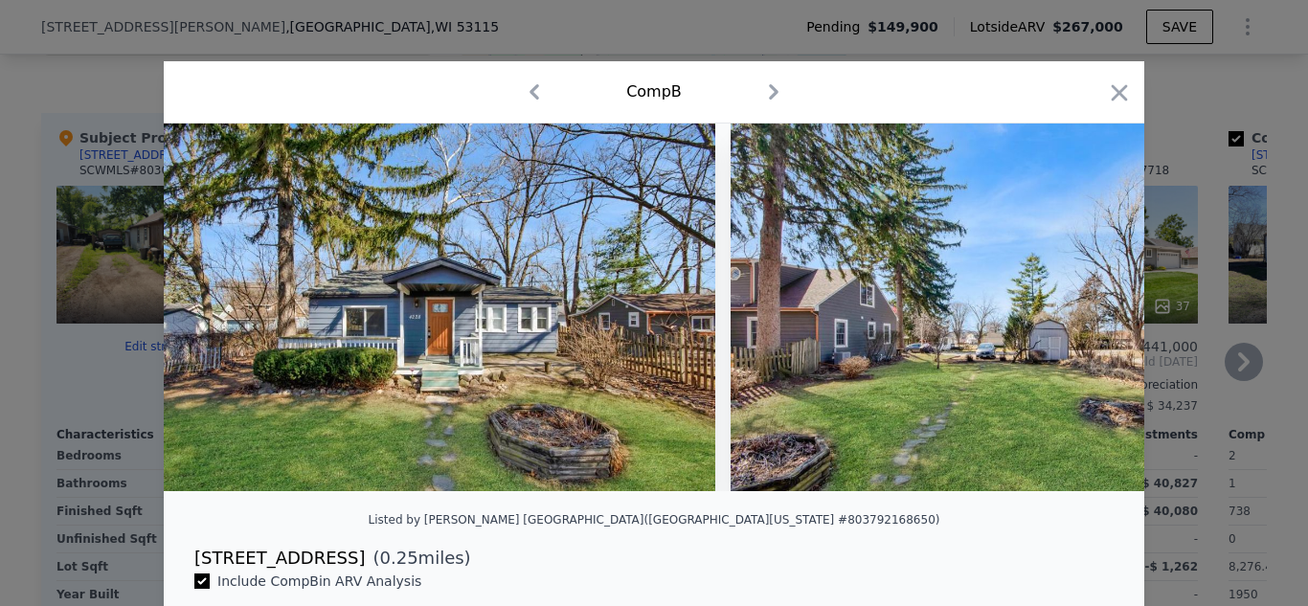
click at [1124, 88] on icon "button" at bounding box center [1119, 92] width 16 height 16
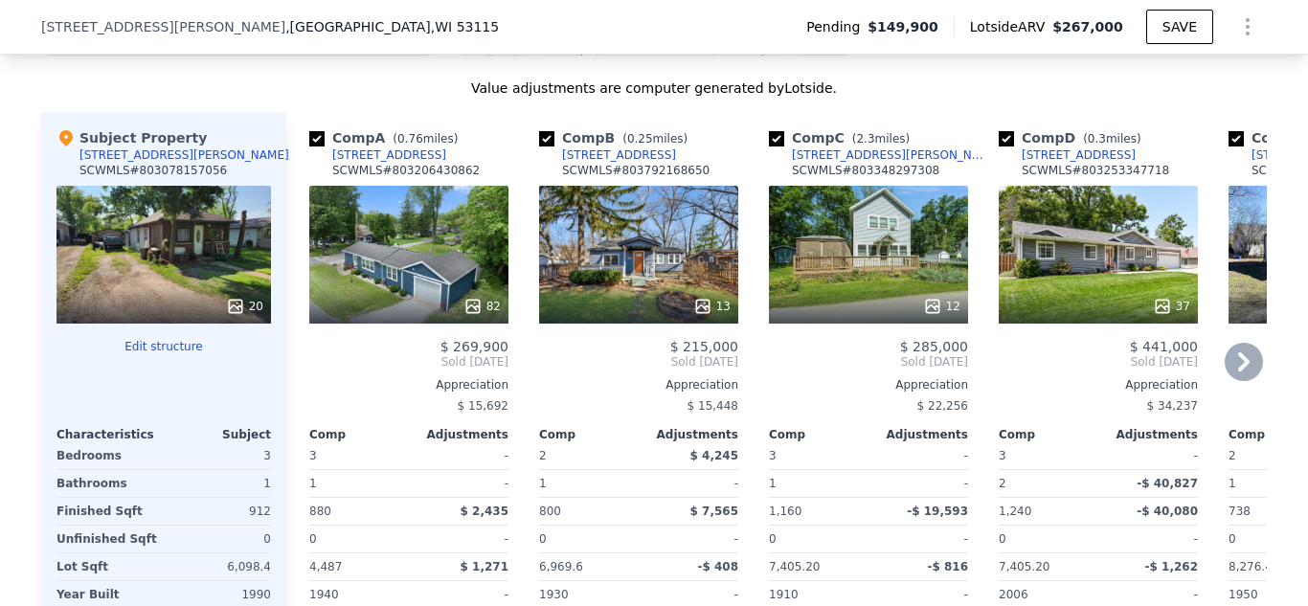
click at [707, 303] on icon at bounding box center [702, 306] width 19 height 19
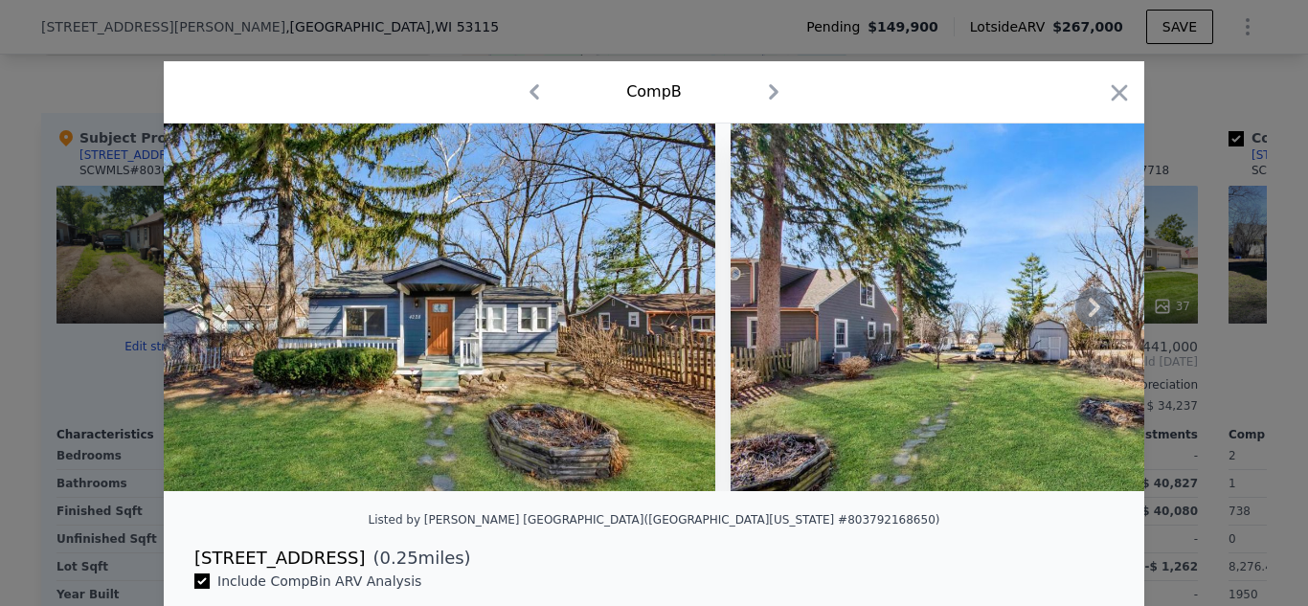
click at [1097, 303] on icon at bounding box center [1094, 307] width 11 height 19
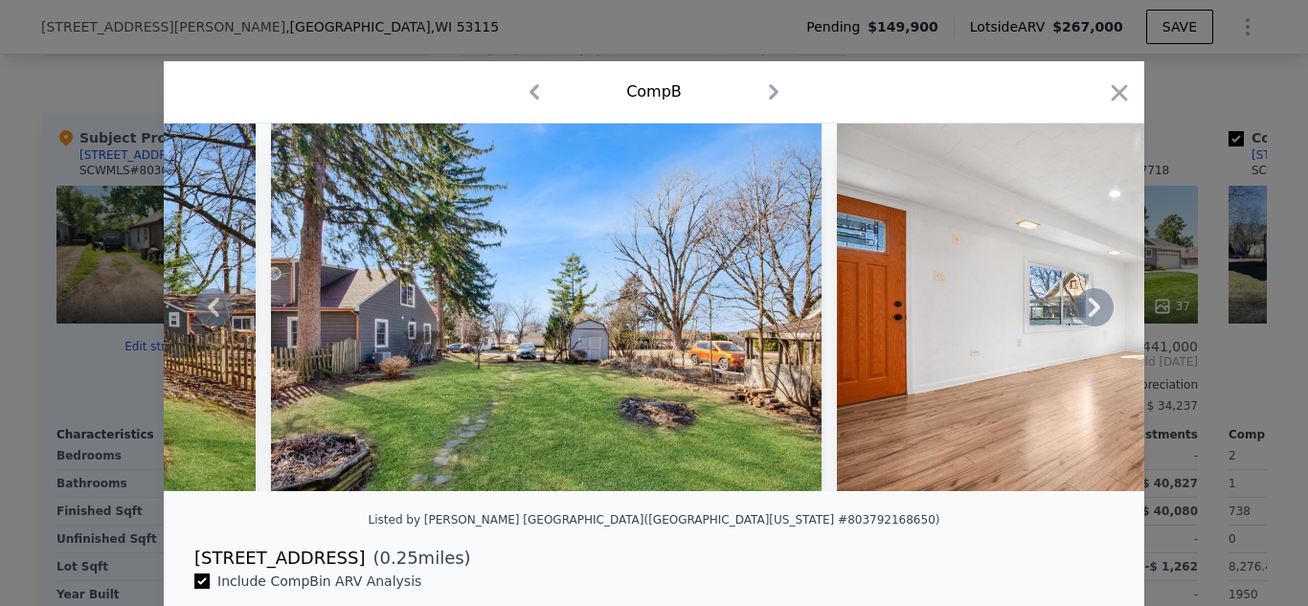
click at [1097, 303] on icon at bounding box center [1094, 307] width 11 height 19
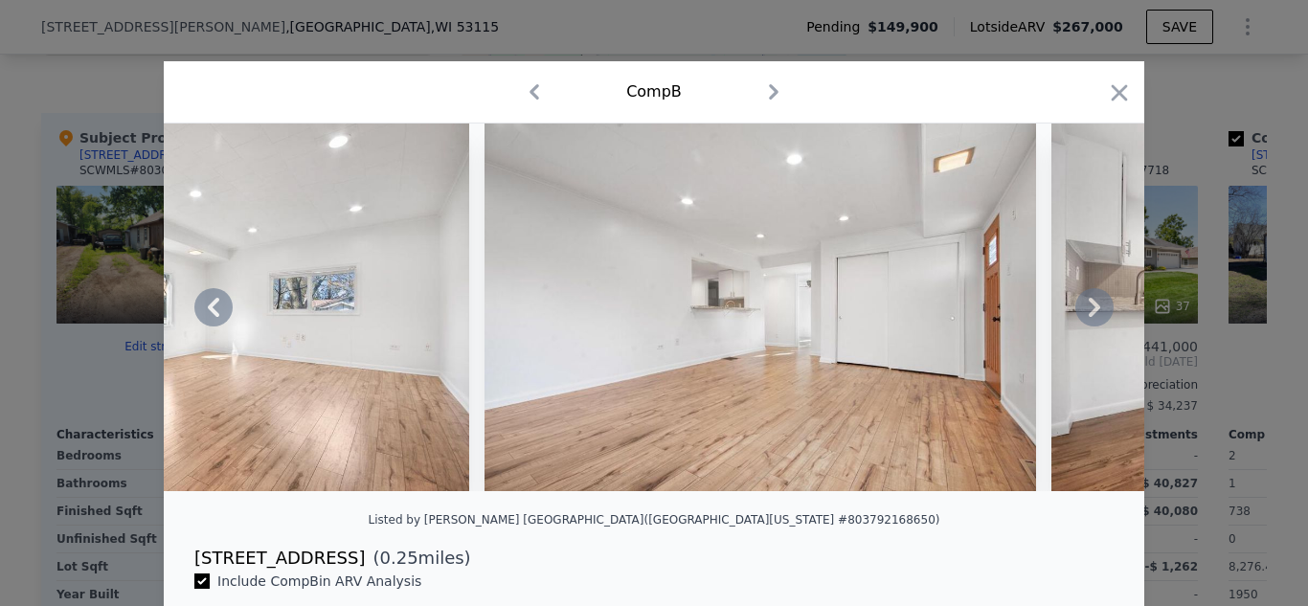
click at [1097, 303] on icon at bounding box center [1094, 307] width 11 height 19
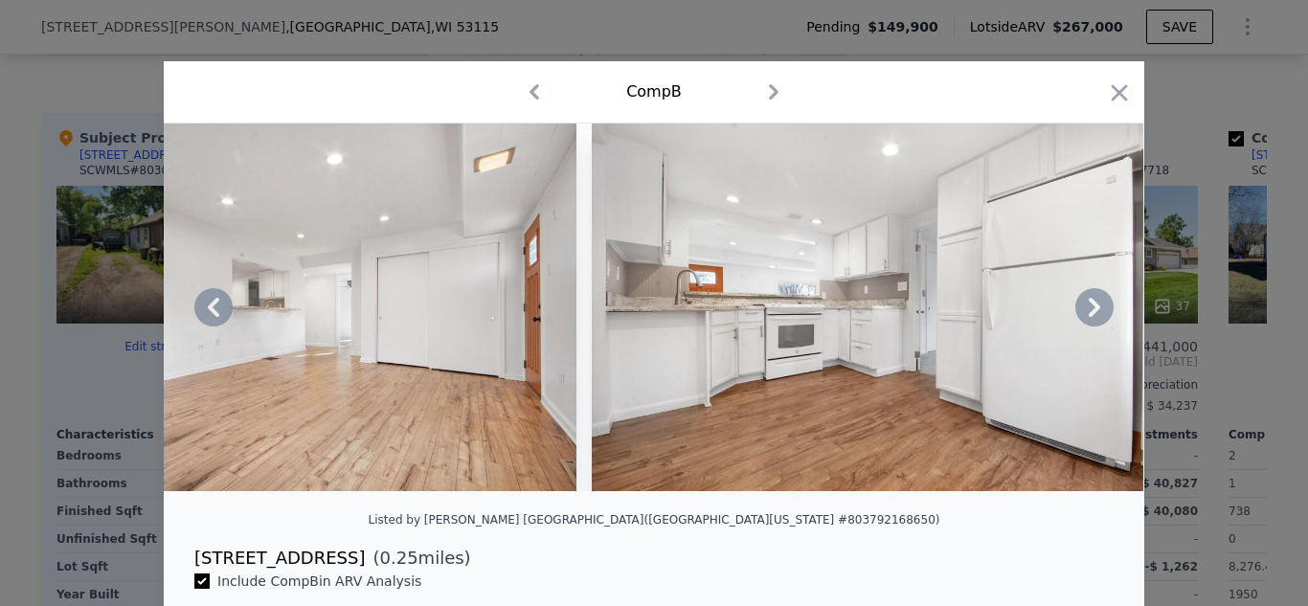
click at [1097, 303] on icon at bounding box center [1094, 307] width 11 height 19
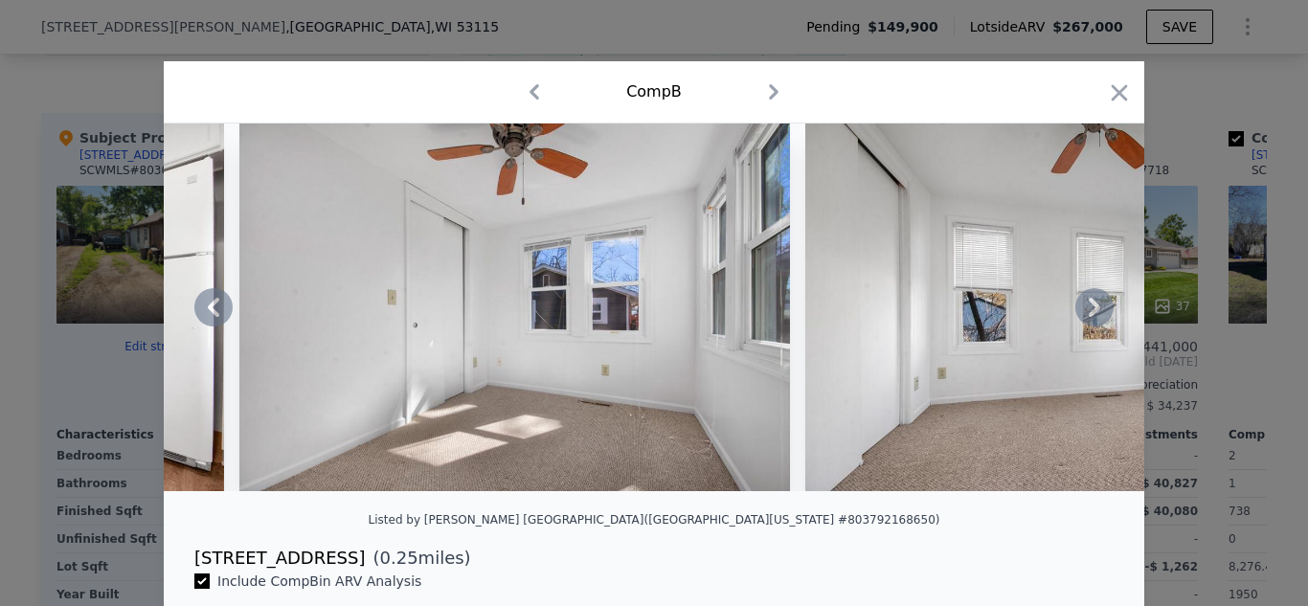
click at [1097, 303] on icon at bounding box center [1094, 307] width 11 height 19
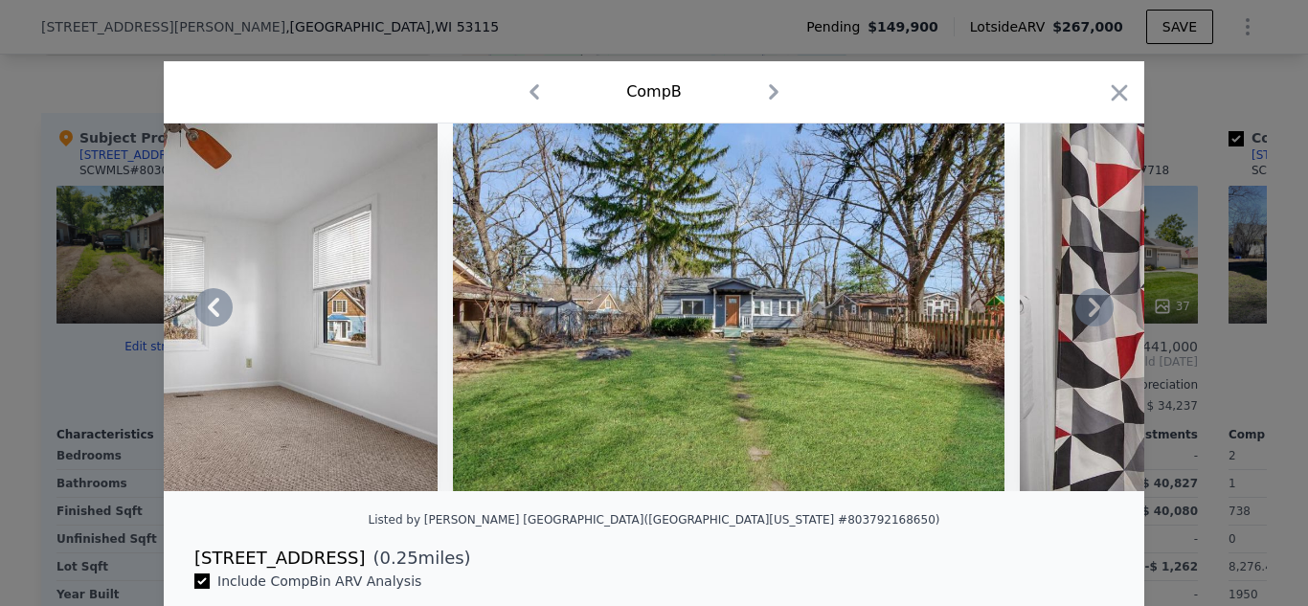
click at [1097, 303] on icon at bounding box center [1094, 307] width 11 height 19
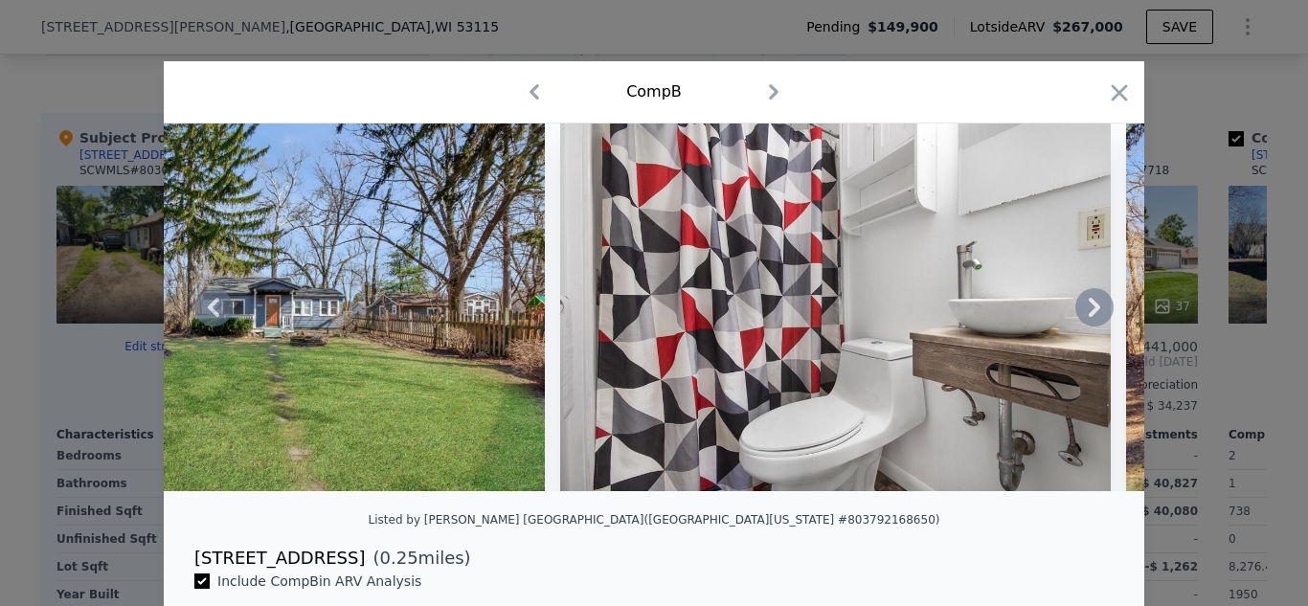
click at [1097, 303] on icon at bounding box center [1094, 307] width 11 height 19
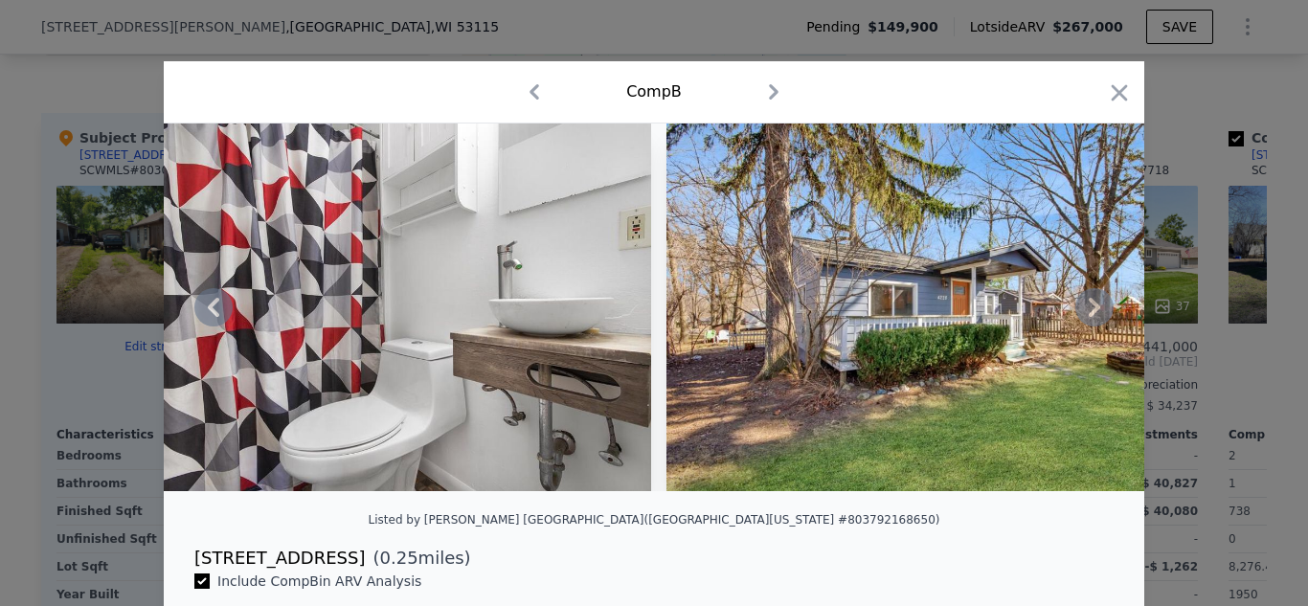
click at [1097, 303] on icon at bounding box center [1094, 307] width 11 height 19
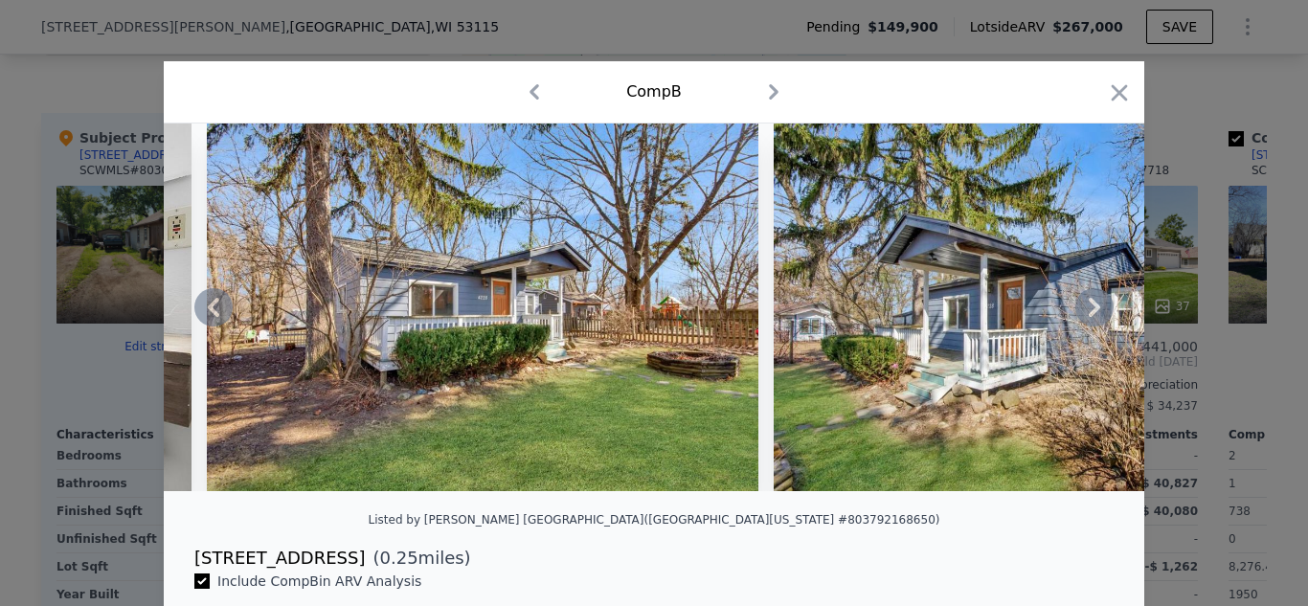
click at [1097, 303] on icon at bounding box center [1094, 307] width 11 height 19
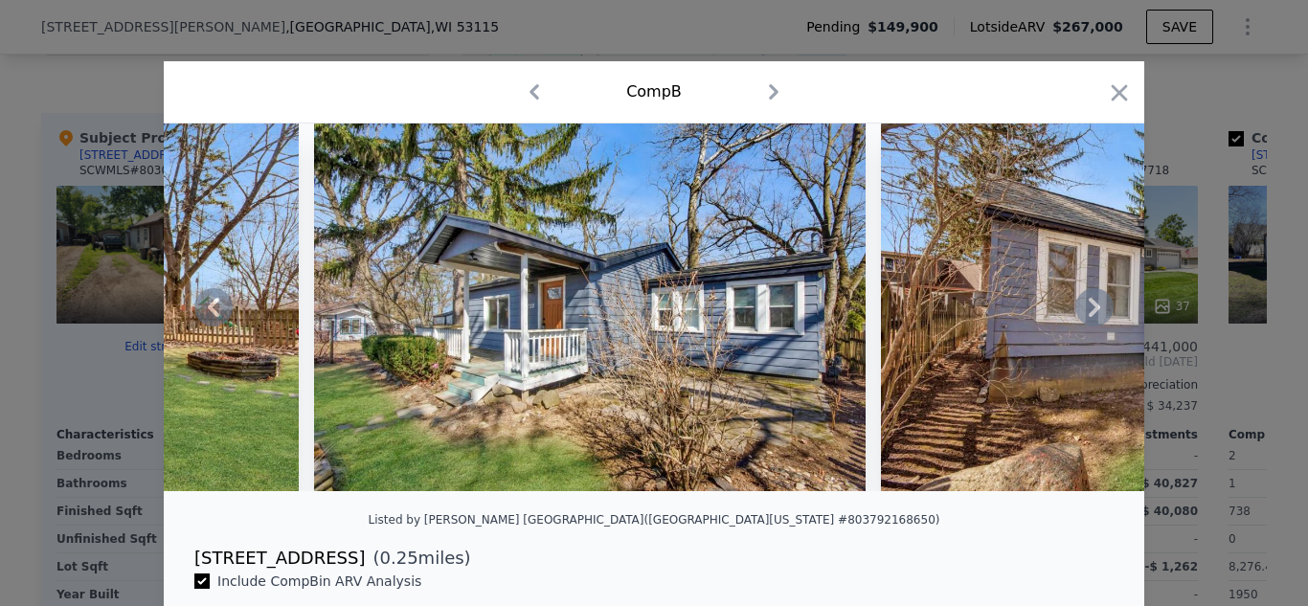
click at [1097, 303] on icon at bounding box center [1094, 307] width 11 height 19
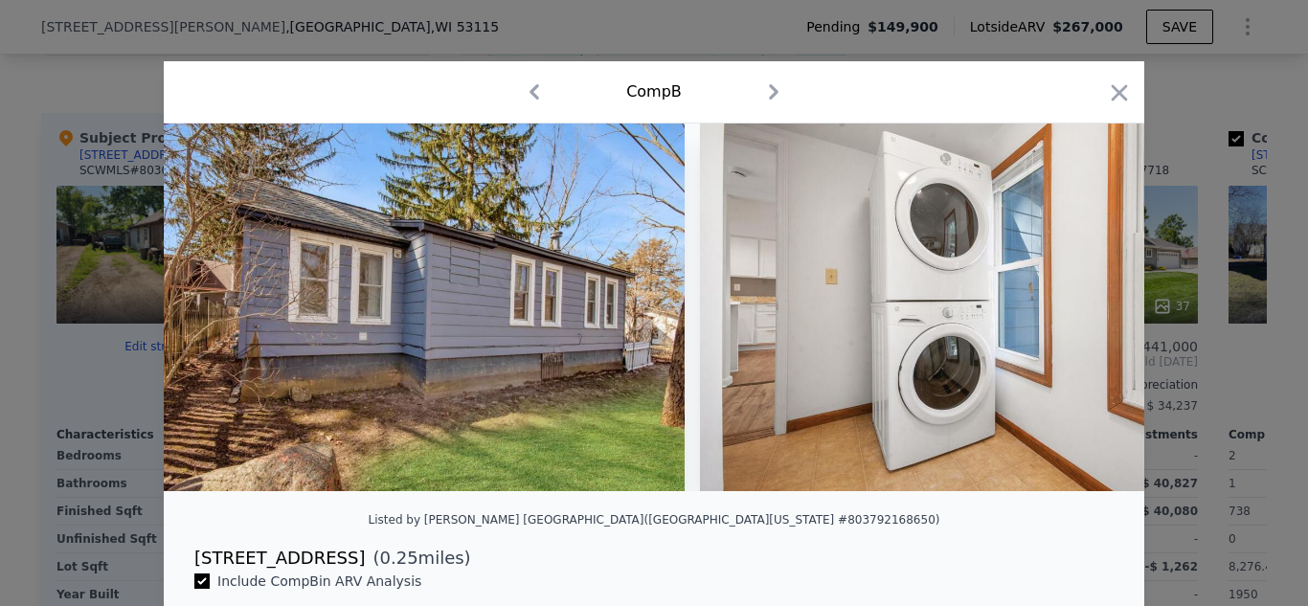
scroll to position [0, 6368]
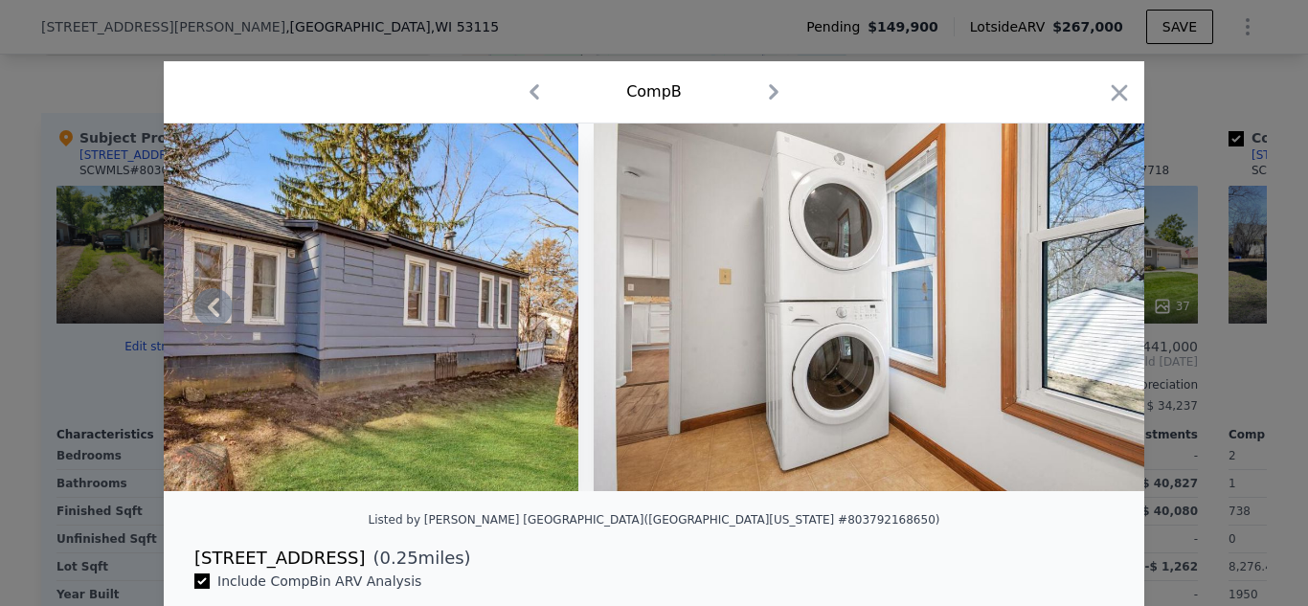
click at [1097, 303] on img at bounding box center [869, 307] width 551 height 368
click at [1124, 92] on icon "button" at bounding box center [1119, 92] width 27 height 27
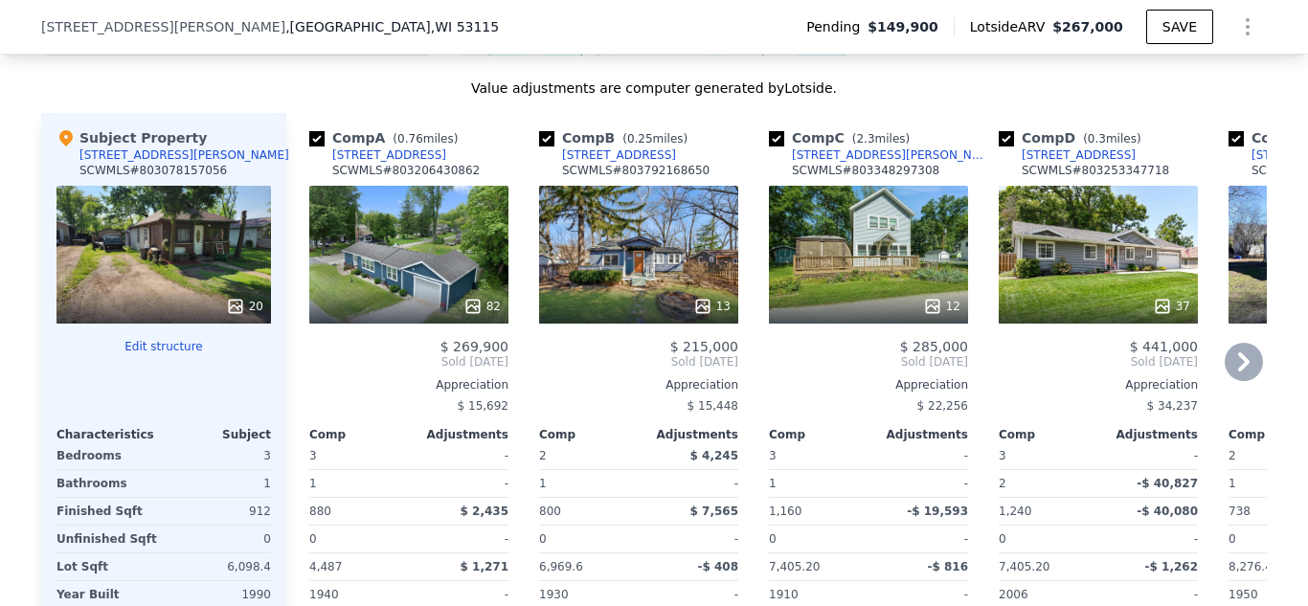
click at [936, 300] on icon at bounding box center [932, 306] width 19 height 19
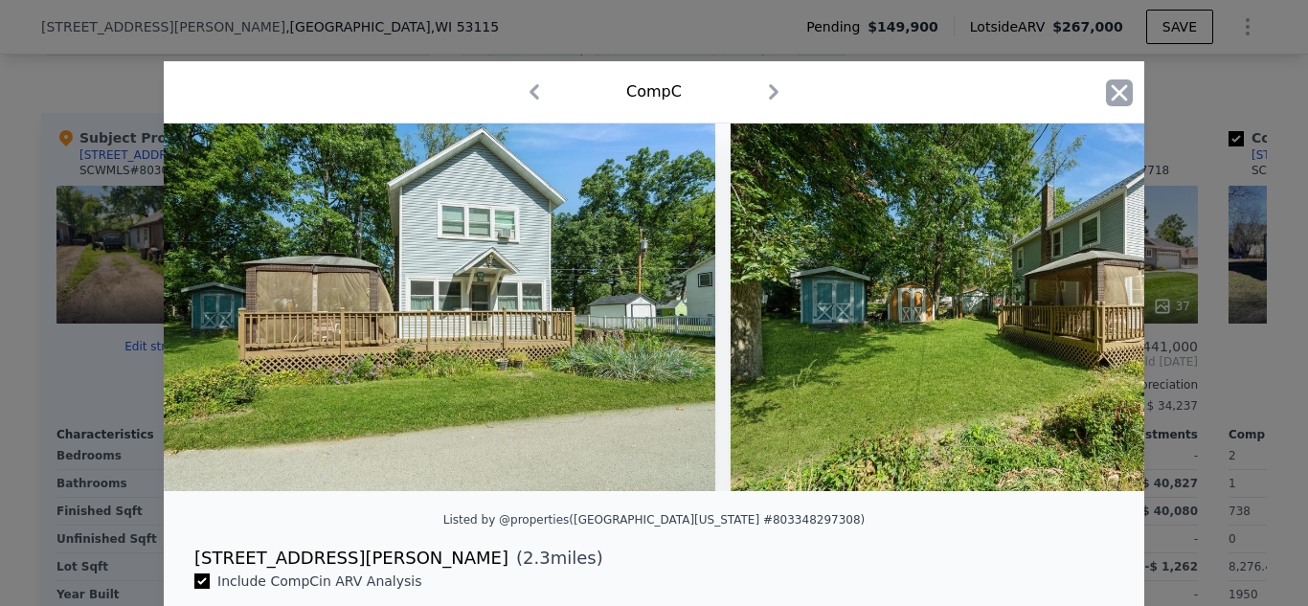
click at [1123, 85] on icon "button" at bounding box center [1119, 92] width 27 height 27
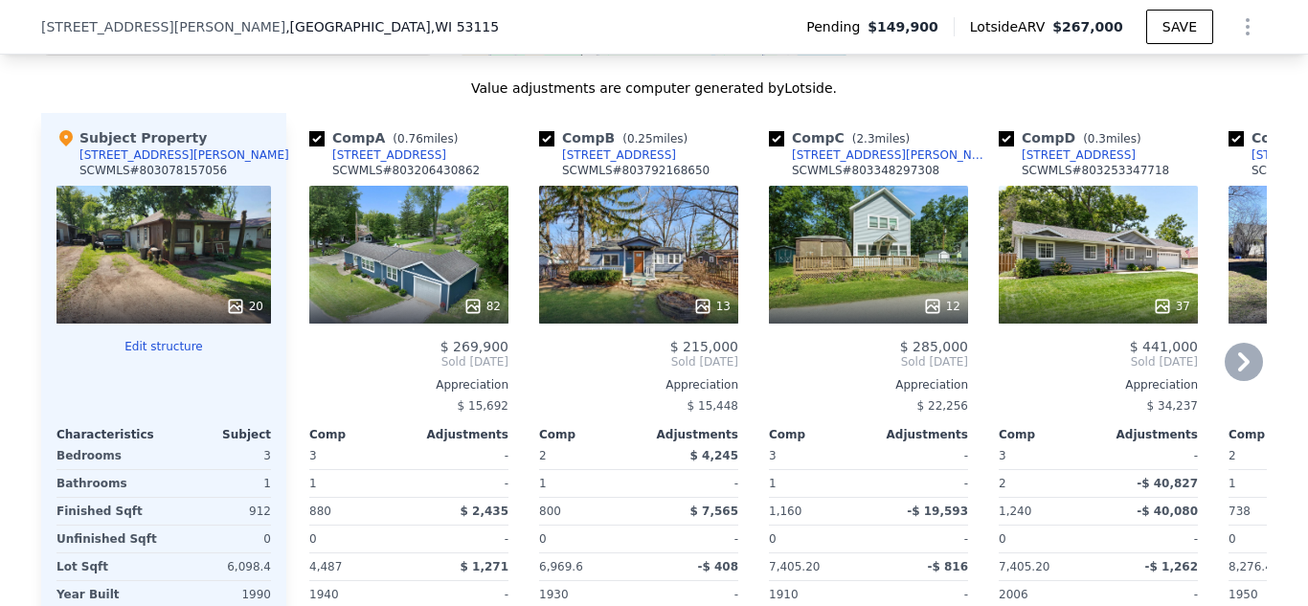
click at [780, 138] on input "checkbox" at bounding box center [776, 138] width 15 height 15
checkbox input "false"
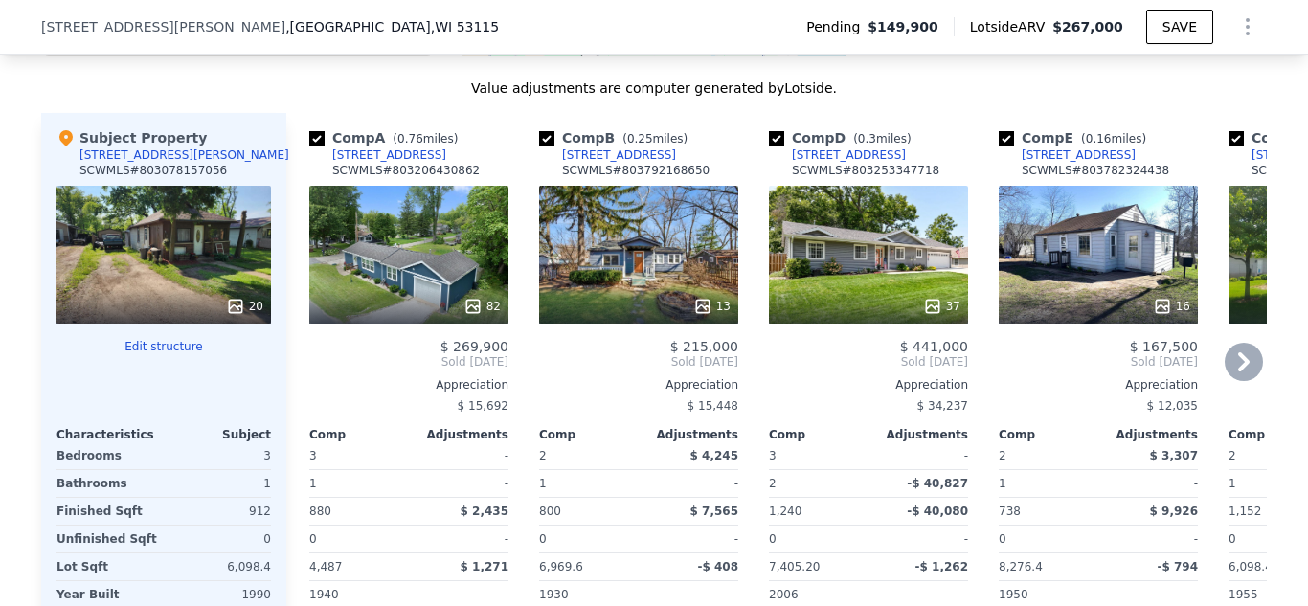
click at [776, 143] on input "checkbox" at bounding box center [776, 138] width 15 height 15
checkbox input "false"
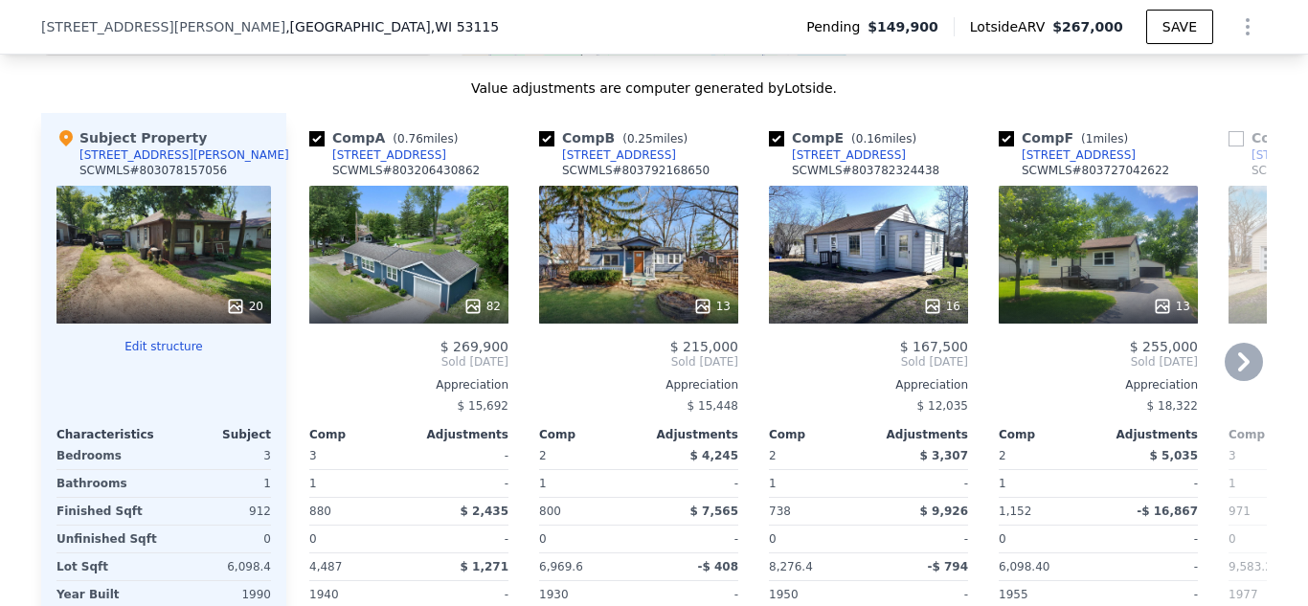
click at [932, 311] on icon at bounding box center [932, 306] width 12 height 12
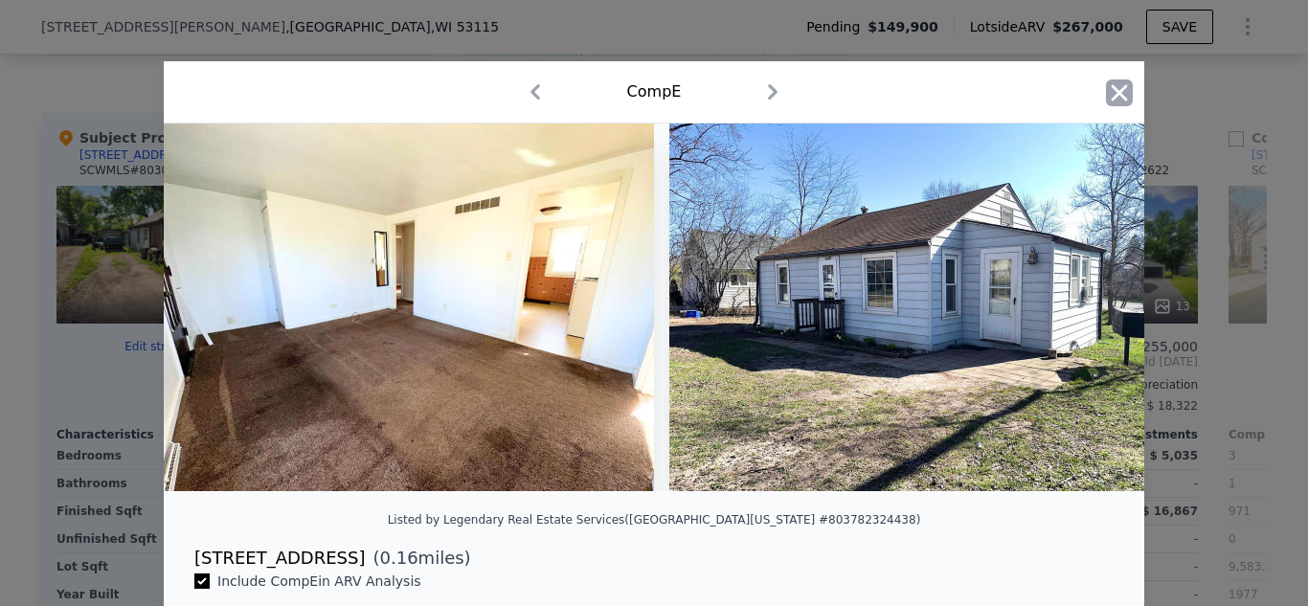
click at [1122, 87] on icon "button" at bounding box center [1119, 92] width 16 height 16
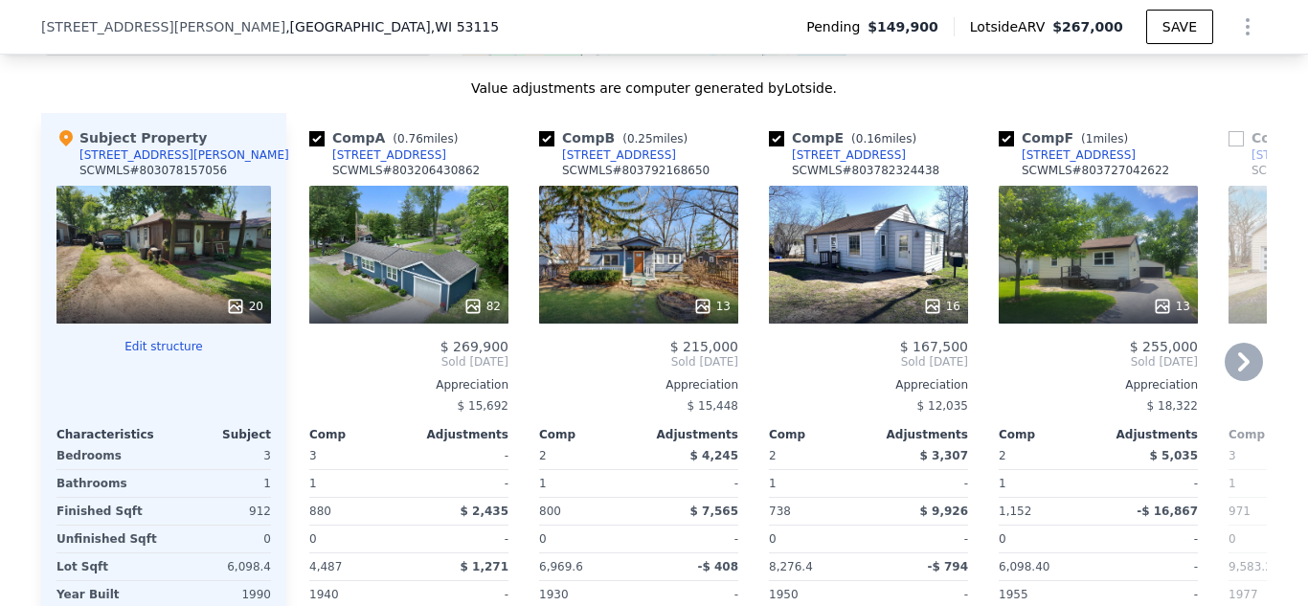
click at [942, 300] on icon at bounding box center [932, 306] width 19 height 19
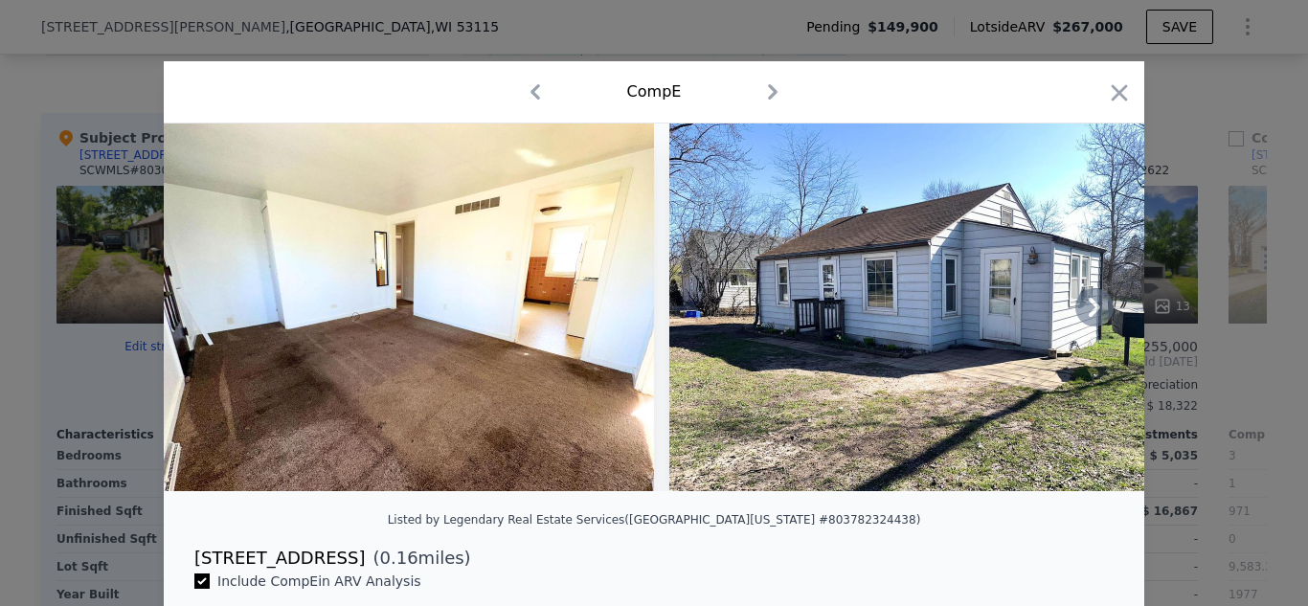
click at [1089, 304] on icon at bounding box center [1094, 307] width 38 height 38
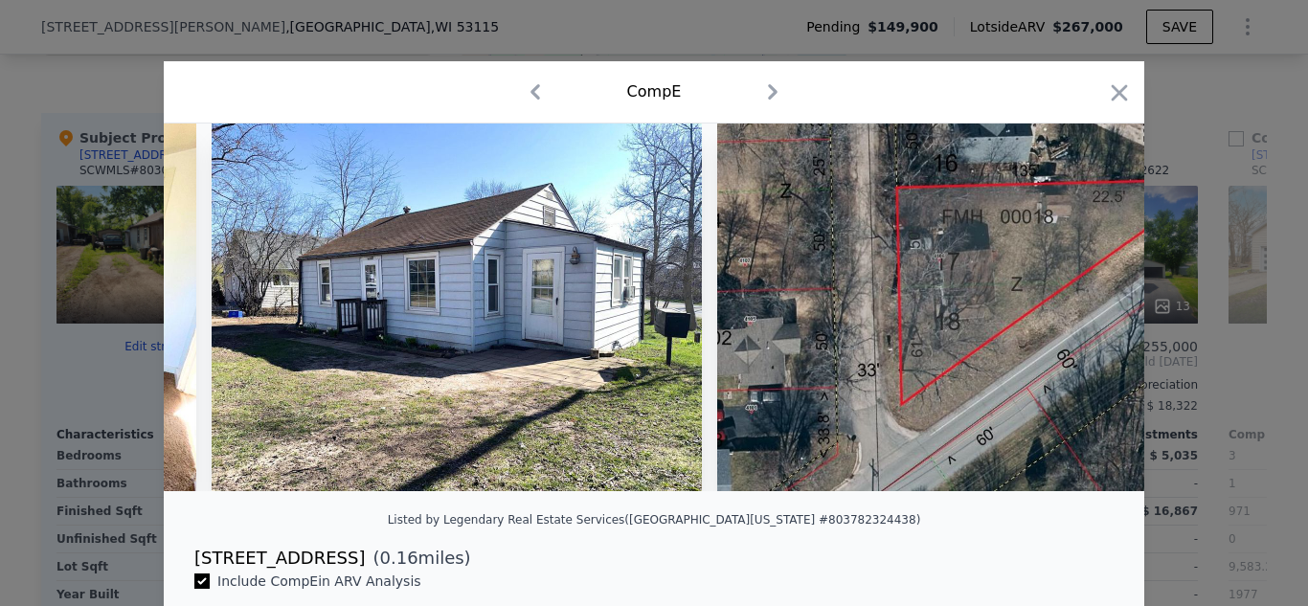
scroll to position [0, 460]
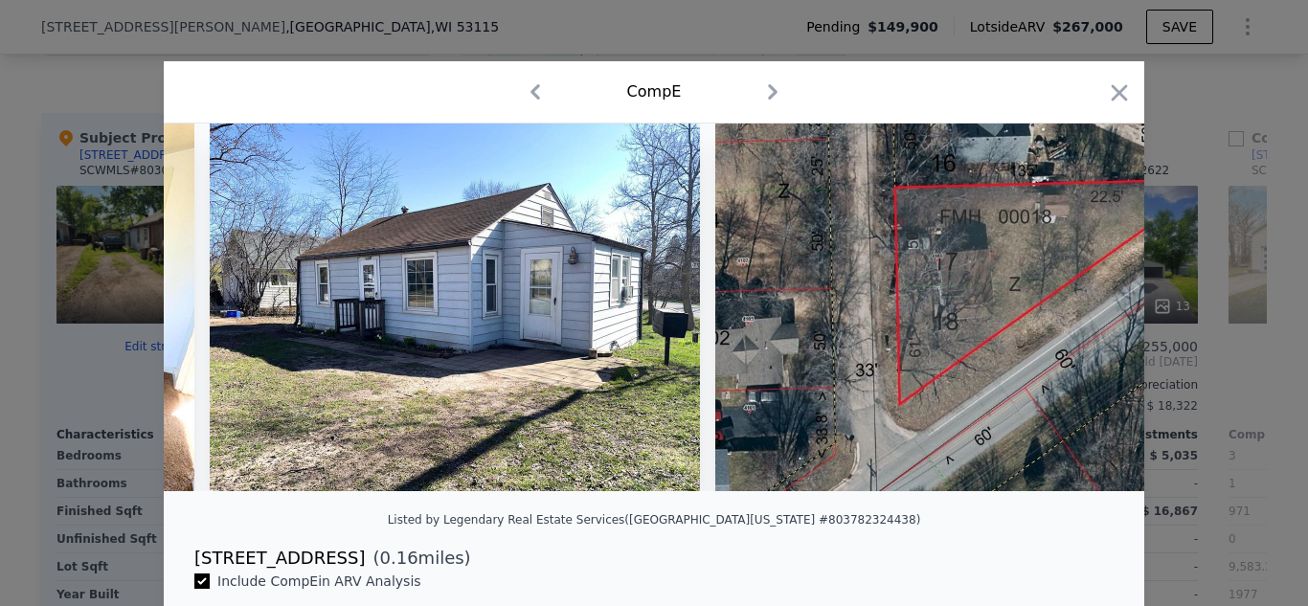
click at [1089, 304] on div at bounding box center [654, 307] width 980 height 368
click at [1089, 304] on icon at bounding box center [1094, 307] width 38 height 38
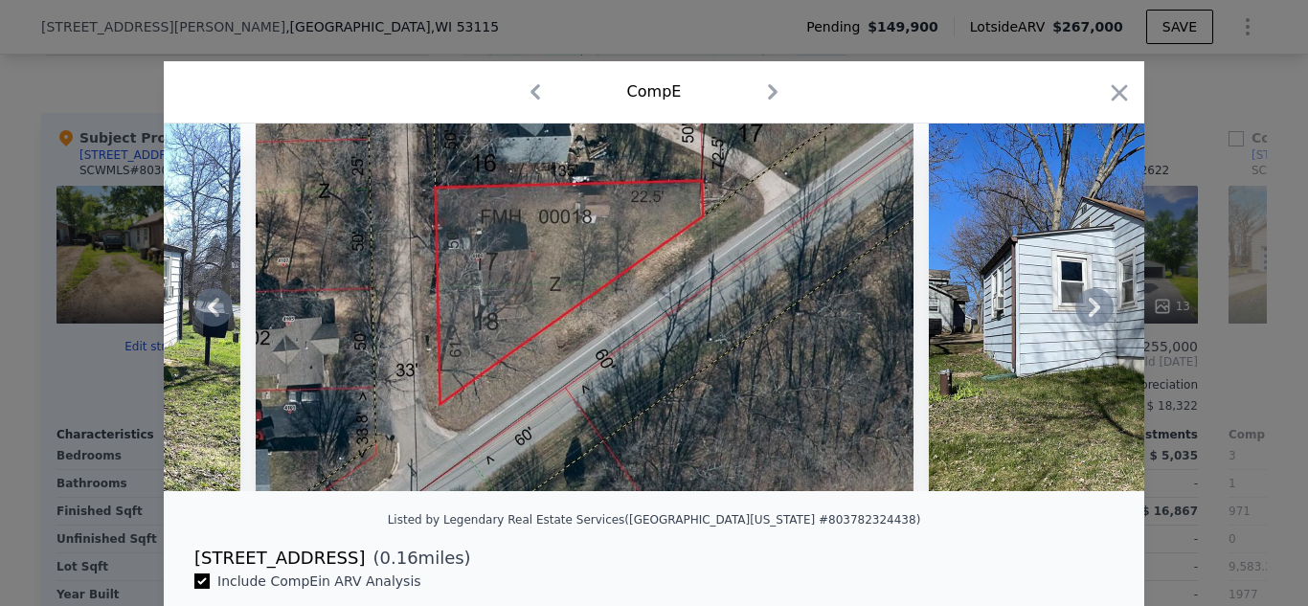
click at [1089, 304] on icon at bounding box center [1094, 307] width 38 height 38
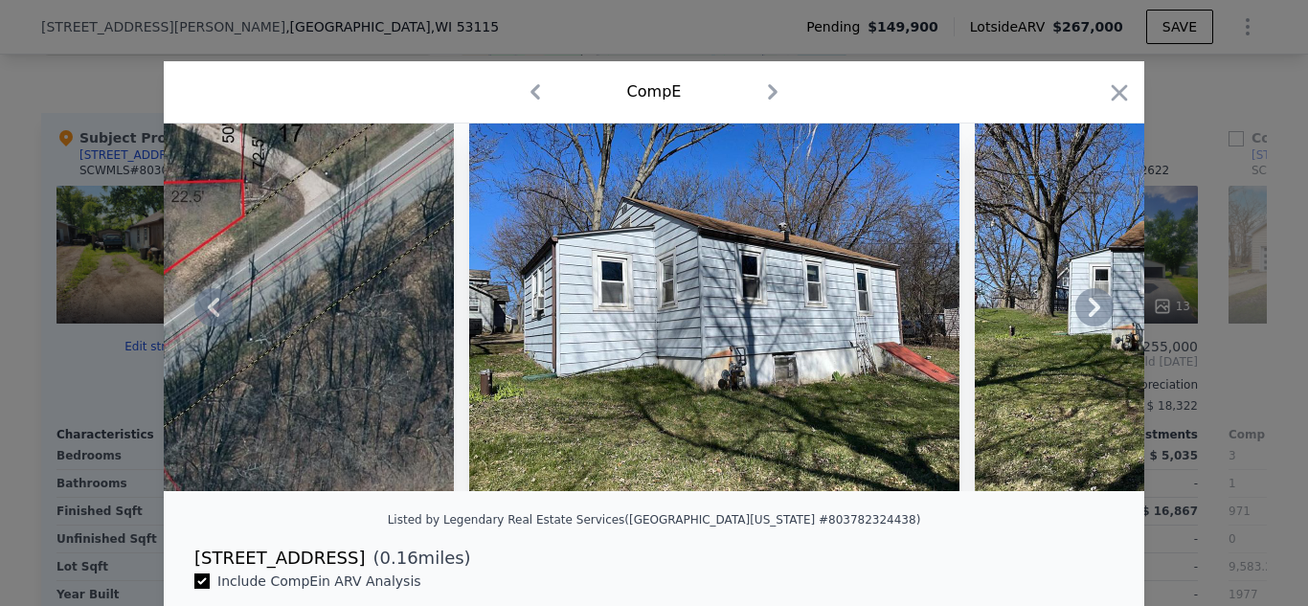
click at [1089, 304] on icon at bounding box center [1094, 307] width 38 height 38
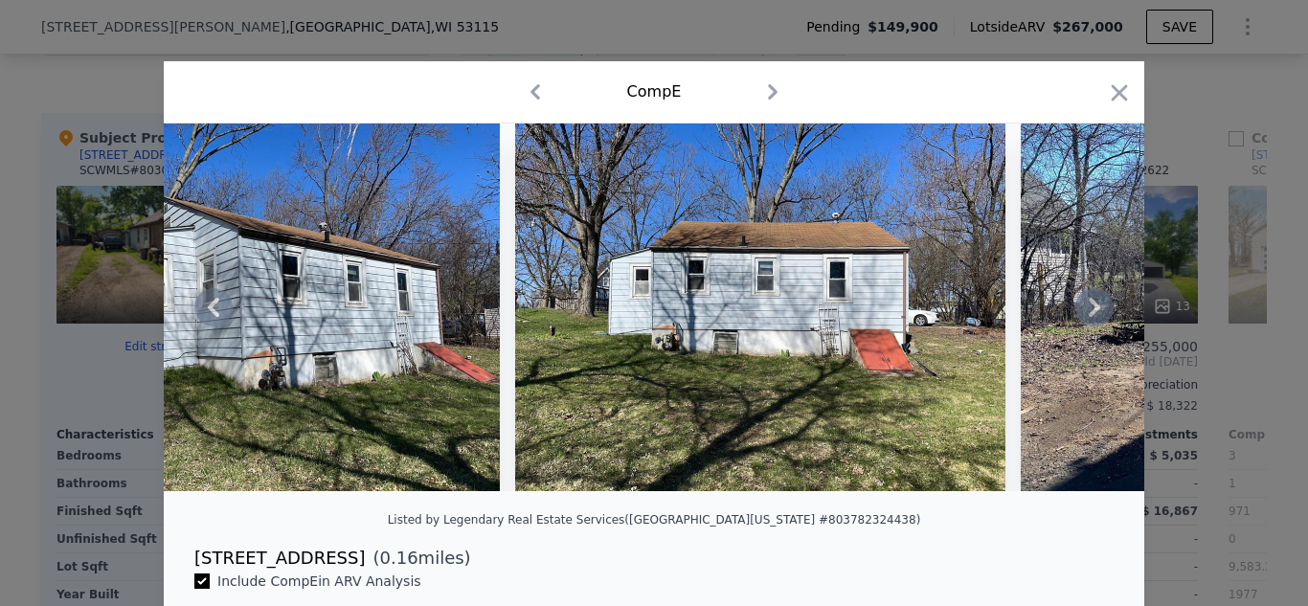
click at [1089, 304] on icon at bounding box center [1094, 307] width 38 height 38
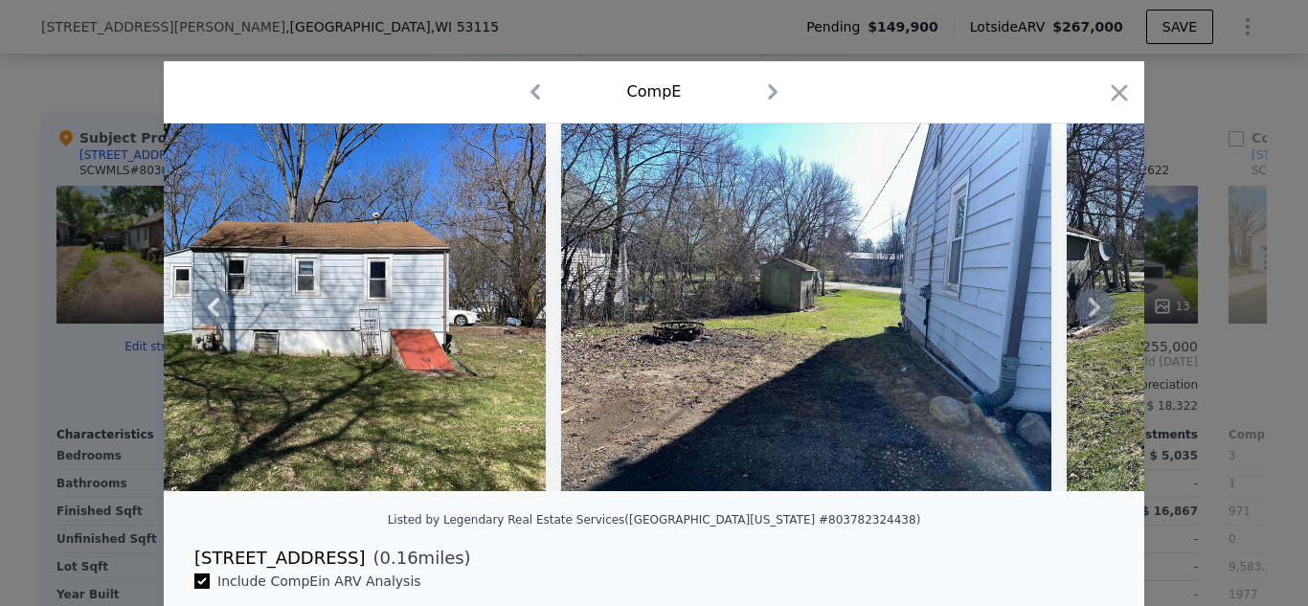
click at [1089, 304] on icon at bounding box center [1094, 307] width 38 height 38
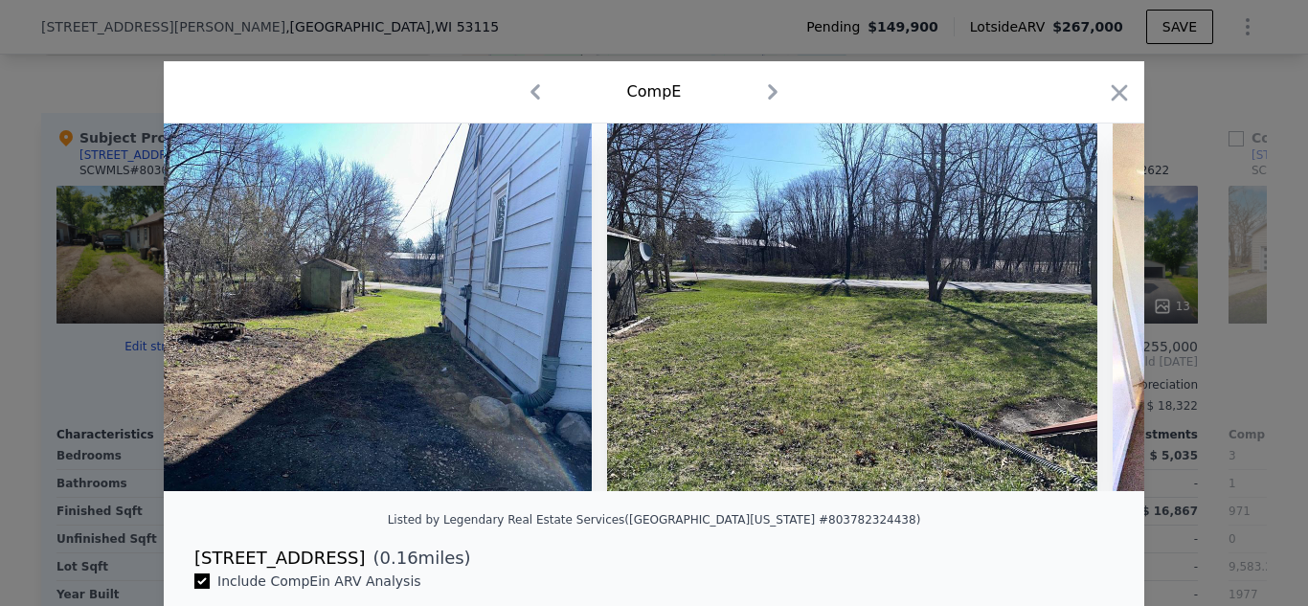
click at [1089, 304] on div at bounding box center [654, 307] width 980 height 368
click at [1089, 304] on icon at bounding box center [1094, 307] width 38 height 38
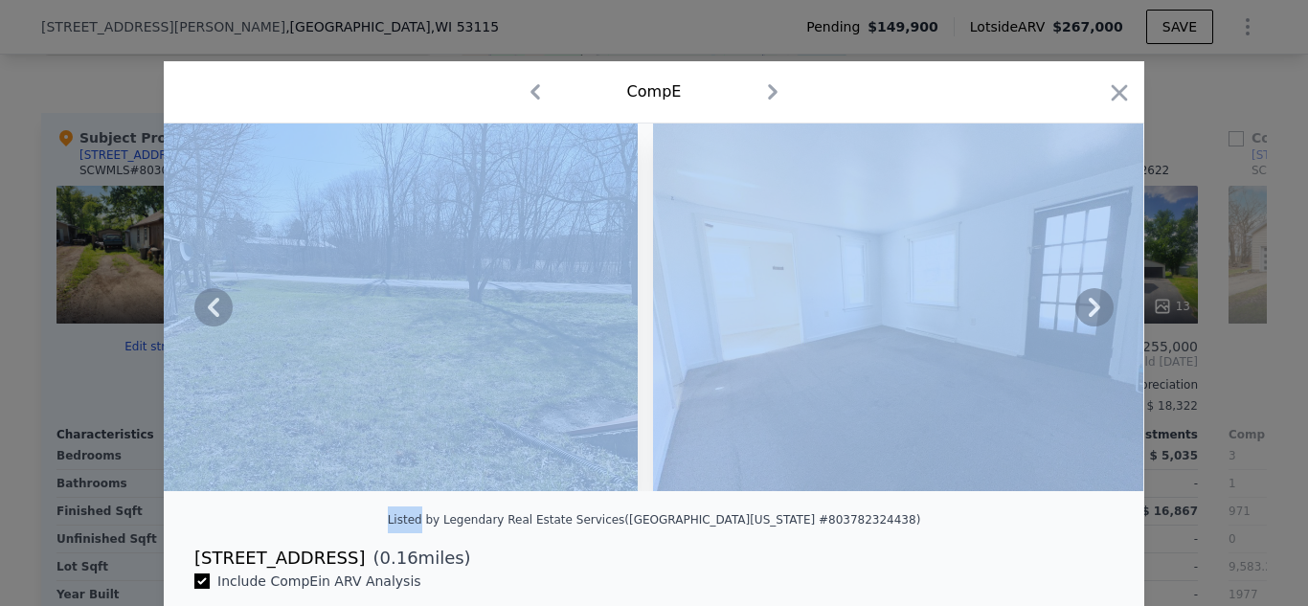
click at [1089, 304] on icon at bounding box center [1094, 307] width 38 height 38
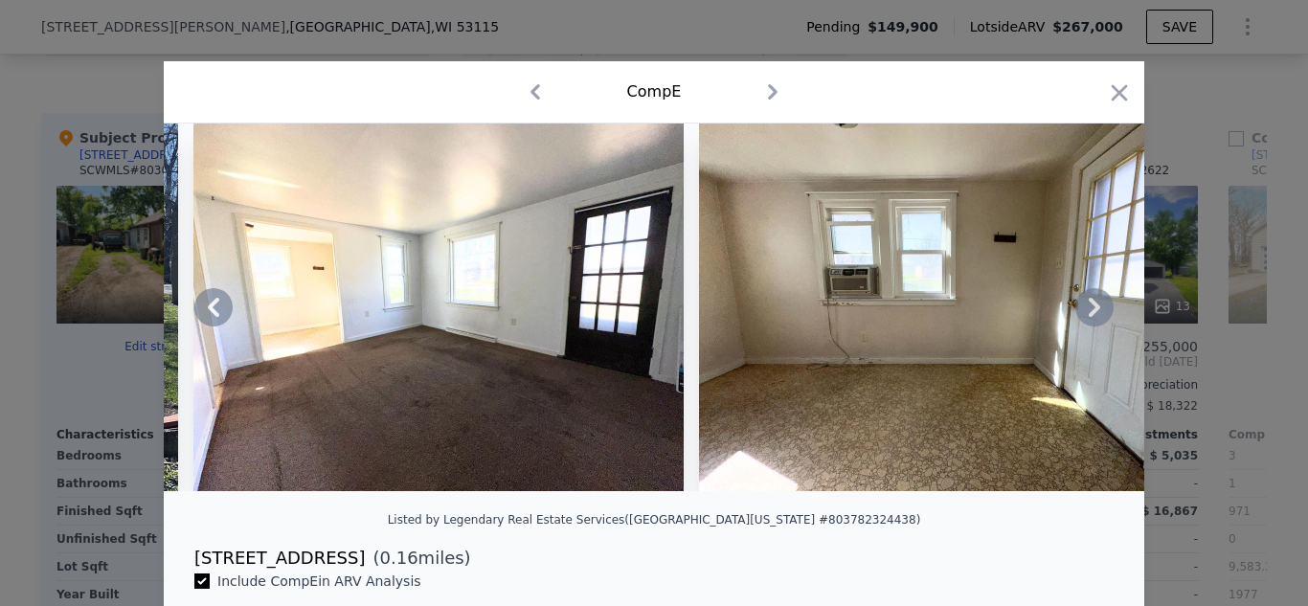
click at [1089, 304] on icon at bounding box center [1094, 307] width 38 height 38
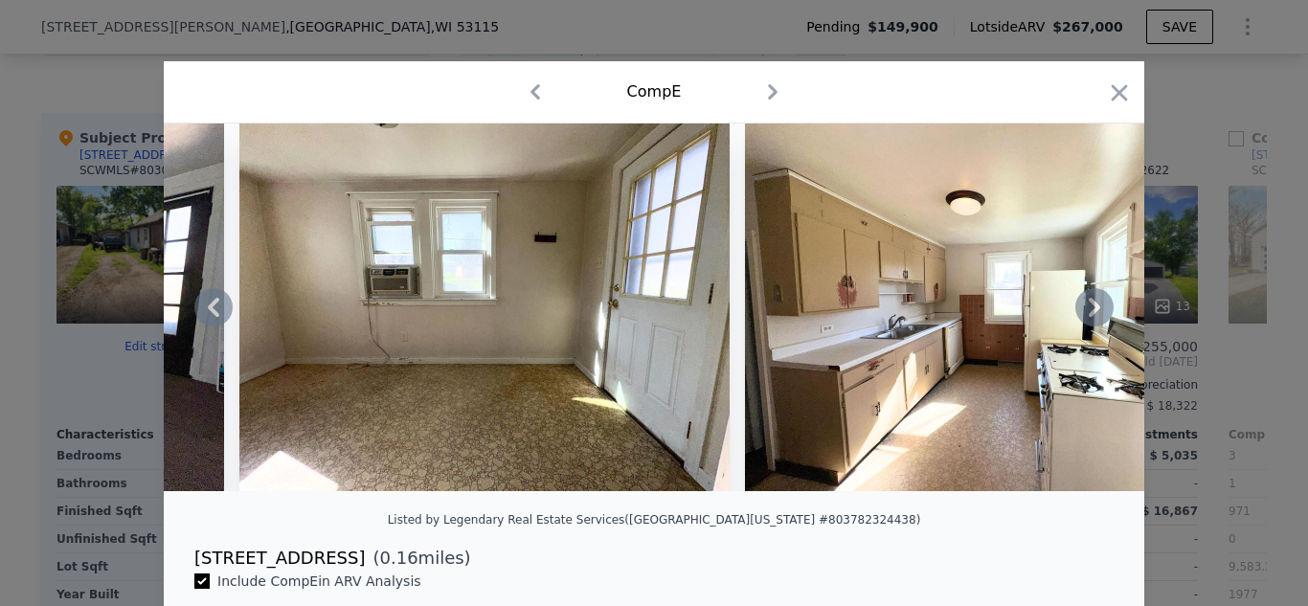
click at [1089, 304] on icon at bounding box center [1094, 307] width 38 height 38
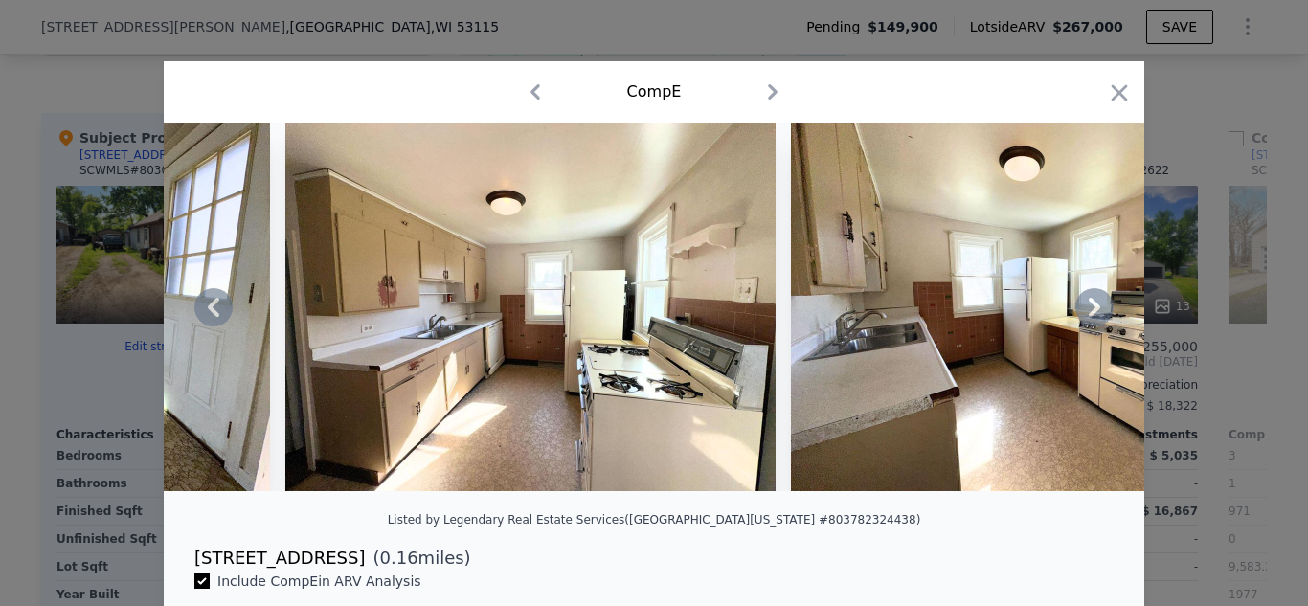
click at [1089, 304] on icon at bounding box center [1094, 307] width 38 height 38
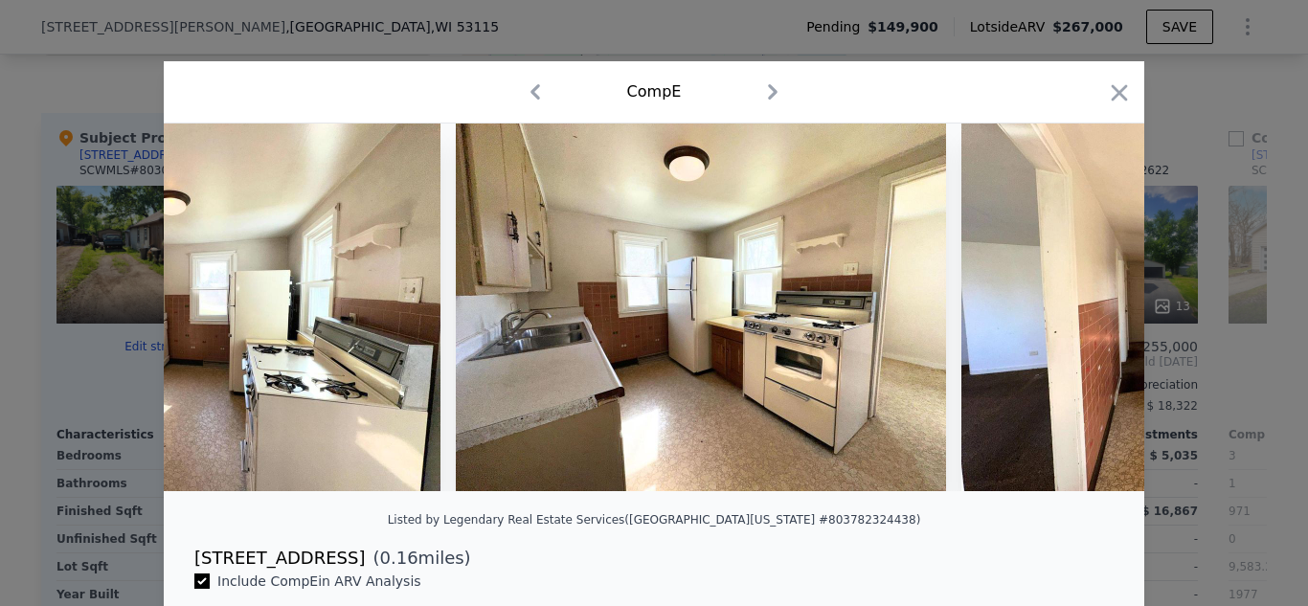
scroll to position [0, 5055]
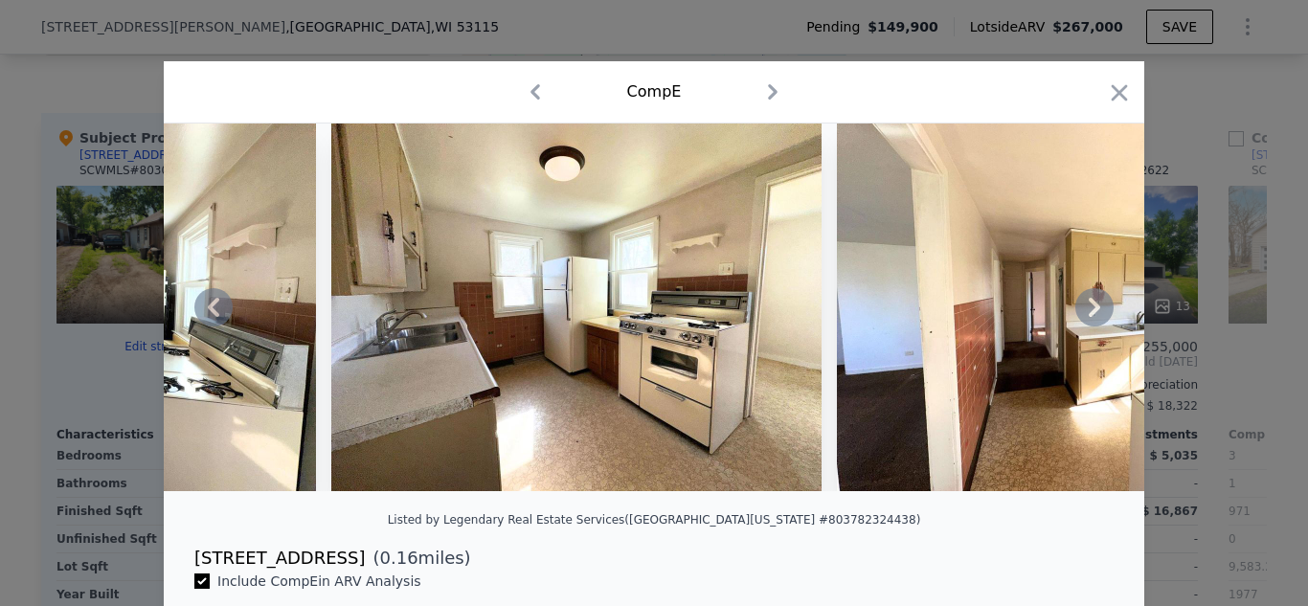
click at [1089, 304] on icon at bounding box center [1094, 307] width 38 height 38
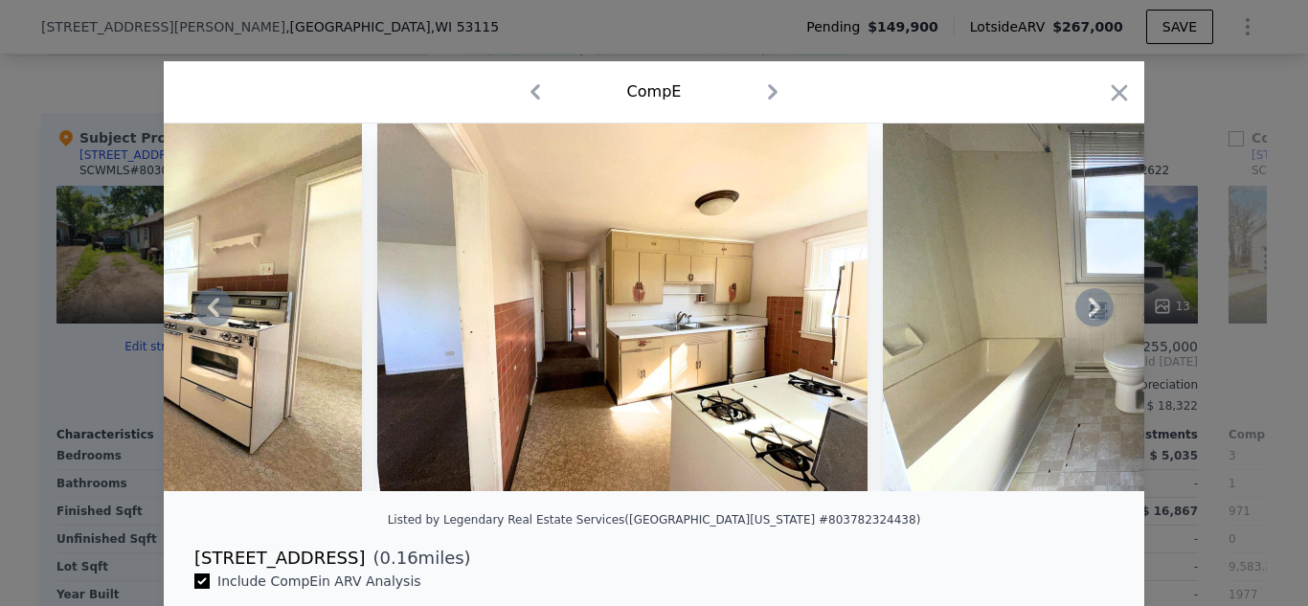
click at [1089, 304] on icon at bounding box center [1094, 307] width 38 height 38
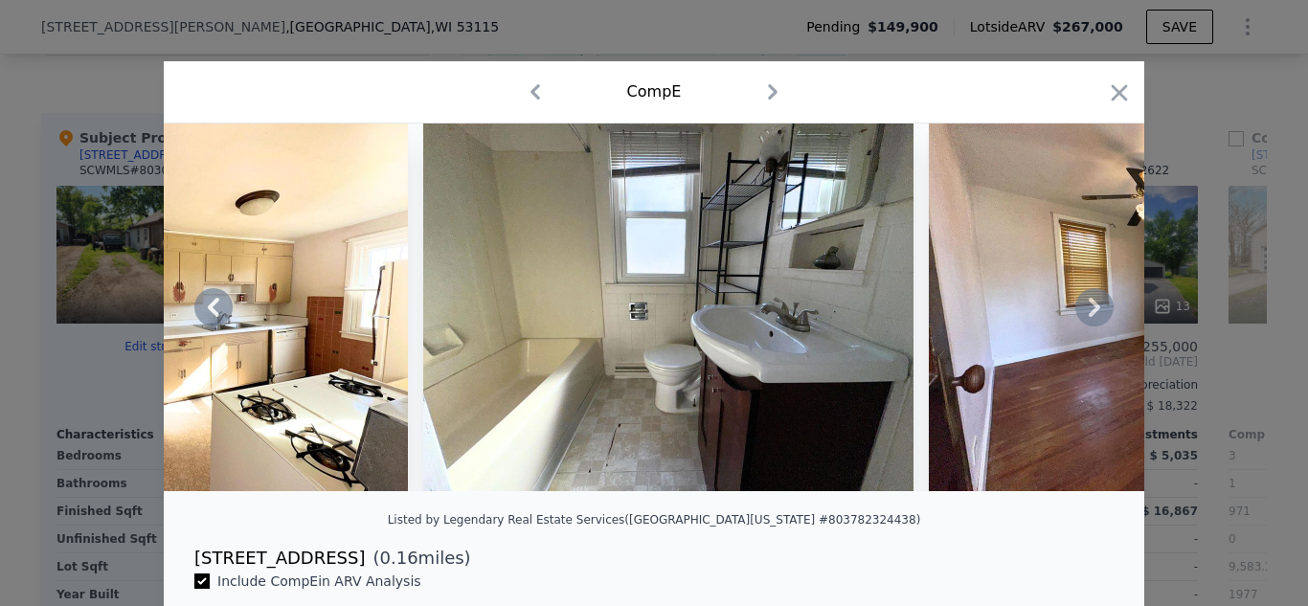
click at [1089, 304] on icon at bounding box center [1094, 307] width 38 height 38
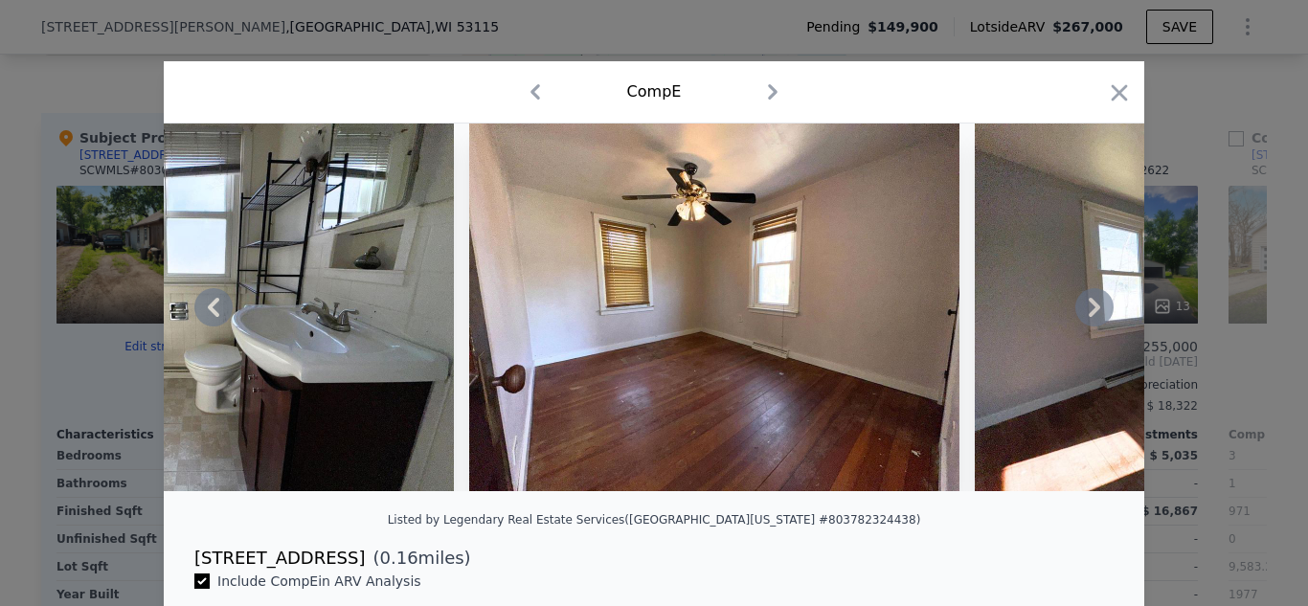
click at [1089, 304] on icon at bounding box center [1094, 307] width 38 height 38
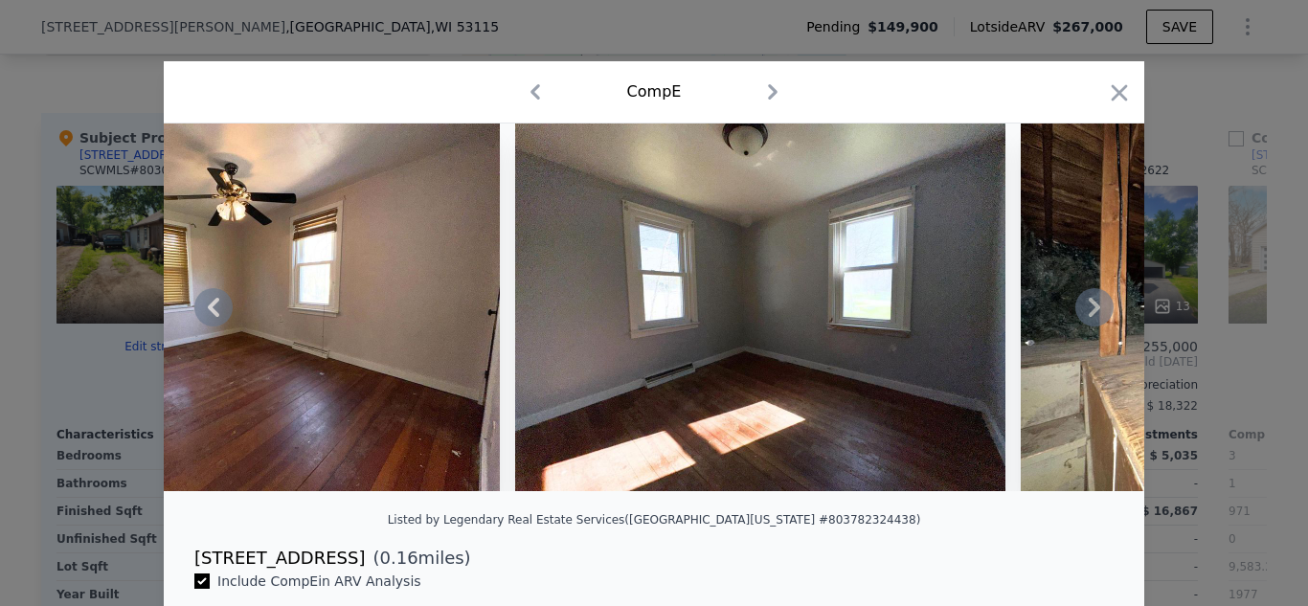
click at [1089, 304] on icon at bounding box center [1094, 307] width 38 height 38
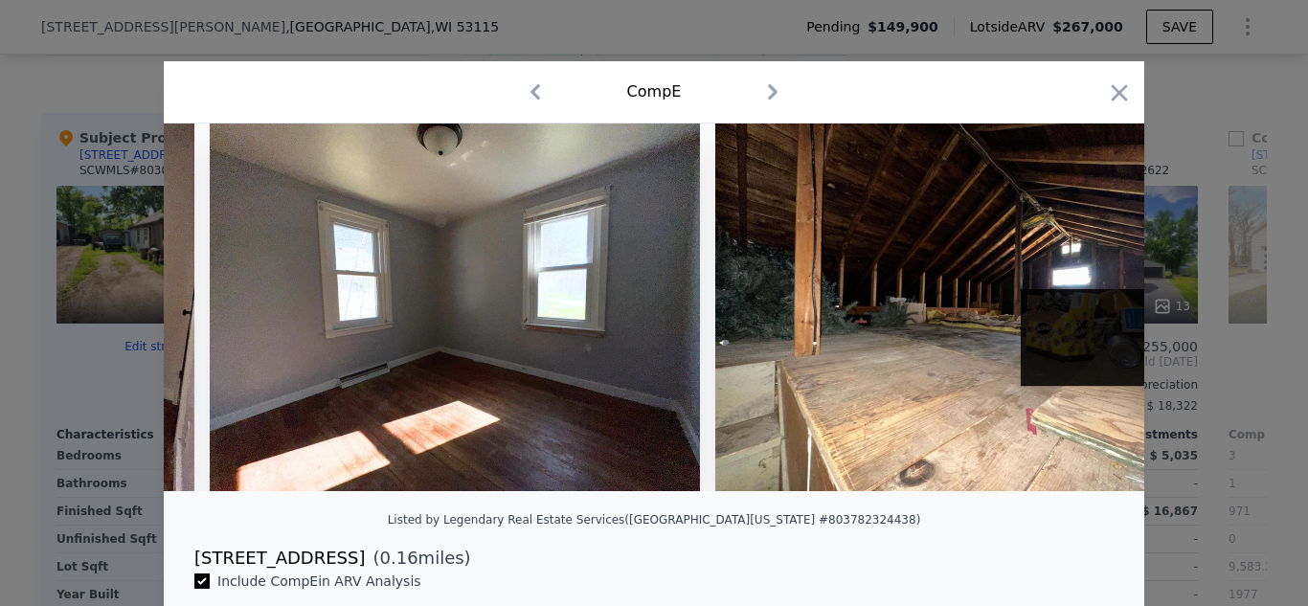
scroll to position [0, 7260]
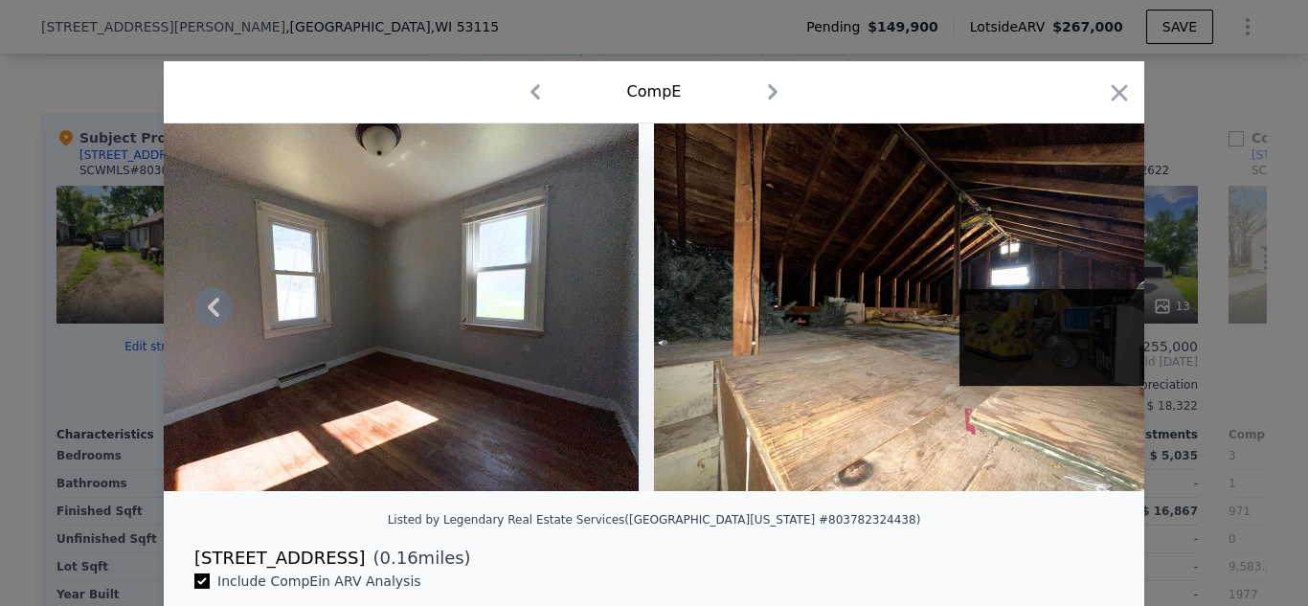
click at [1089, 304] on img at bounding box center [899, 307] width 490 height 368
click at [1112, 99] on icon "button" at bounding box center [1119, 92] width 16 height 16
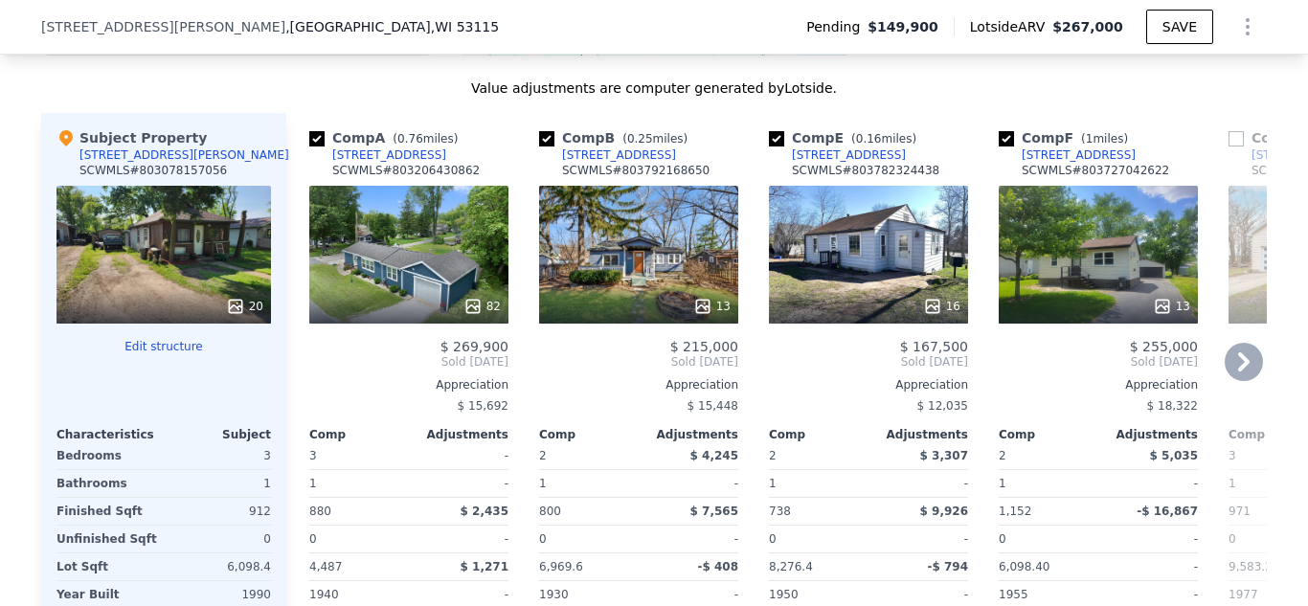
click at [1162, 303] on icon at bounding box center [1162, 306] width 19 height 19
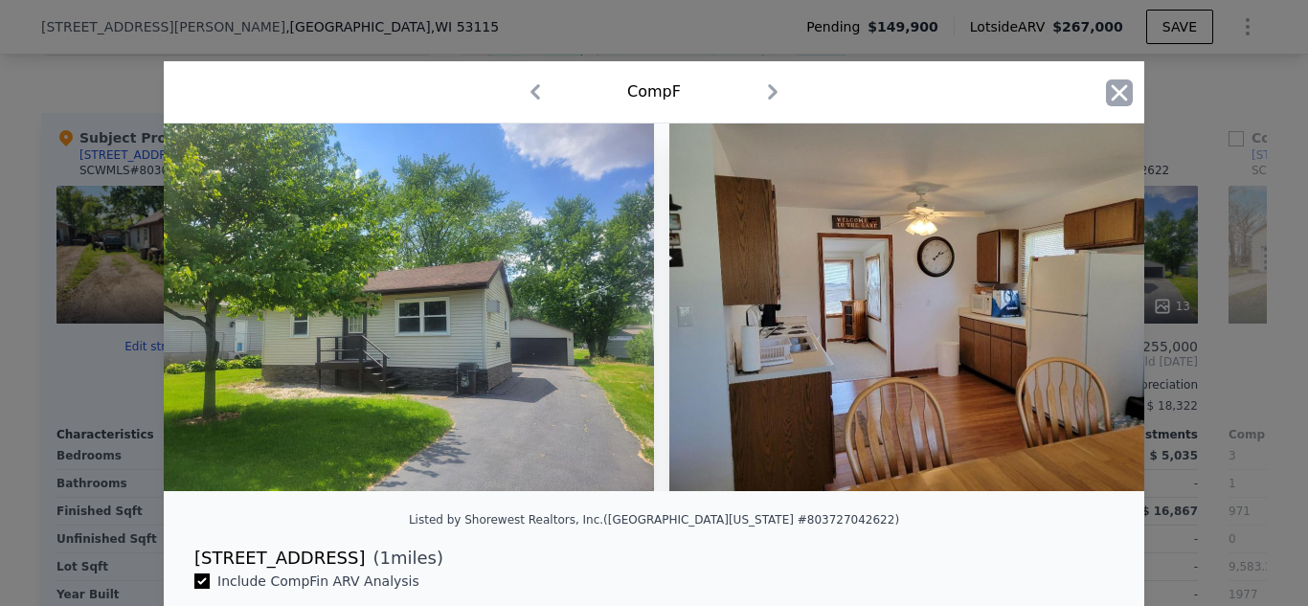
click at [1115, 96] on icon "button" at bounding box center [1119, 92] width 16 height 16
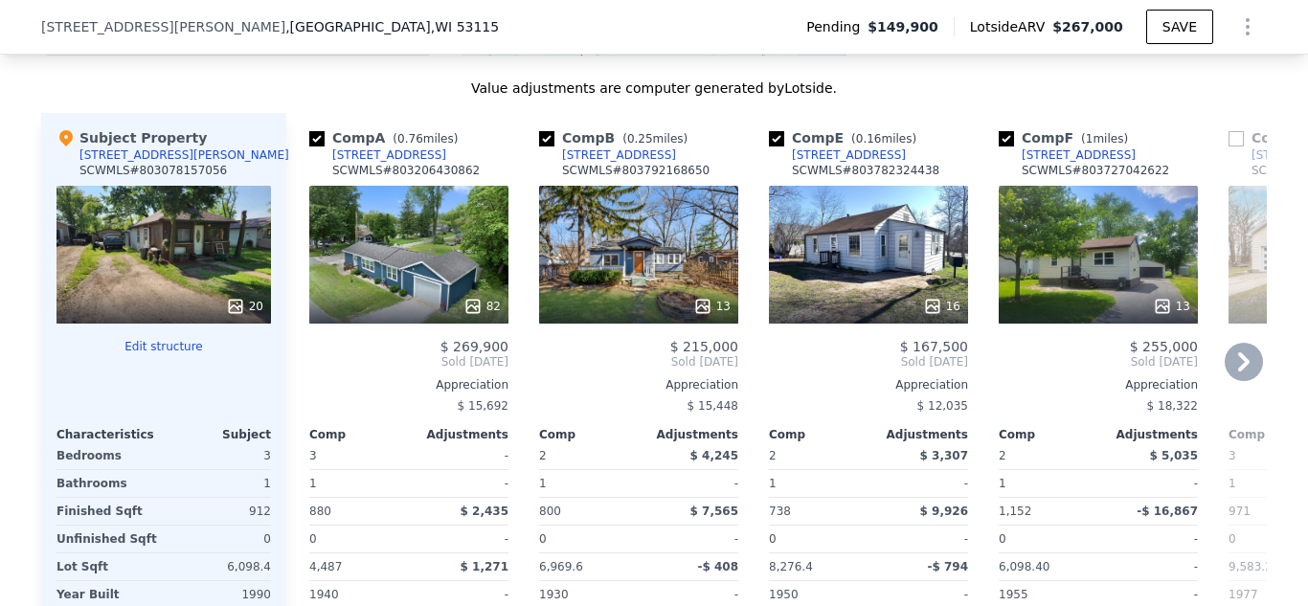
click at [1161, 301] on icon at bounding box center [1162, 306] width 19 height 19
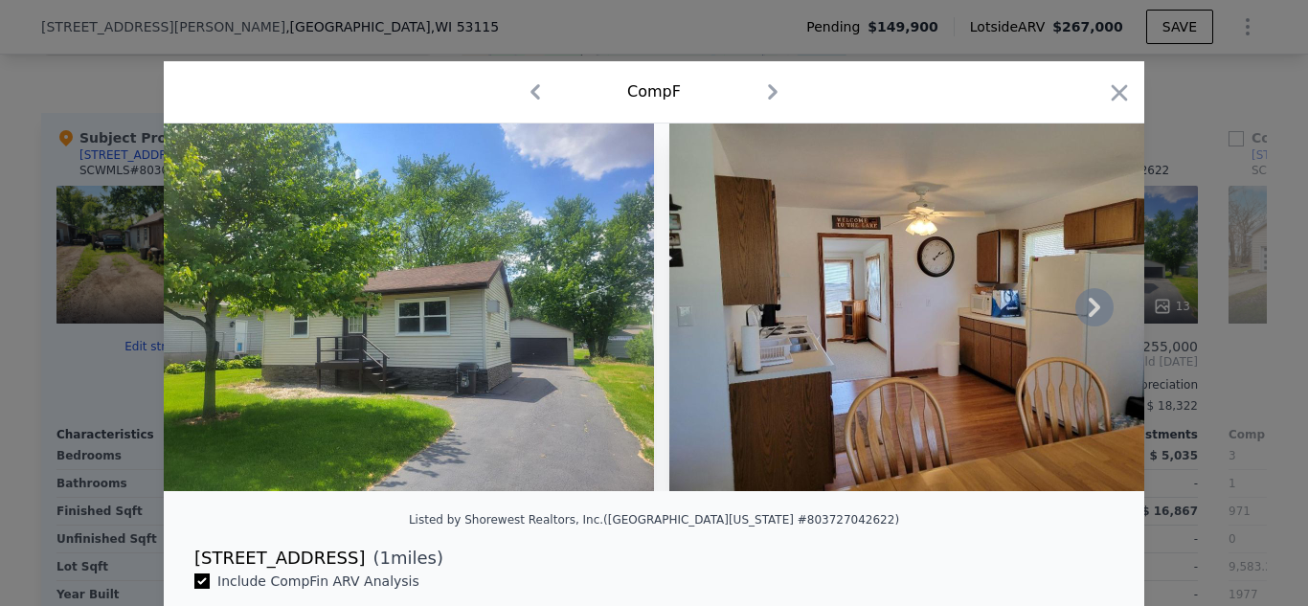
click at [1097, 305] on icon at bounding box center [1094, 307] width 11 height 19
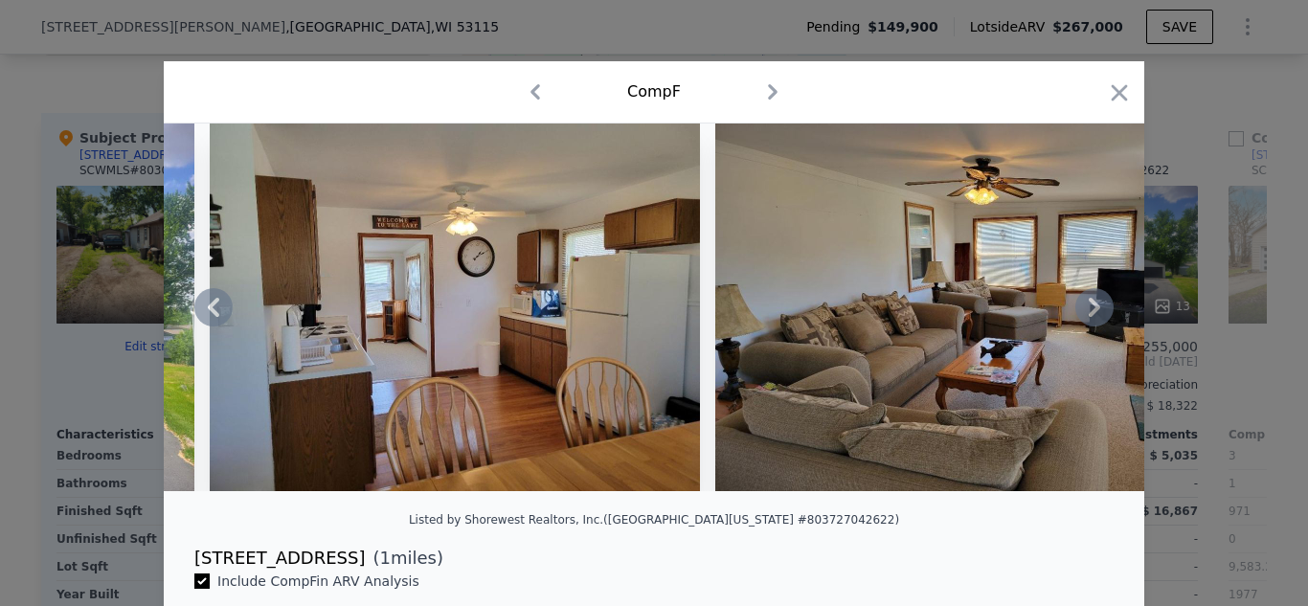
click at [1097, 305] on icon at bounding box center [1094, 307] width 11 height 19
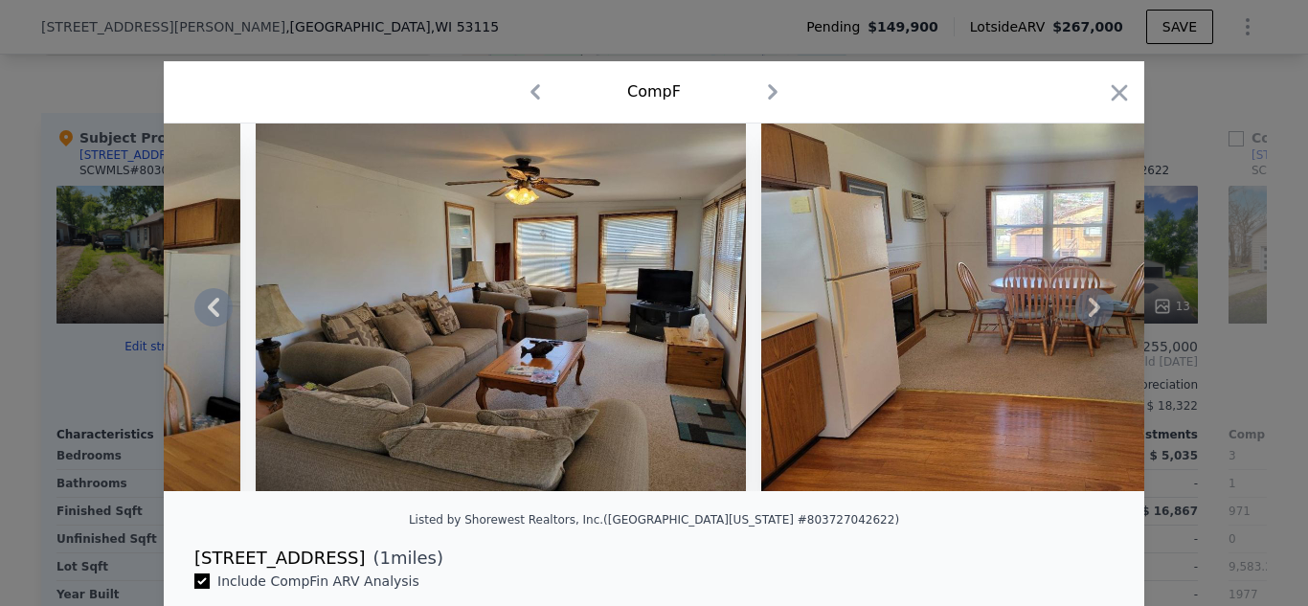
click at [1097, 305] on icon at bounding box center [1094, 307] width 11 height 19
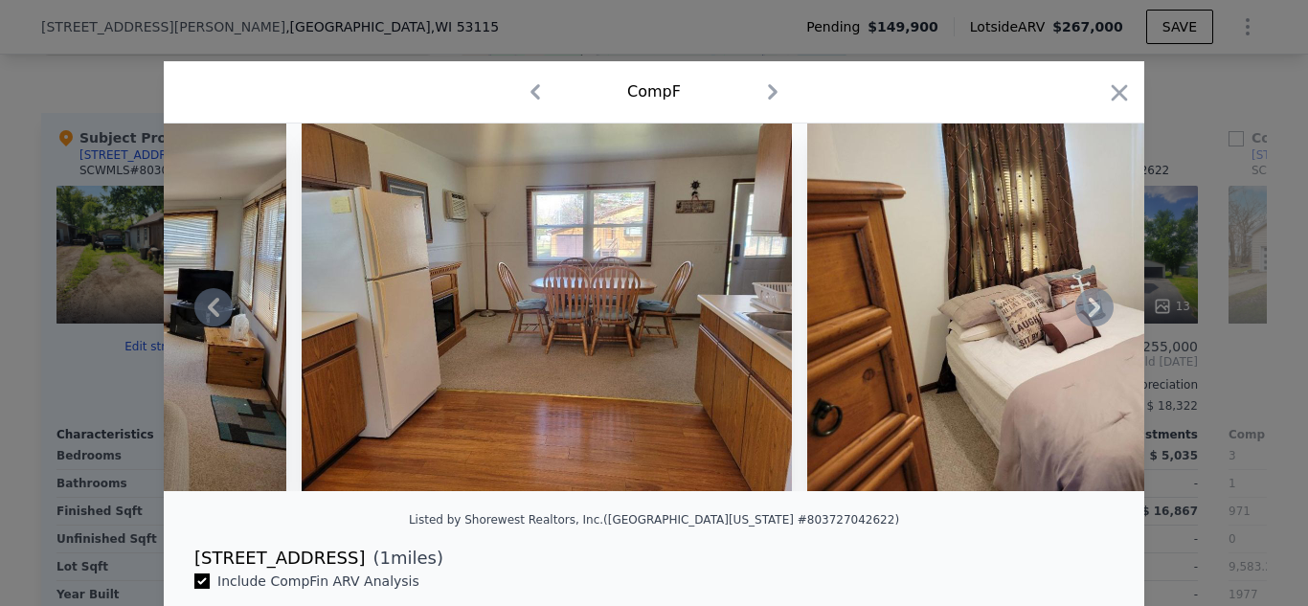
click at [1097, 305] on icon at bounding box center [1094, 307] width 11 height 19
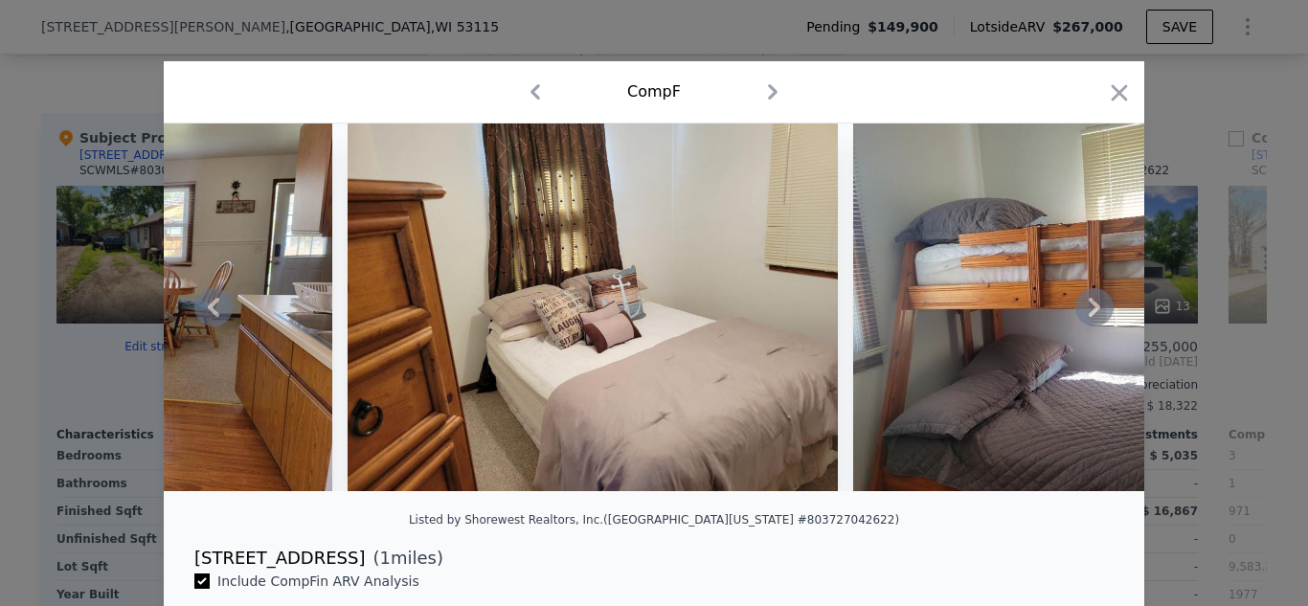
click at [1097, 305] on icon at bounding box center [1094, 307] width 11 height 19
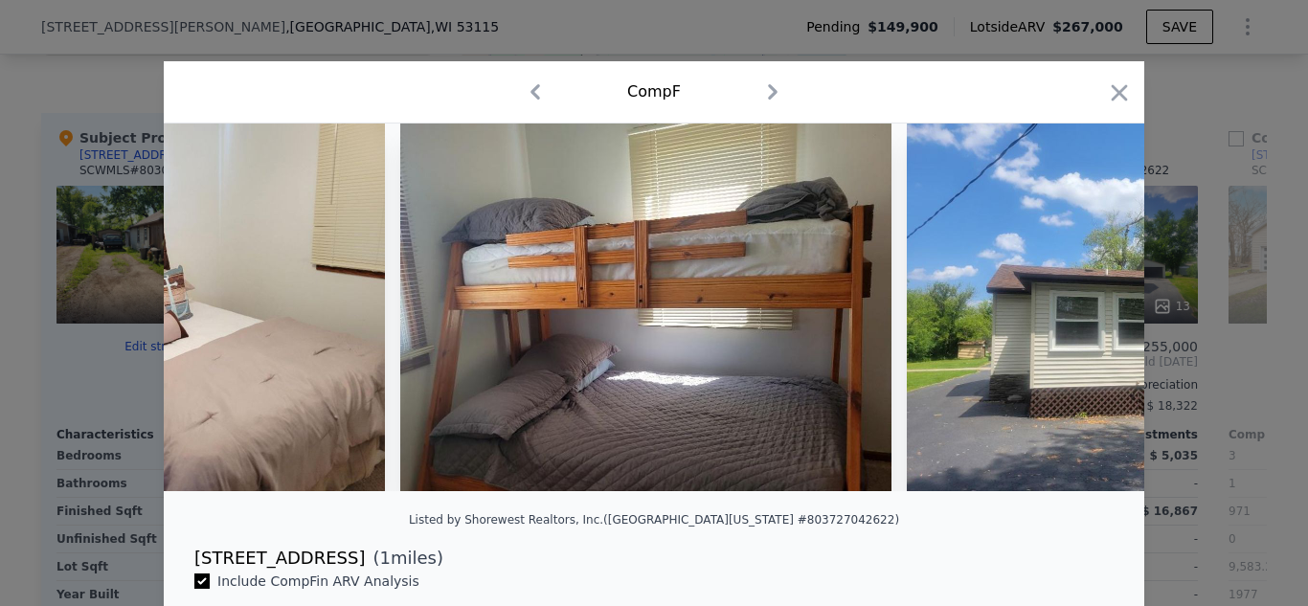
scroll to position [0, 2298]
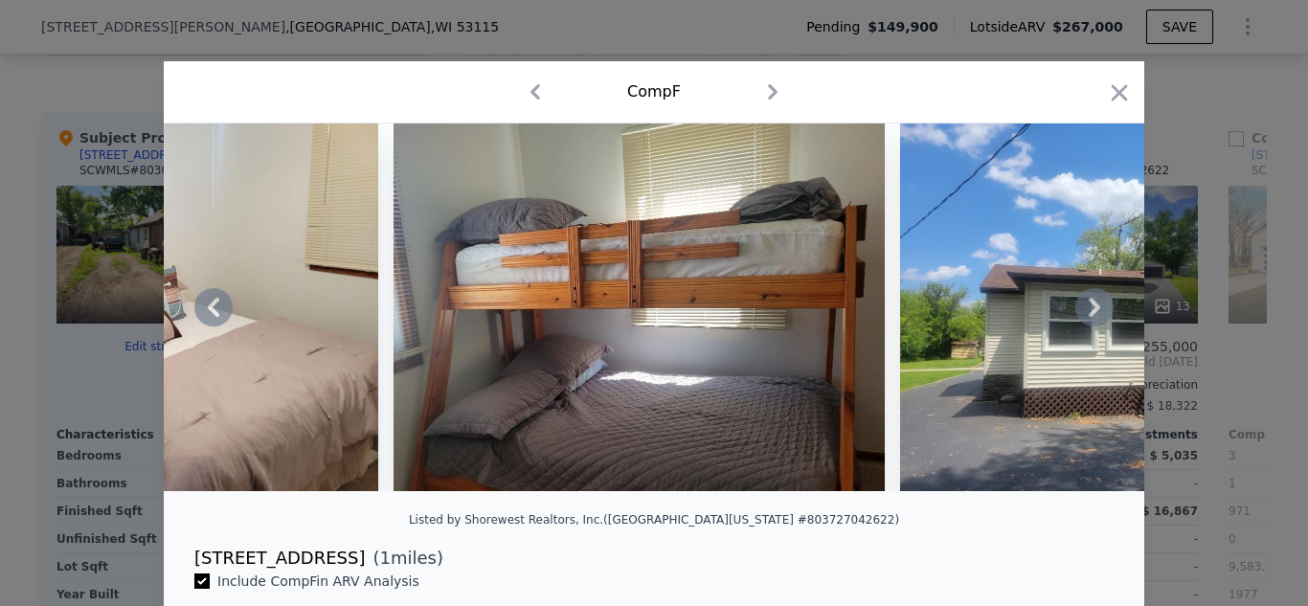
click at [1096, 304] on icon at bounding box center [1094, 307] width 11 height 19
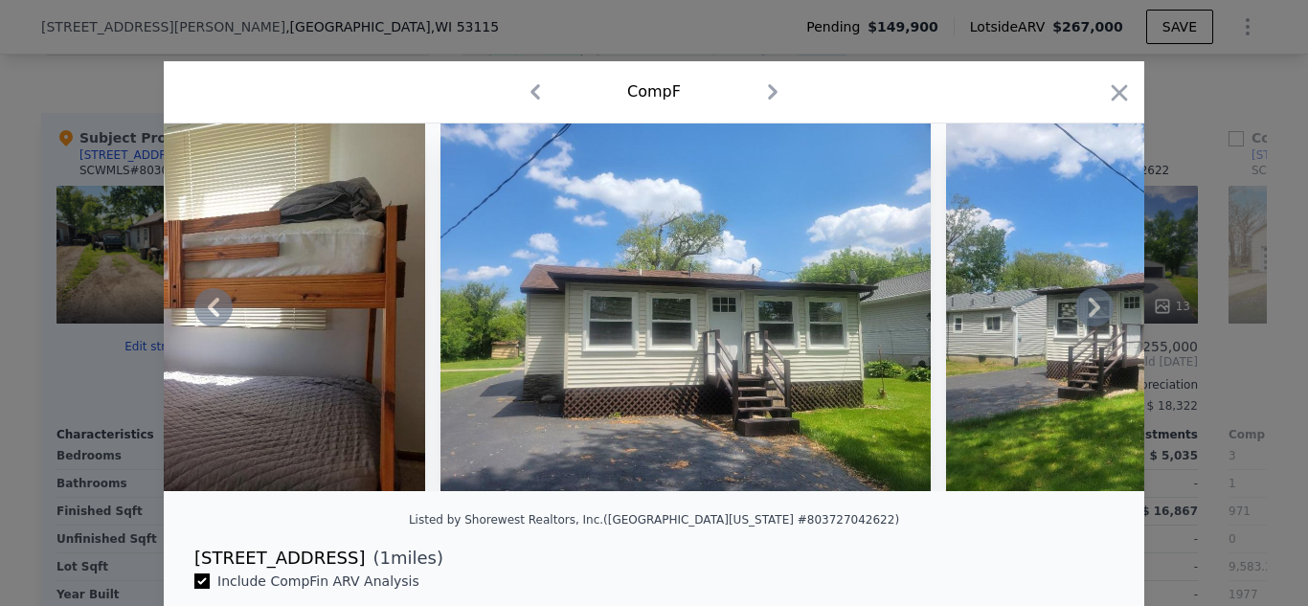
click at [1096, 304] on icon at bounding box center [1094, 307] width 11 height 19
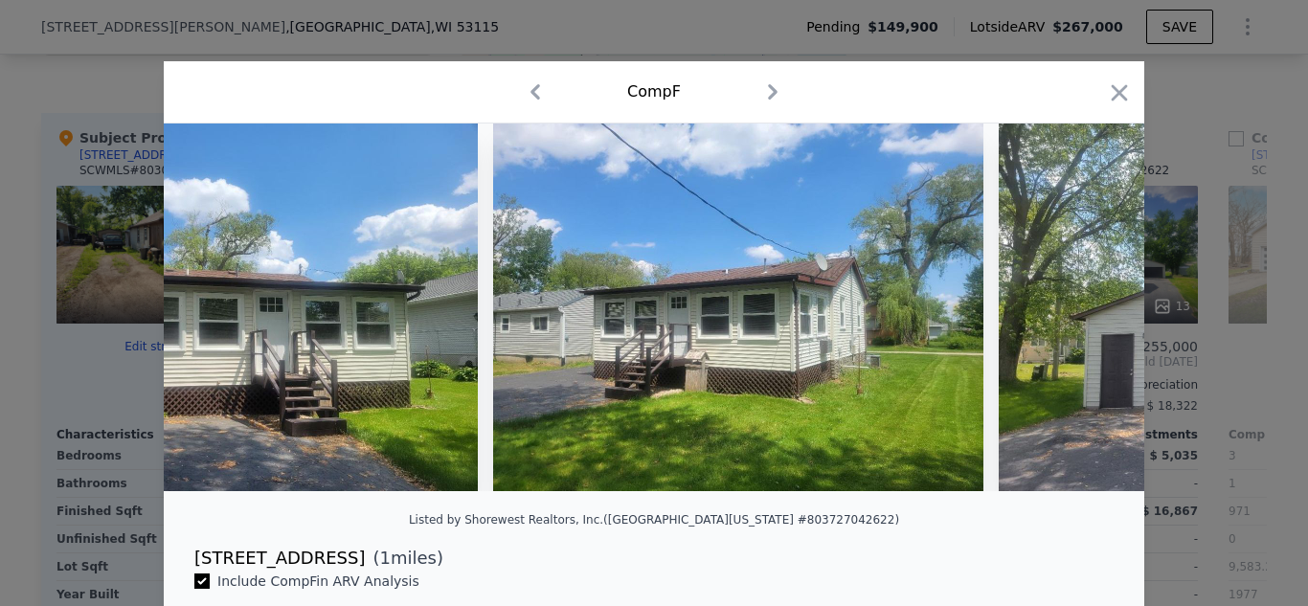
scroll to position [0, 3217]
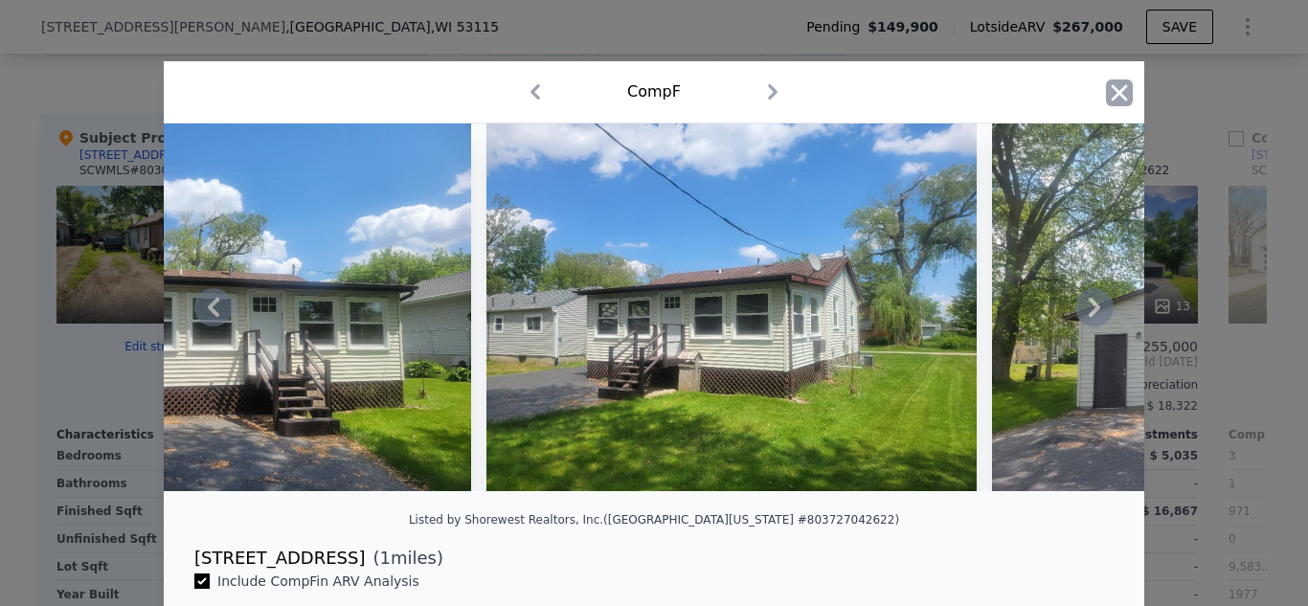
click at [1116, 94] on icon "button" at bounding box center [1119, 92] width 16 height 16
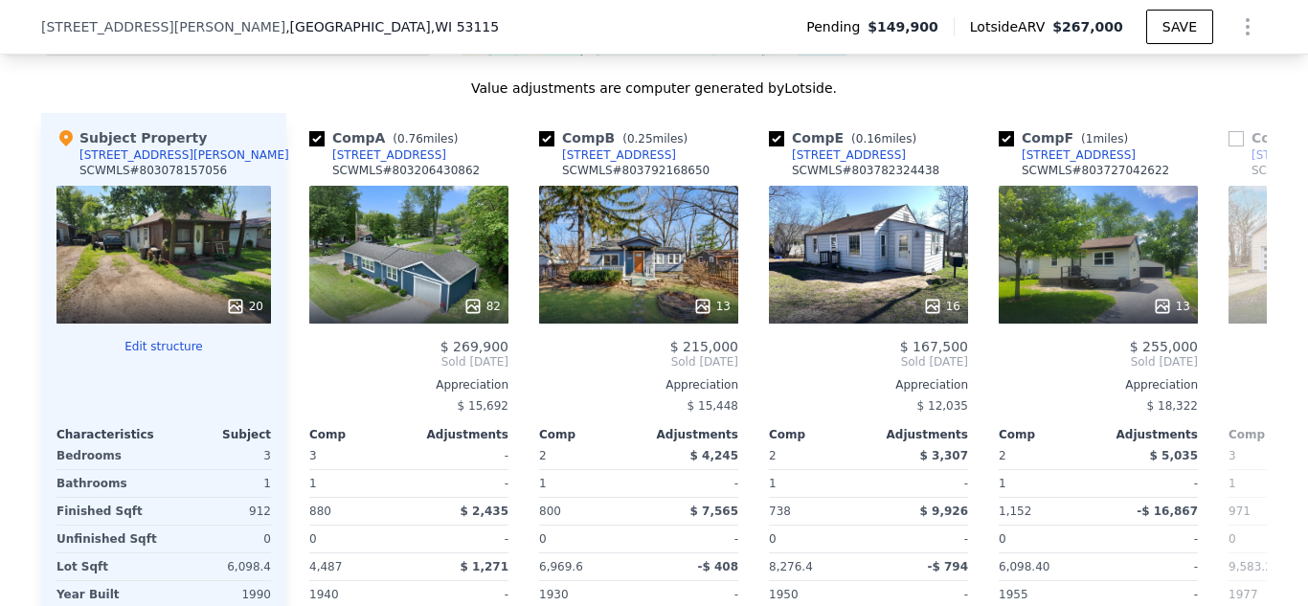
click at [234, 305] on icon at bounding box center [235, 306] width 19 height 19
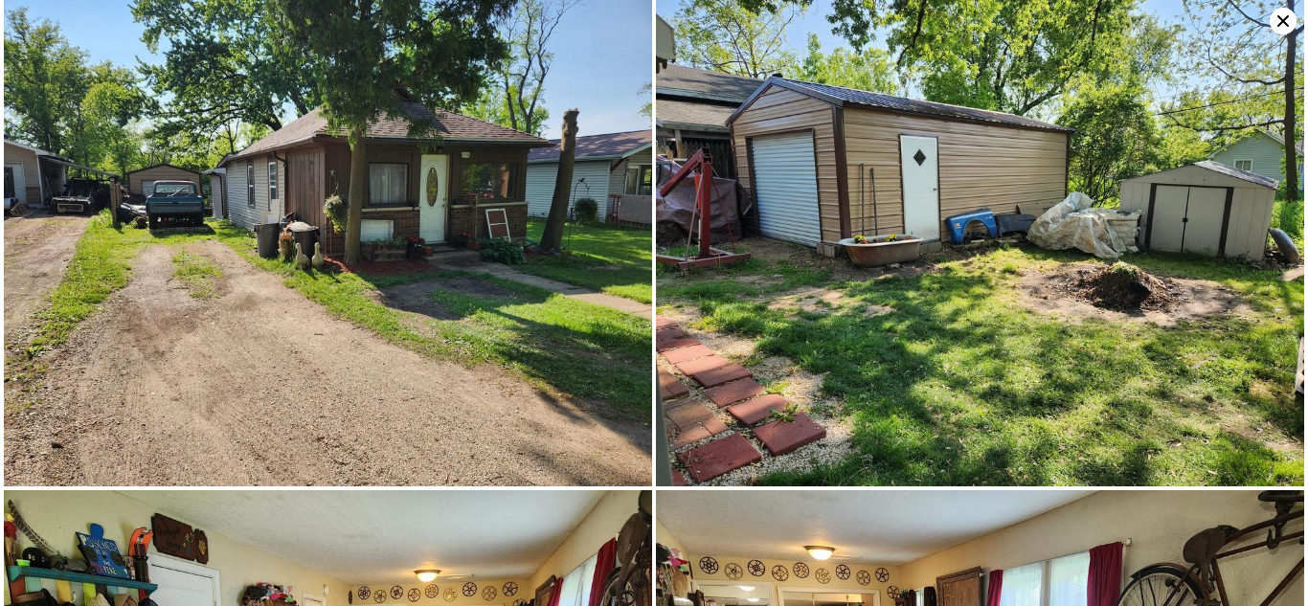
click at [1280, 18] on icon at bounding box center [1282, 20] width 11 height 11
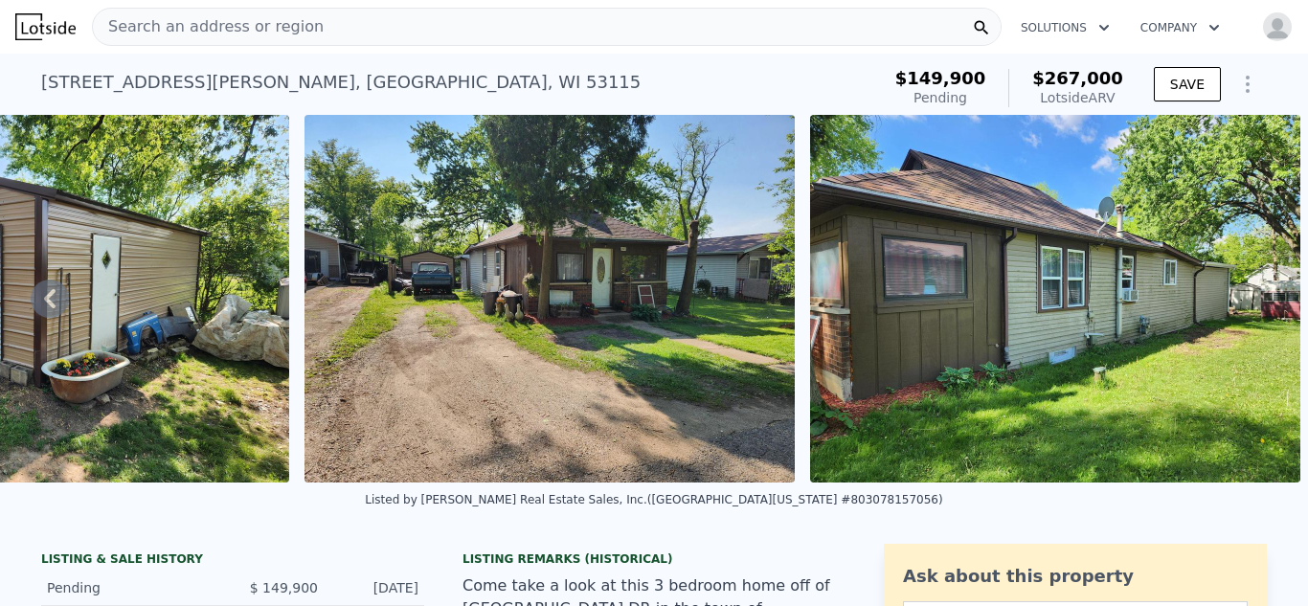
checkbox input "true"
click at [248, 22] on span "Search an address or region" at bounding box center [208, 26] width 231 height 23
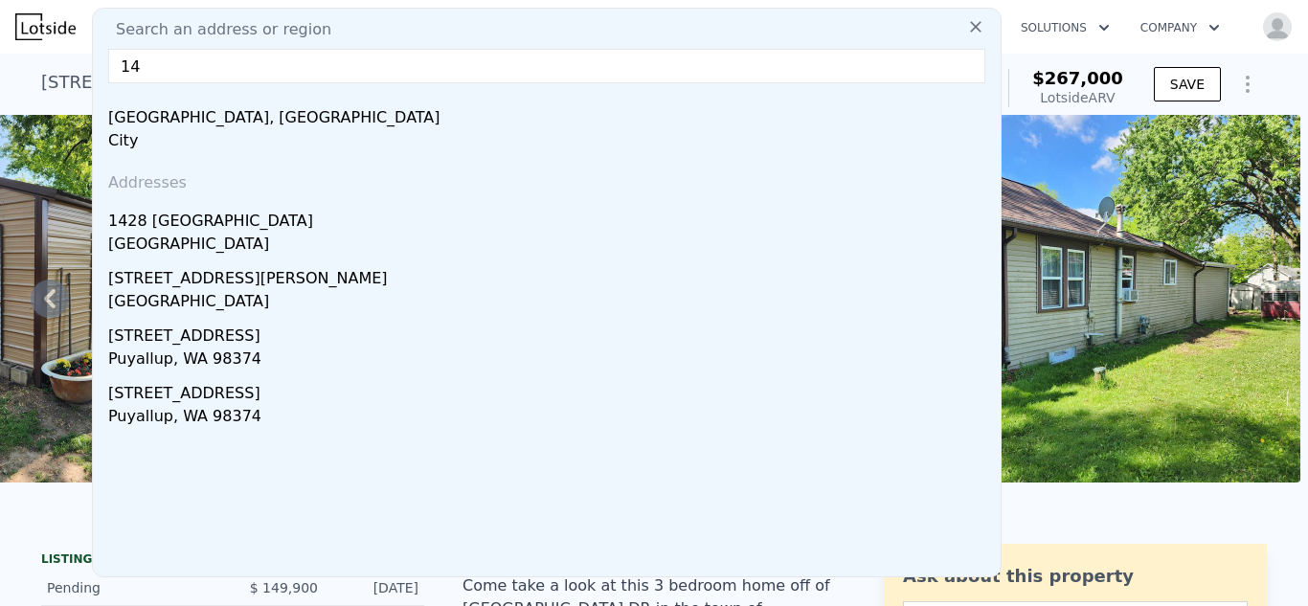
type input "1"
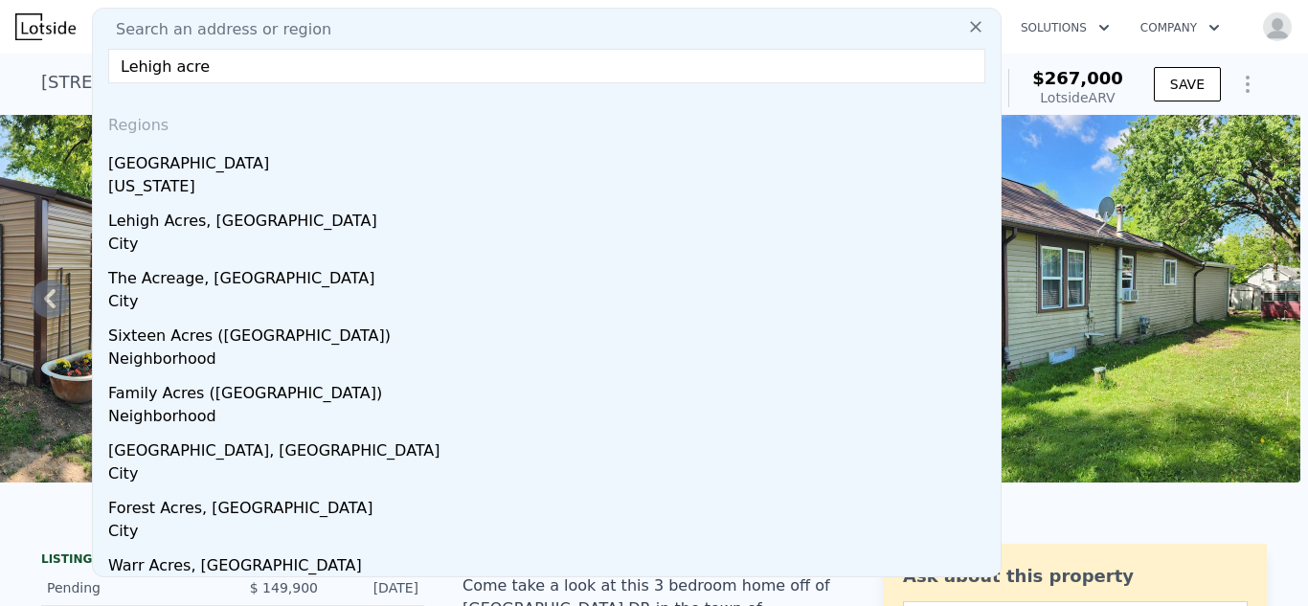
type input "Lehigh acres"
